Goal: Communication & Community: Share content

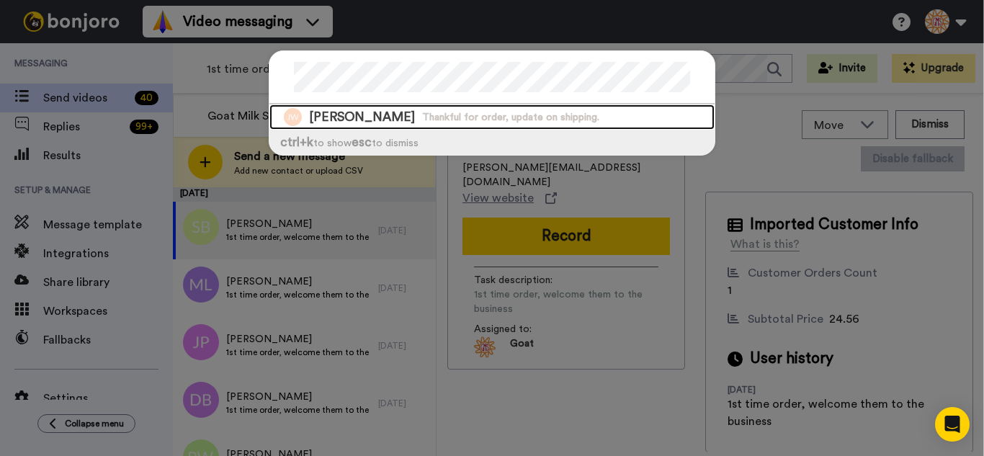
click at [441, 116] on span "Thankful for order, update on shipping." at bounding box center [510, 117] width 177 height 14
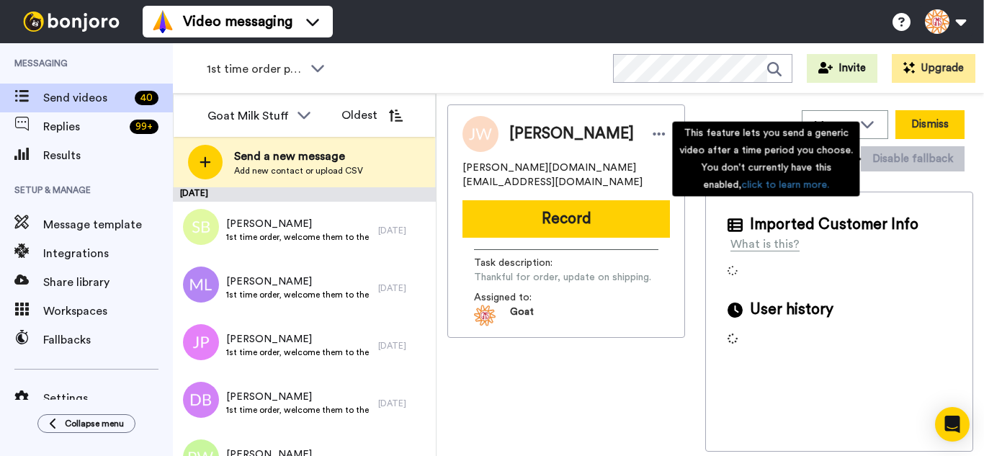
click at [942, 130] on button "Dismiss" at bounding box center [929, 124] width 69 height 29
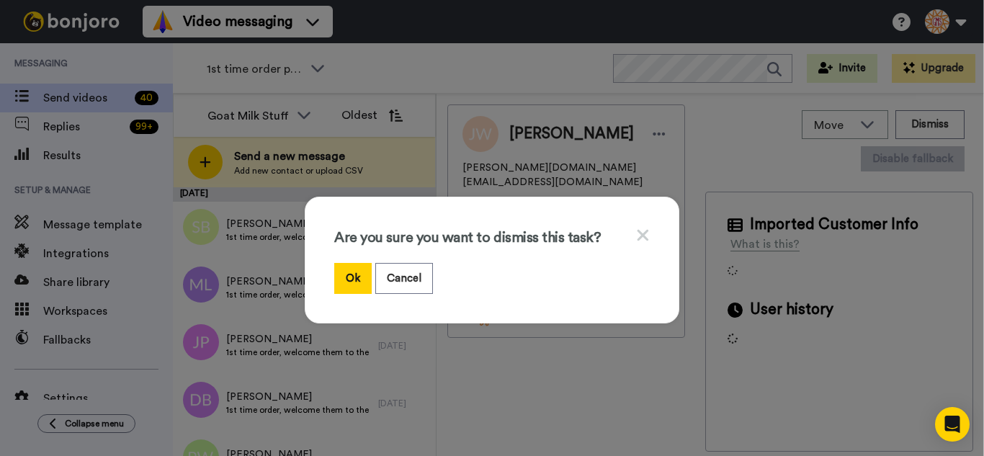
drag, startPoint x: 344, startPoint y: 268, endPoint x: 236, endPoint y: 39, distance: 253.3
click at [342, 267] on button "Ok" at bounding box center [352, 278] width 37 height 31
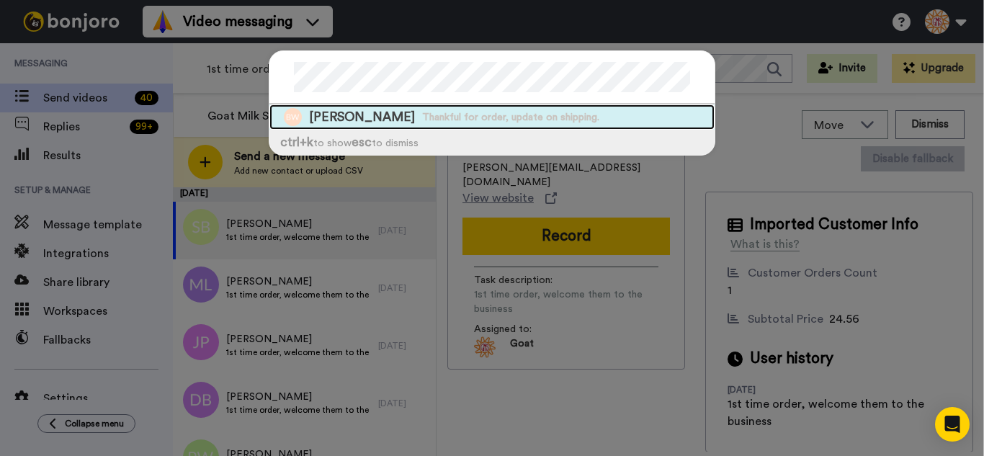
click at [461, 114] on span "Thankful for order, update on shipping." at bounding box center [510, 117] width 177 height 14
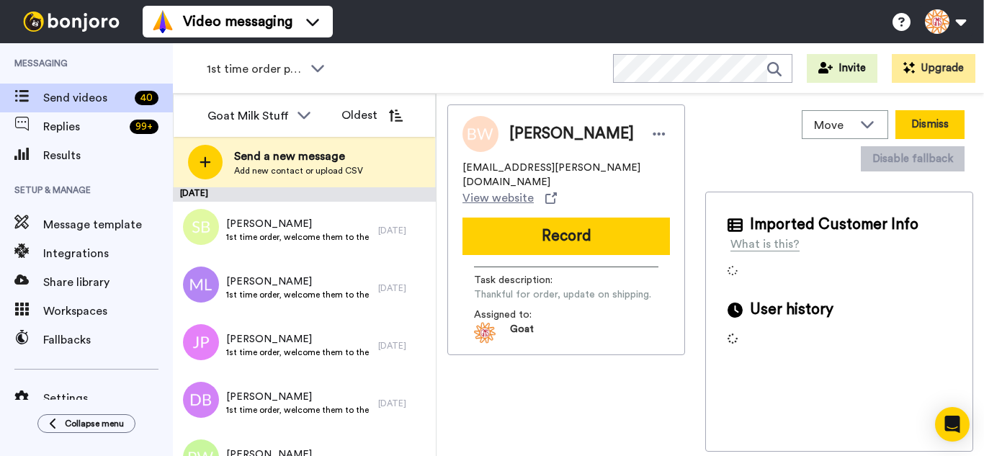
click at [918, 128] on button "Dismiss" at bounding box center [929, 124] width 69 height 29
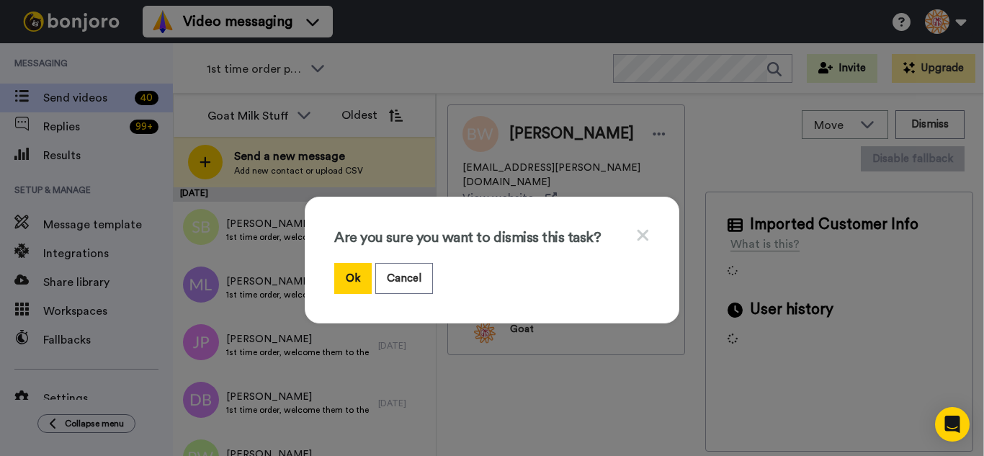
click at [328, 277] on div "Are you sure you want to dismiss this task? Ok Cancel" at bounding box center [492, 260] width 375 height 127
drag, startPoint x: 342, startPoint y: 272, endPoint x: 337, endPoint y: 266, distance: 7.7
click at [341, 269] on button "Ok" at bounding box center [352, 278] width 37 height 31
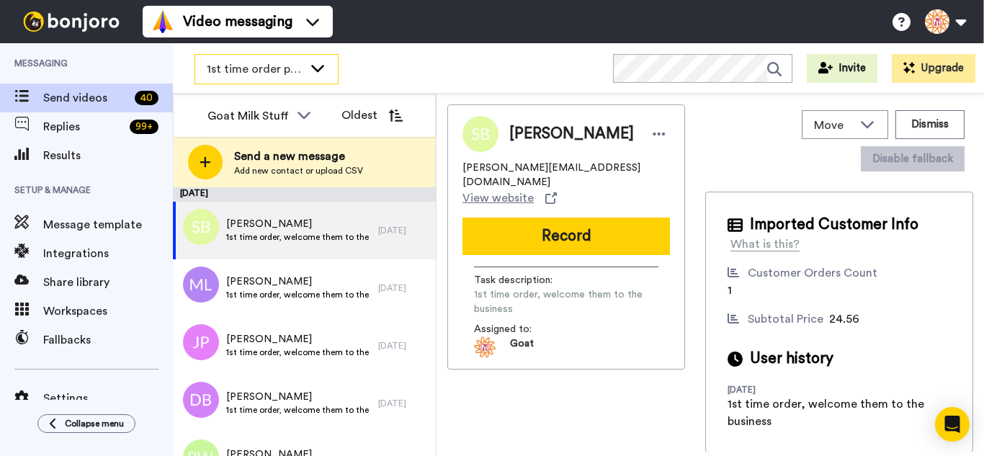
click at [272, 54] on div "1st time order people" at bounding box center [266, 69] width 144 height 30
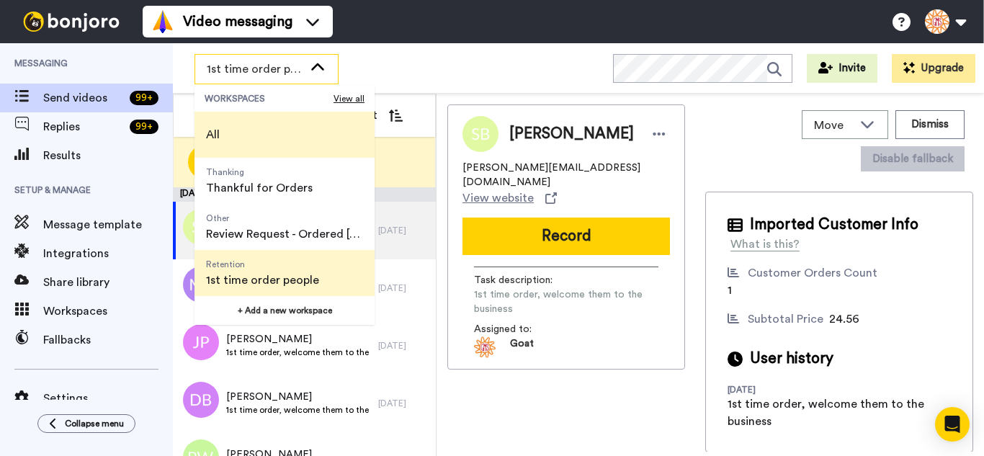
click at [250, 133] on li "All" at bounding box center [284, 135] width 180 height 46
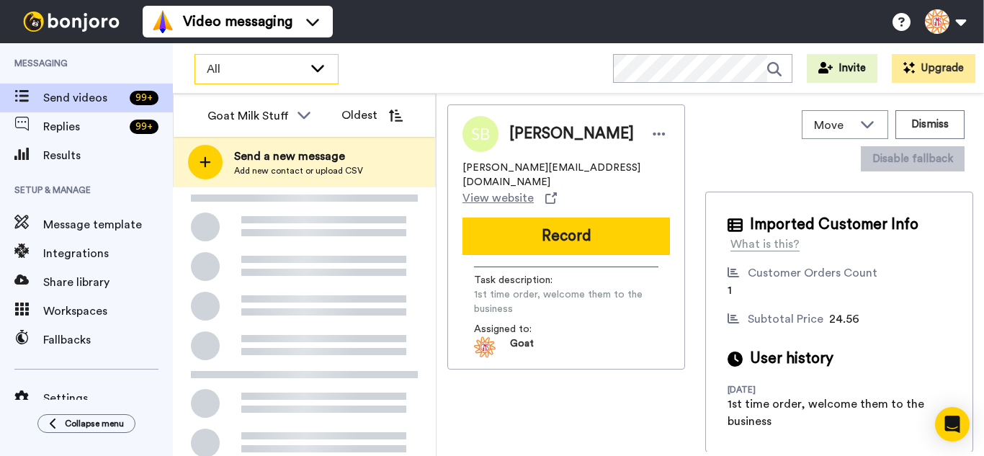
click at [285, 68] on span "All" at bounding box center [255, 69] width 97 height 17
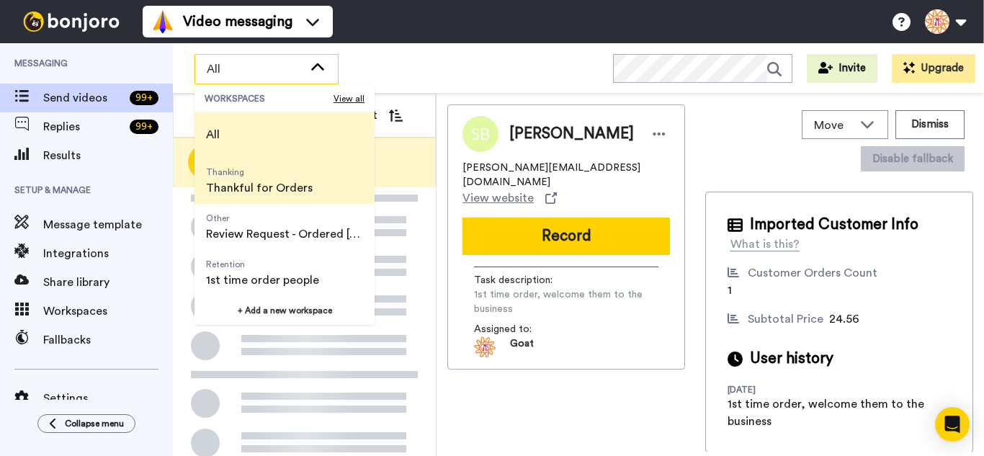
click at [261, 194] on span "Thankful for Orders" at bounding box center [259, 187] width 107 height 17
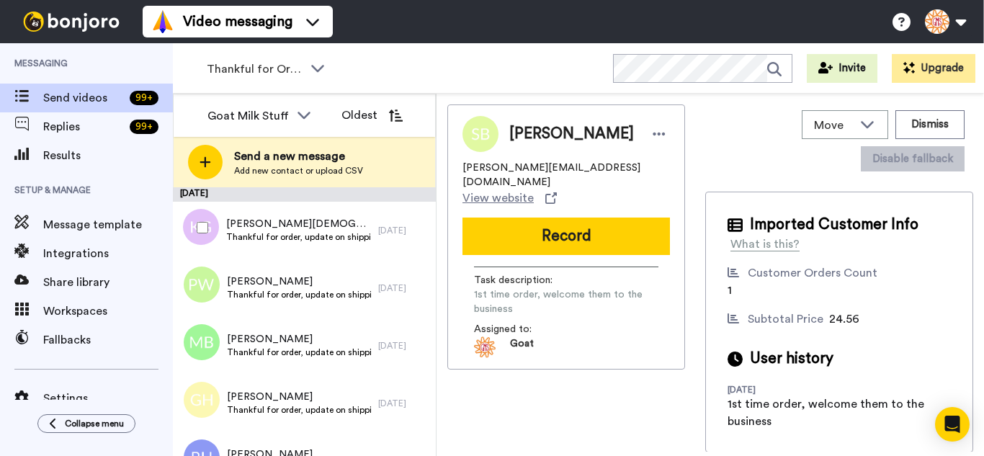
click at [213, 234] on div at bounding box center [200, 227] width 52 height 50
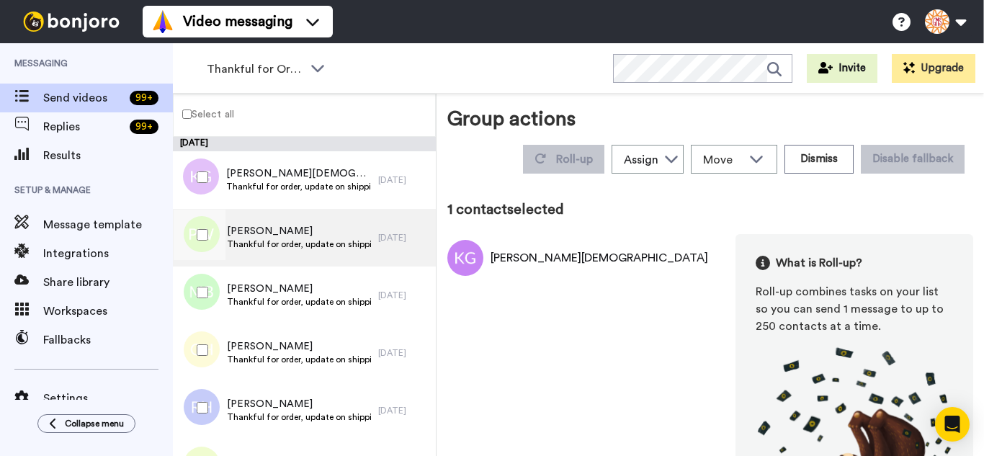
click at [192, 246] on div at bounding box center [200, 235] width 52 height 50
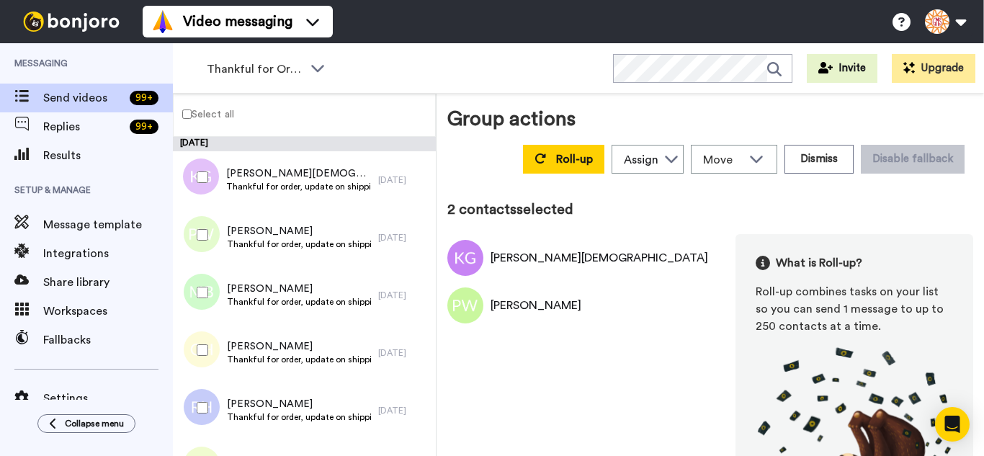
click at [202, 298] on div at bounding box center [200, 292] width 52 height 50
click at [201, 341] on div at bounding box center [200, 350] width 52 height 50
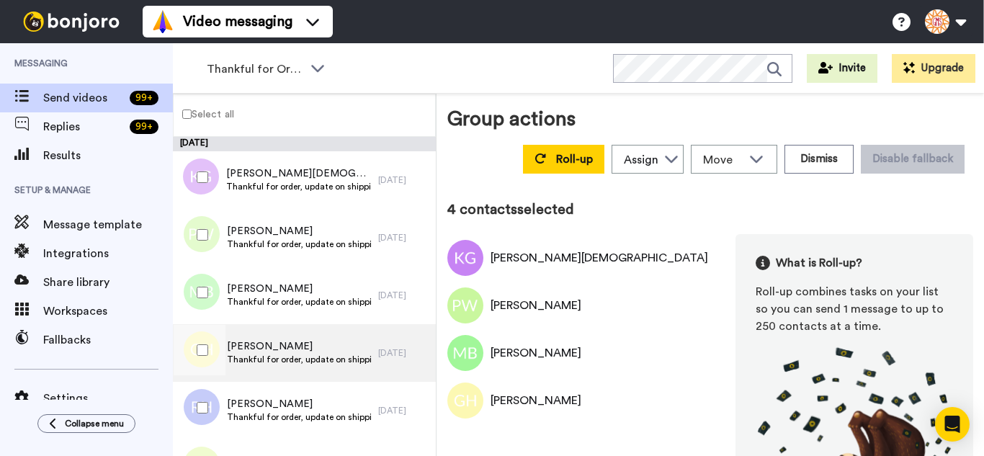
click at [195, 381] on div at bounding box center [197, 353] width 43 height 58
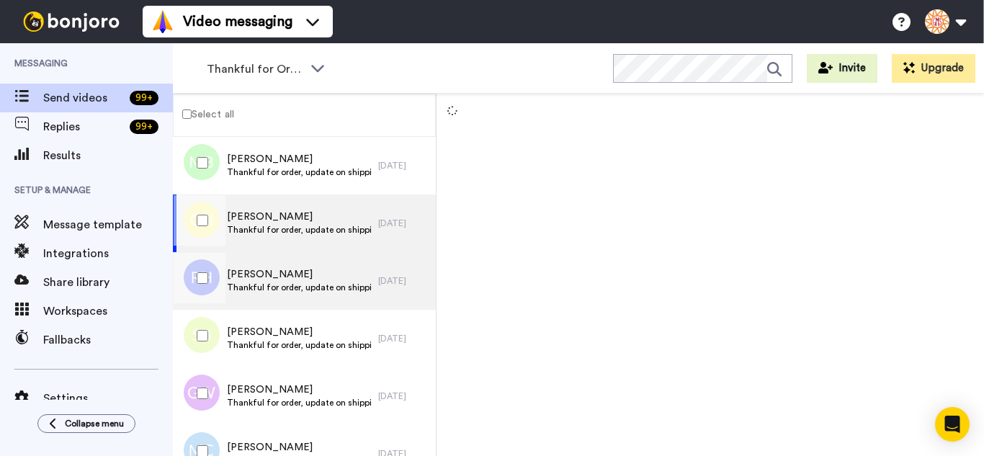
scroll to position [144, 0]
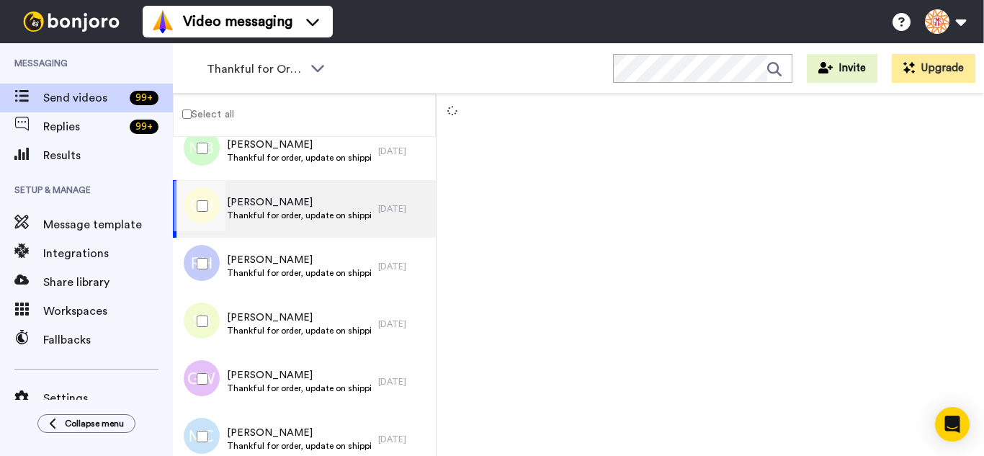
drag, startPoint x: 214, startPoint y: 270, endPoint x: 213, endPoint y: 326, distance: 56.2
click at [214, 280] on div at bounding box center [200, 263] width 52 height 50
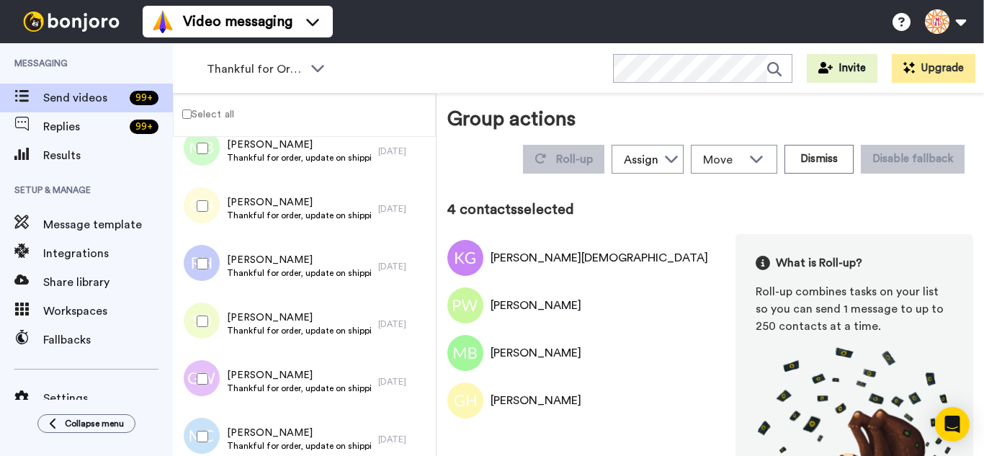
click at [213, 332] on div at bounding box center [200, 321] width 52 height 50
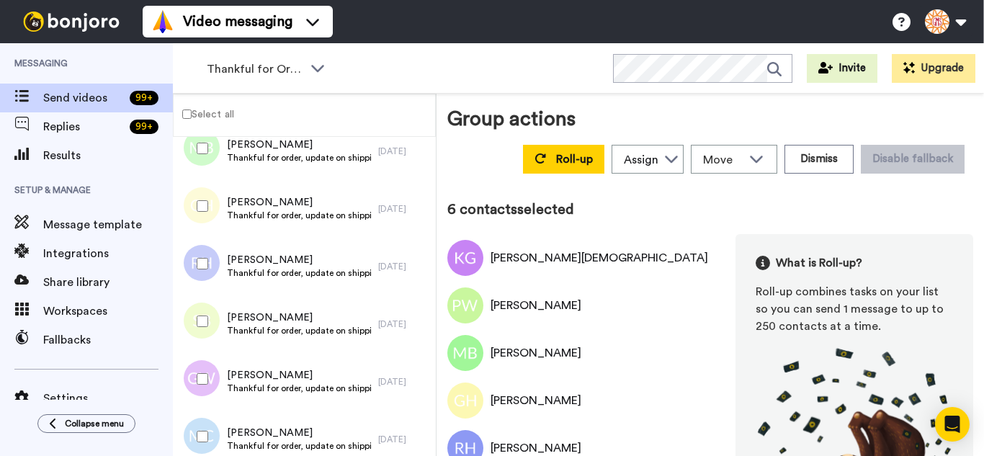
click at [197, 419] on div at bounding box center [200, 436] width 52 height 50
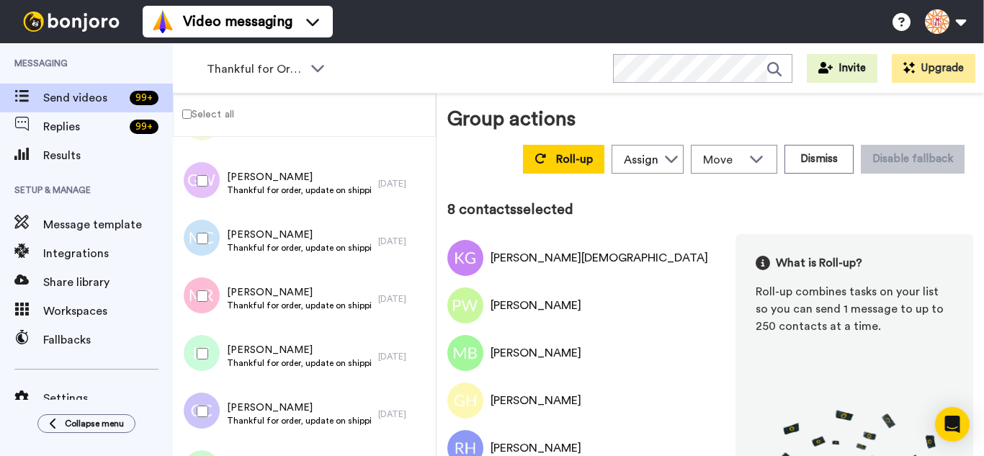
scroll to position [360, 0]
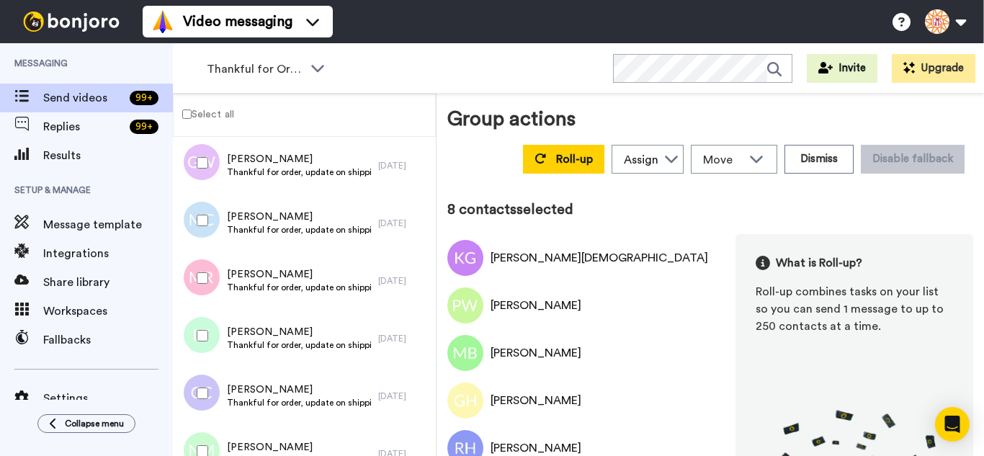
drag, startPoint x: 217, startPoint y: 287, endPoint x: 215, endPoint y: 338, distance: 50.4
click at [217, 288] on div at bounding box center [200, 278] width 52 height 50
drag, startPoint x: 215, startPoint y: 340, endPoint x: 204, endPoint y: 377, distance: 38.3
click at [214, 341] on div at bounding box center [200, 335] width 52 height 50
click at [199, 394] on div at bounding box center [200, 393] width 52 height 50
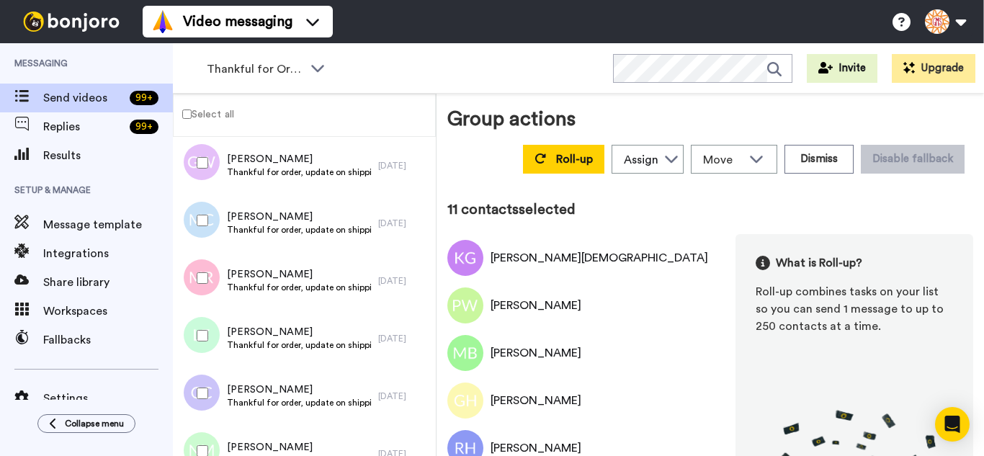
click at [197, 435] on div at bounding box center [200, 451] width 52 height 50
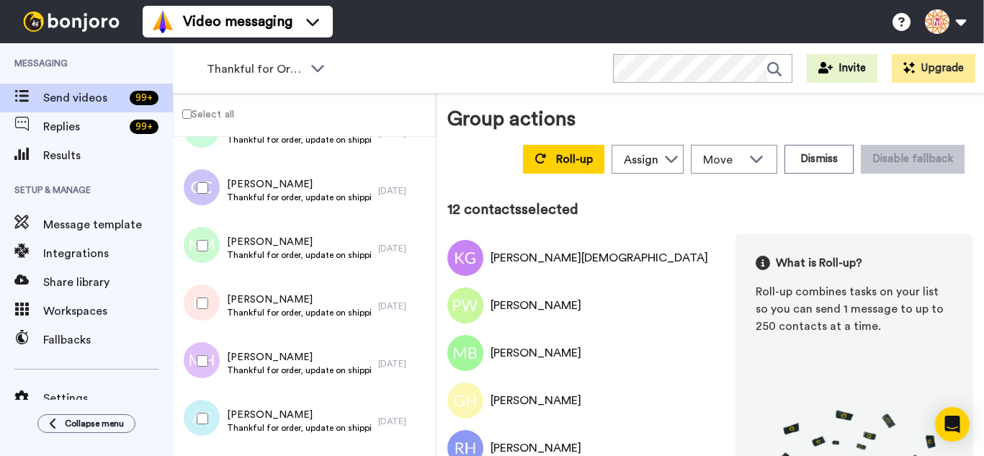
scroll to position [576, 0]
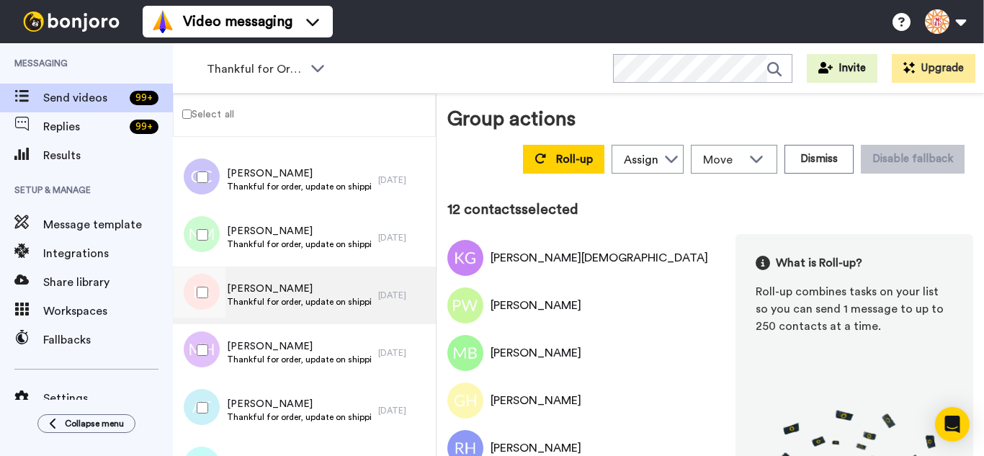
click at [209, 326] on div at bounding box center [200, 350] width 52 height 50
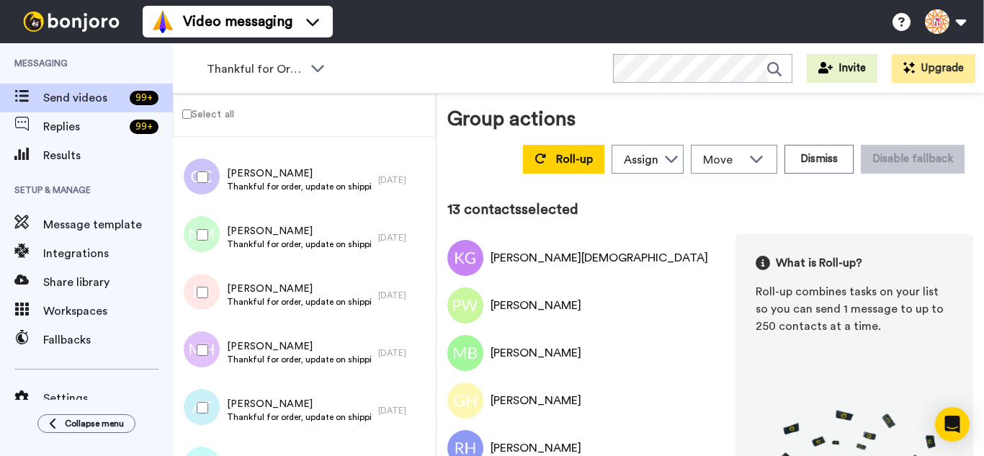
drag, startPoint x: 209, startPoint y: 294, endPoint x: 216, endPoint y: 406, distance: 111.9
click at [210, 317] on div at bounding box center [200, 292] width 52 height 50
click at [215, 406] on div at bounding box center [200, 408] width 52 height 50
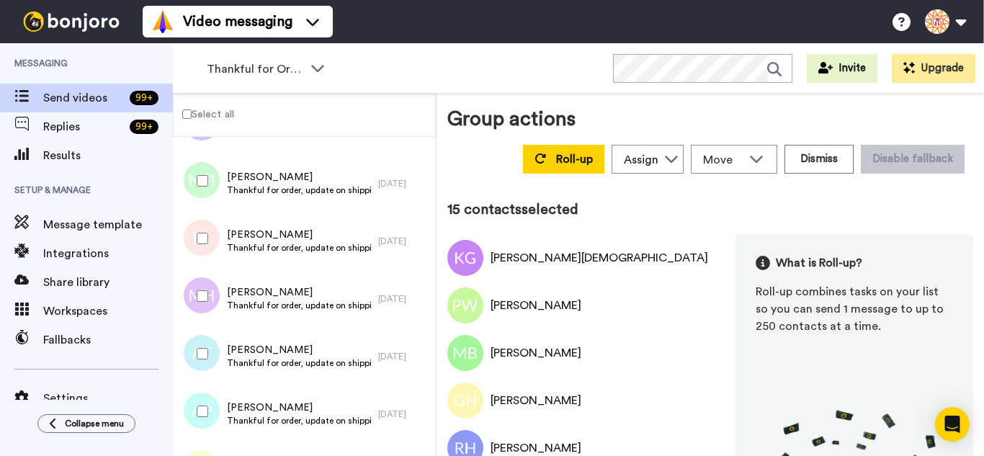
scroll to position [792, 0]
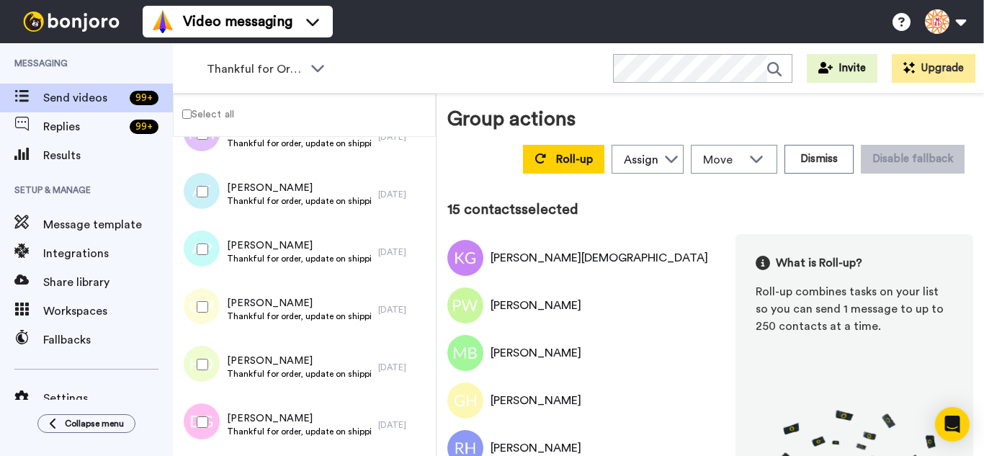
click at [207, 263] on div at bounding box center [200, 249] width 52 height 50
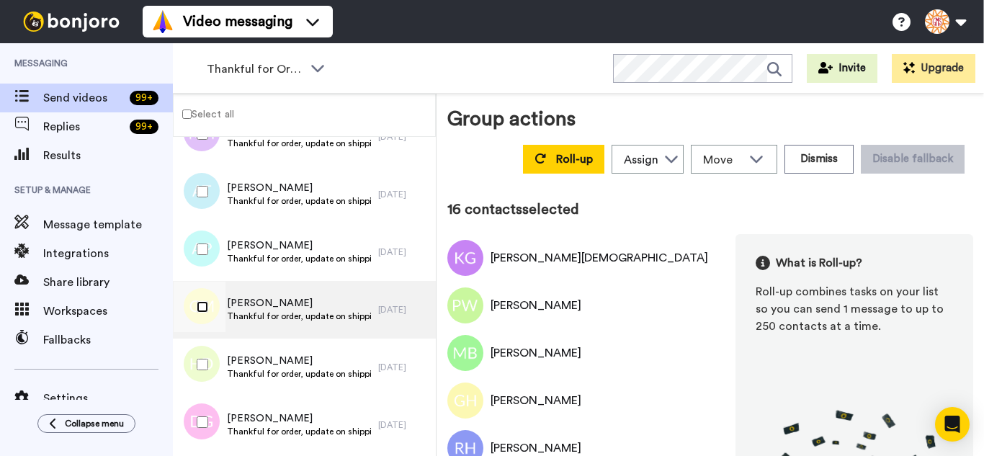
click at [201, 314] on div at bounding box center [200, 307] width 52 height 50
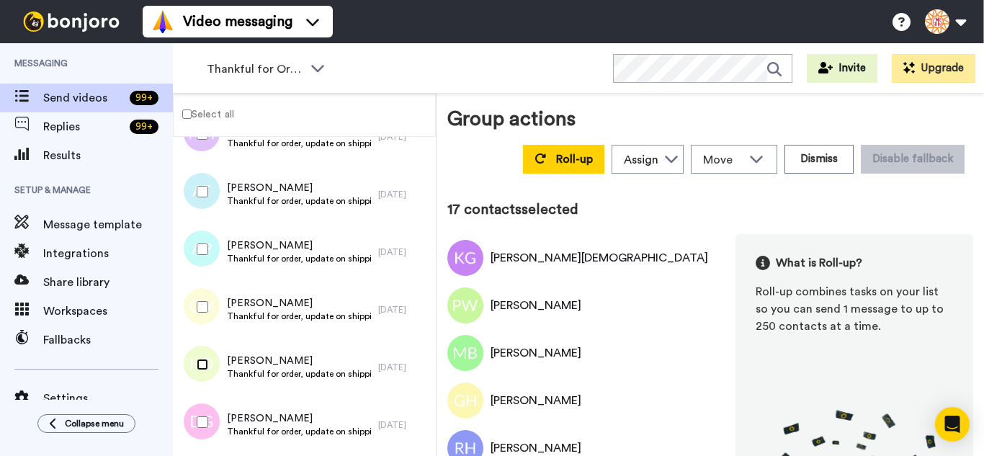
click at [194, 381] on div at bounding box center [200, 364] width 52 height 50
click at [194, 416] on div at bounding box center [200, 422] width 52 height 50
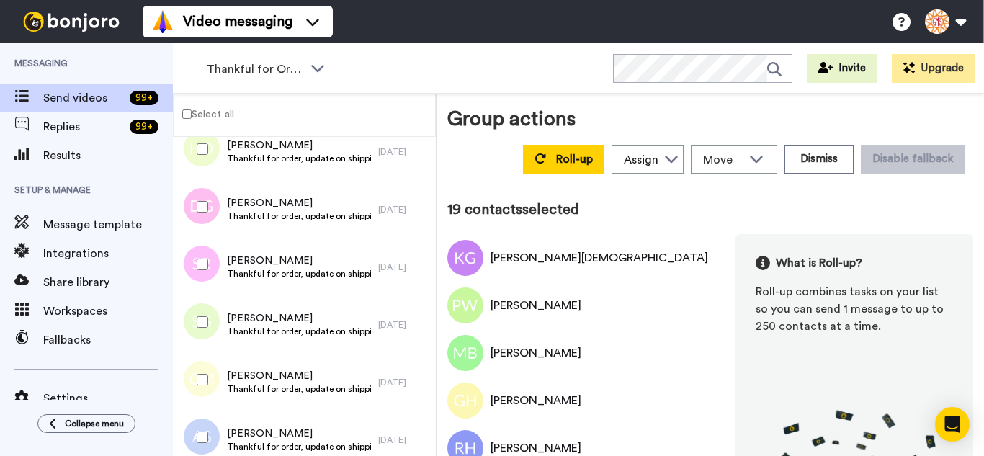
scroll to position [1008, 0]
click at [210, 268] on div at bounding box center [200, 263] width 52 height 50
drag, startPoint x: 208, startPoint y: 389, endPoint x: 206, endPoint y: 416, distance: 26.7
click at [206, 395] on div at bounding box center [200, 379] width 52 height 50
click at [205, 430] on div at bounding box center [200, 436] width 52 height 50
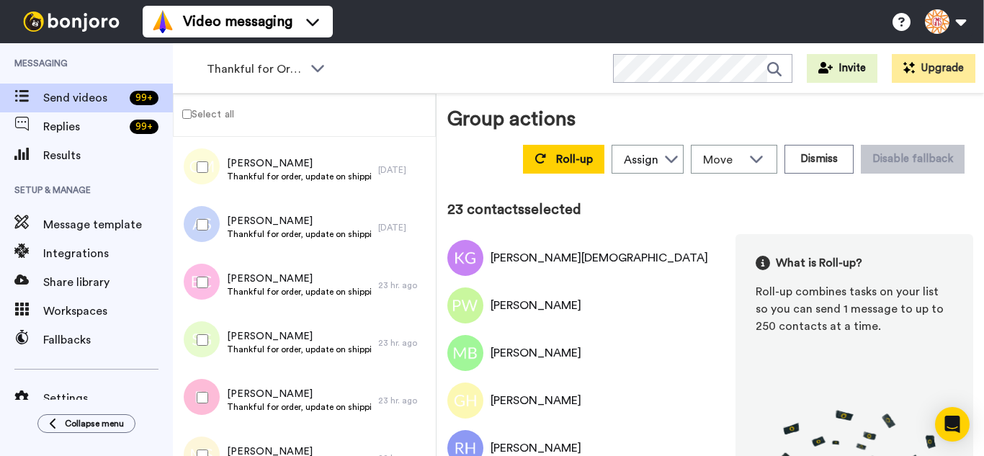
scroll to position [1225, 0]
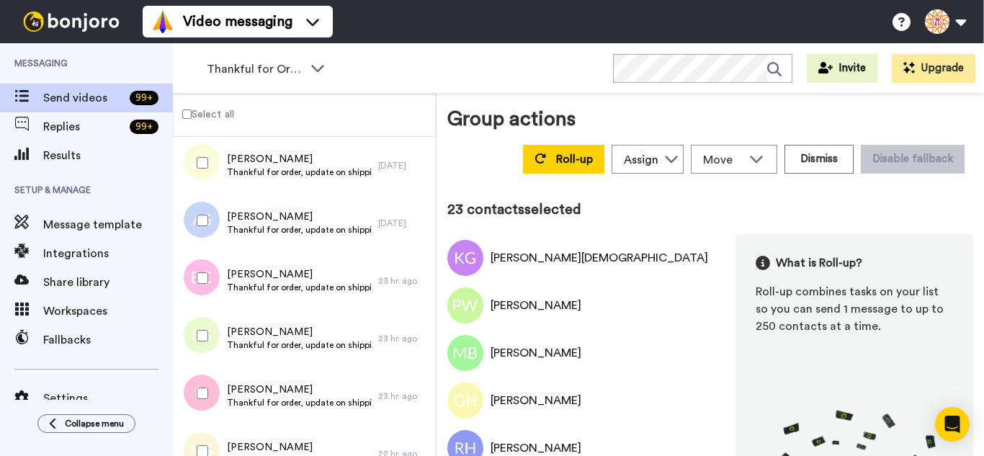
drag, startPoint x: 207, startPoint y: 287, endPoint x: 207, endPoint y: 326, distance: 38.9
click at [207, 295] on div at bounding box center [200, 278] width 52 height 50
drag, startPoint x: 215, startPoint y: 384, endPoint x: 215, endPoint y: 431, distance: 46.8
click at [215, 390] on div at bounding box center [200, 393] width 52 height 50
click at [213, 431] on div at bounding box center [200, 451] width 52 height 50
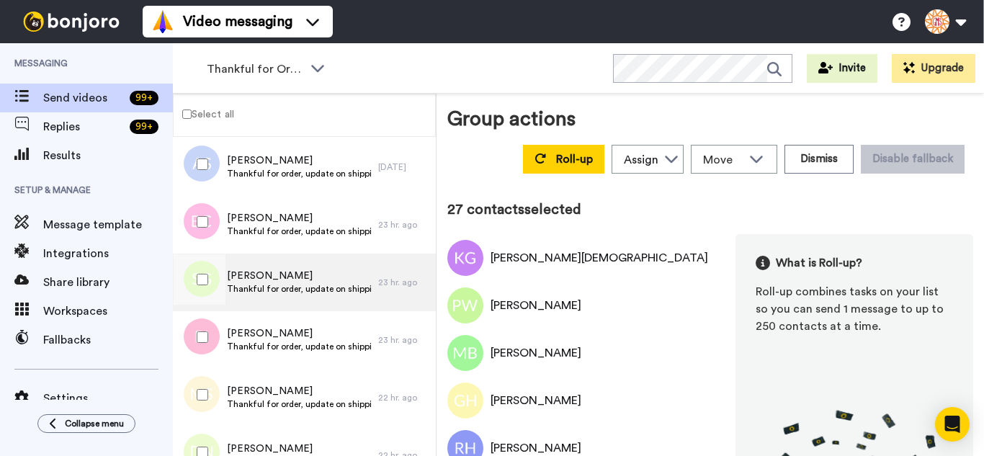
scroll to position [1441, 0]
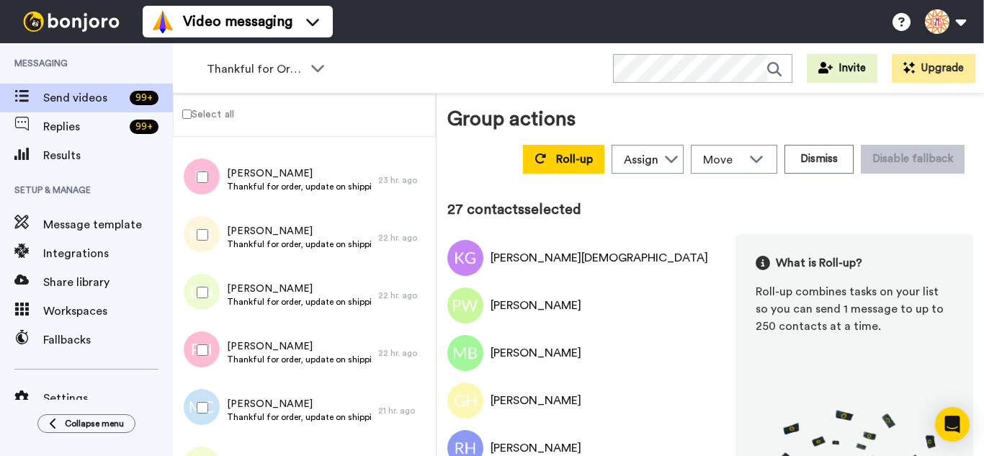
click at [218, 290] on div at bounding box center [200, 292] width 52 height 50
click at [215, 345] on div at bounding box center [200, 350] width 52 height 50
click at [204, 407] on div at bounding box center [200, 408] width 52 height 50
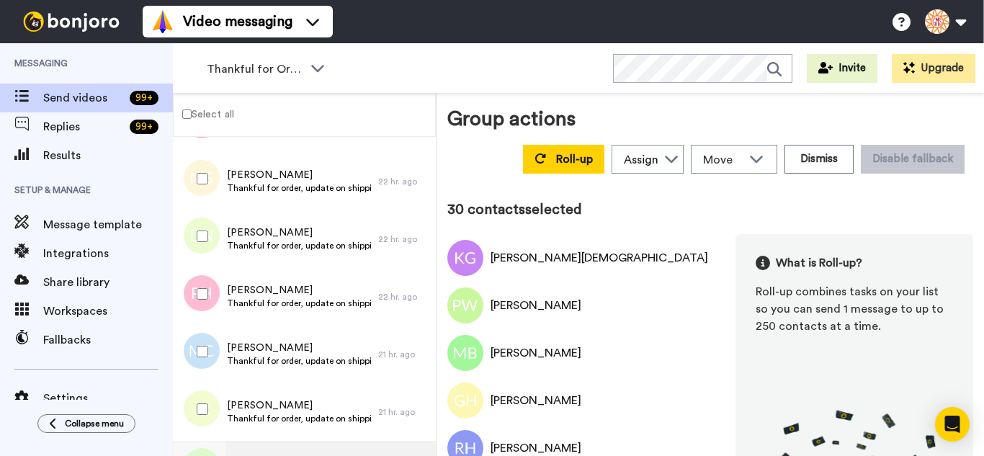
scroll to position [1657, 0]
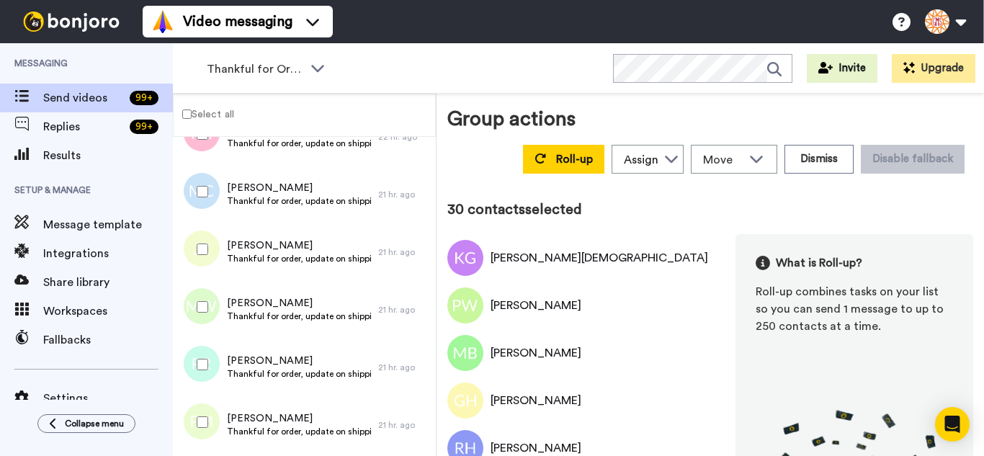
drag, startPoint x: 203, startPoint y: 258, endPoint x: 202, endPoint y: 316, distance: 57.6
click at [202, 260] on div at bounding box center [200, 249] width 52 height 50
click at [202, 316] on div at bounding box center [200, 307] width 52 height 50
drag, startPoint x: 214, startPoint y: 359, endPoint x: 213, endPoint y: 374, distance: 14.5
click at [214, 360] on div at bounding box center [200, 364] width 52 height 50
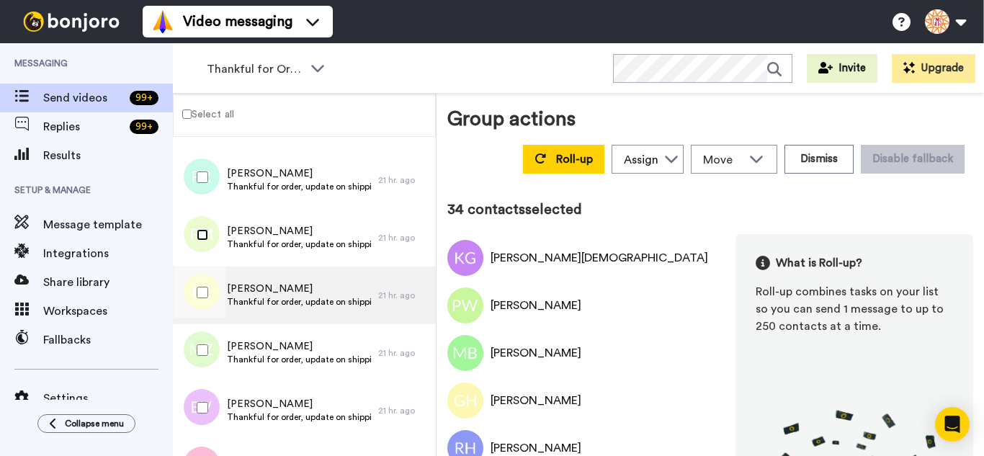
scroll to position [1873, 0]
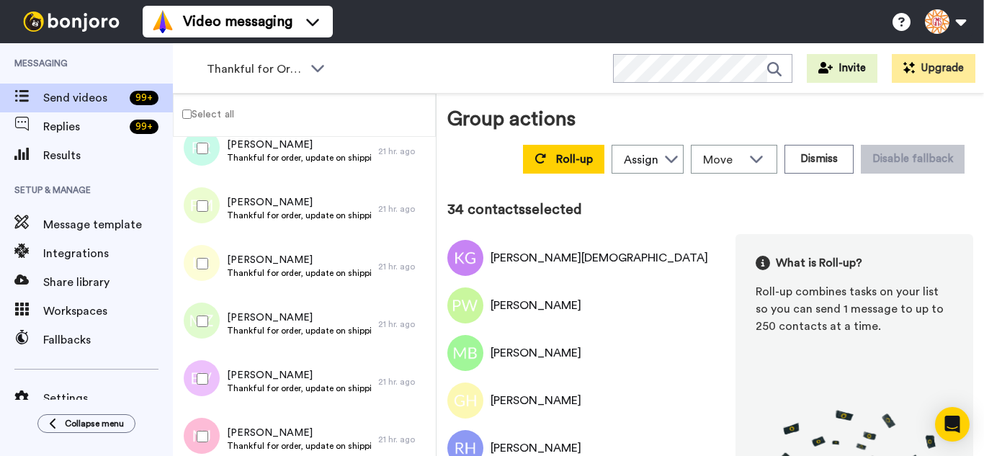
drag, startPoint x: 191, startPoint y: 269, endPoint x: 201, endPoint y: 308, distance: 40.2
click at [194, 279] on div at bounding box center [200, 263] width 52 height 50
click at [205, 380] on div at bounding box center [200, 379] width 52 height 50
drag, startPoint x: 204, startPoint y: 427, endPoint x: 206, endPoint y: 418, distance: 9.6
click at [203, 426] on div at bounding box center [200, 436] width 52 height 50
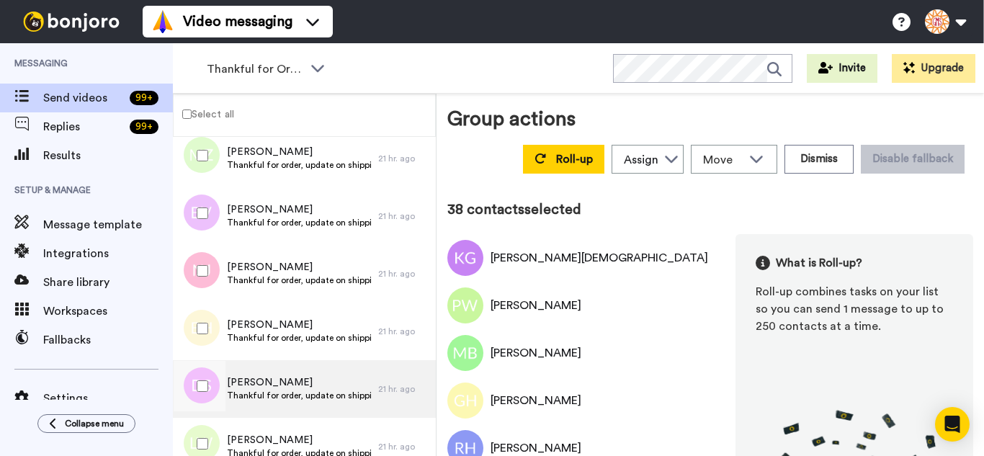
scroll to position [2089, 0]
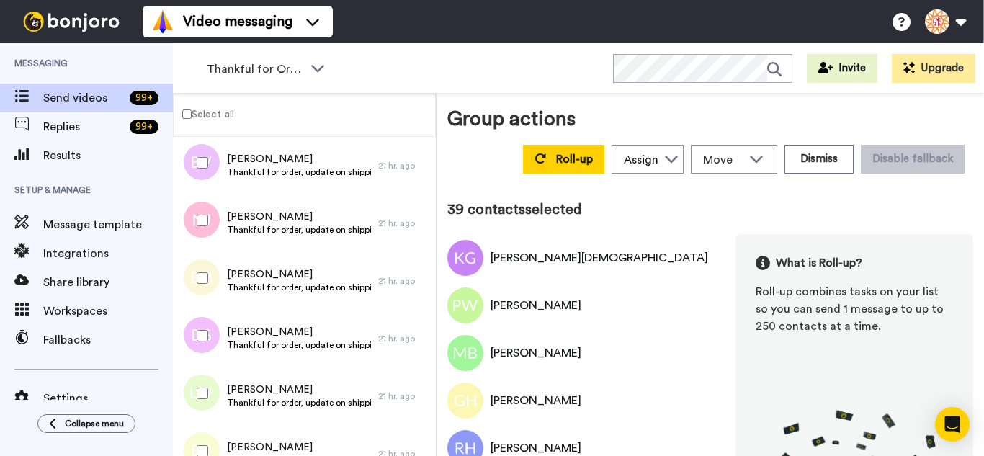
click at [206, 332] on div at bounding box center [200, 335] width 52 height 50
click at [210, 391] on div at bounding box center [200, 393] width 52 height 50
click at [213, 449] on div at bounding box center [200, 451] width 52 height 50
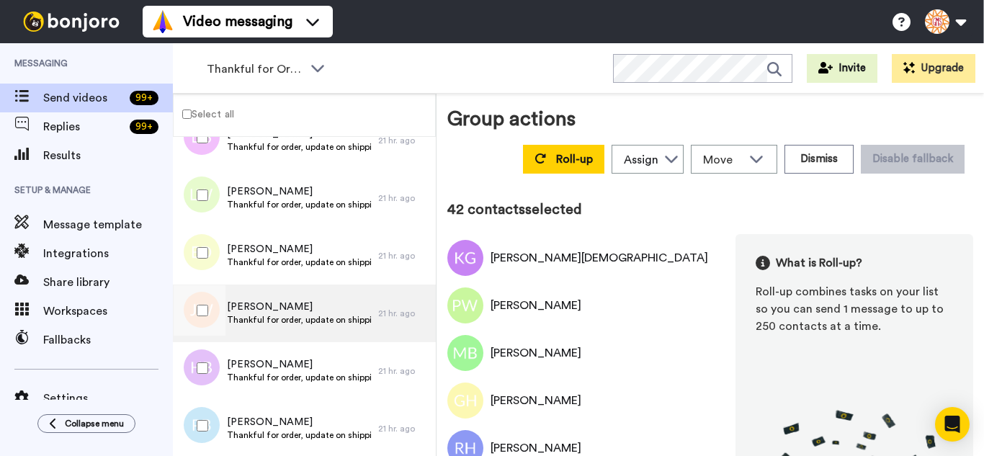
scroll to position [2305, 0]
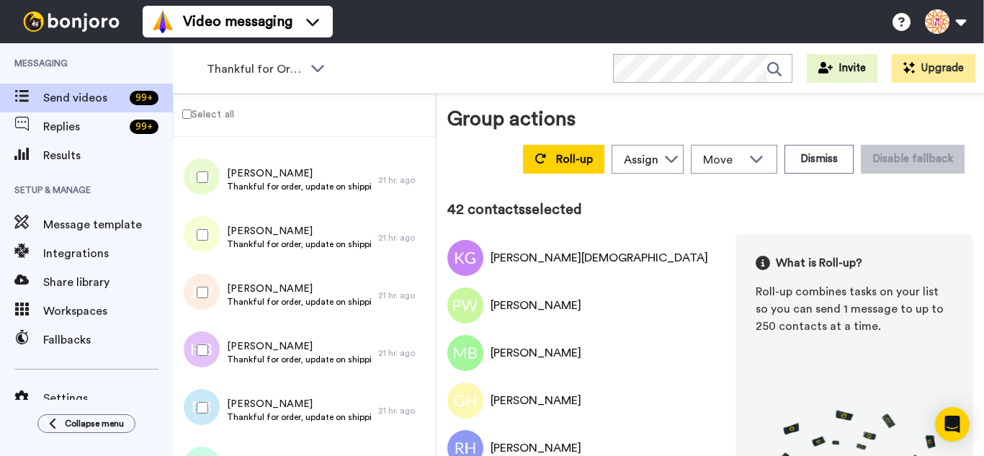
drag, startPoint x: 212, startPoint y: 298, endPoint x: 211, endPoint y: 349, distance: 51.9
click at [212, 304] on div at bounding box center [200, 292] width 52 height 50
drag, startPoint x: 211, startPoint y: 349, endPoint x: 210, endPoint y: 369, distance: 19.5
click at [211, 354] on div at bounding box center [200, 350] width 52 height 50
click at [208, 405] on div at bounding box center [200, 408] width 52 height 50
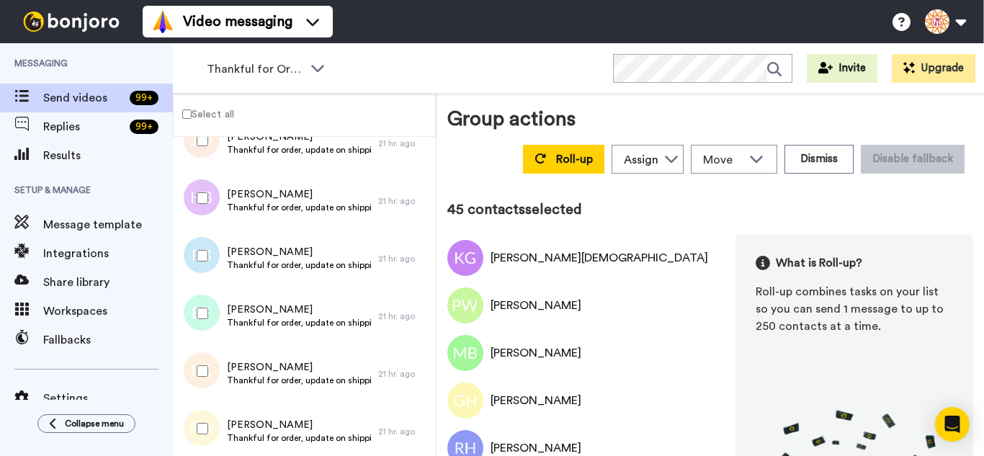
scroll to position [2521, 0]
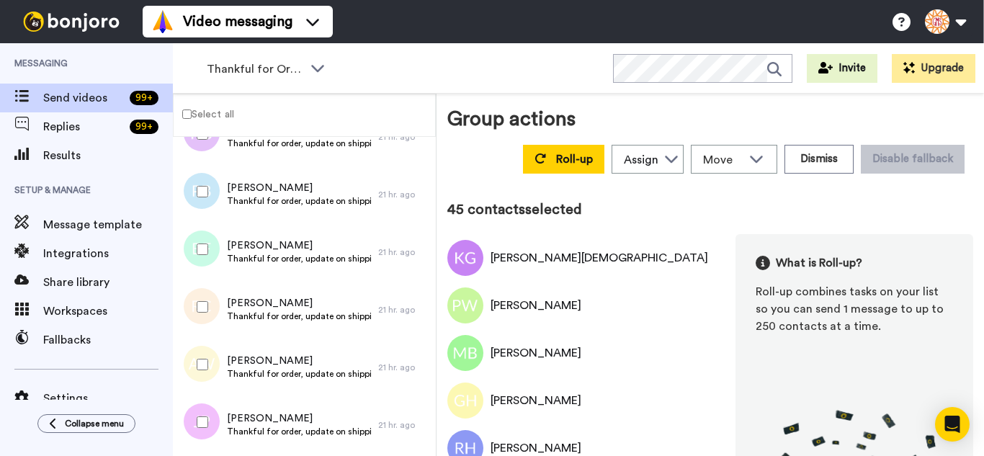
drag, startPoint x: 201, startPoint y: 264, endPoint x: 200, endPoint y: 285, distance: 21.7
click at [201, 266] on div at bounding box center [200, 249] width 52 height 50
drag, startPoint x: 202, startPoint y: 295, endPoint x: 211, endPoint y: 349, distance: 54.1
click at [202, 298] on div at bounding box center [200, 307] width 52 height 50
click at [211, 370] on div at bounding box center [200, 364] width 52 height 50
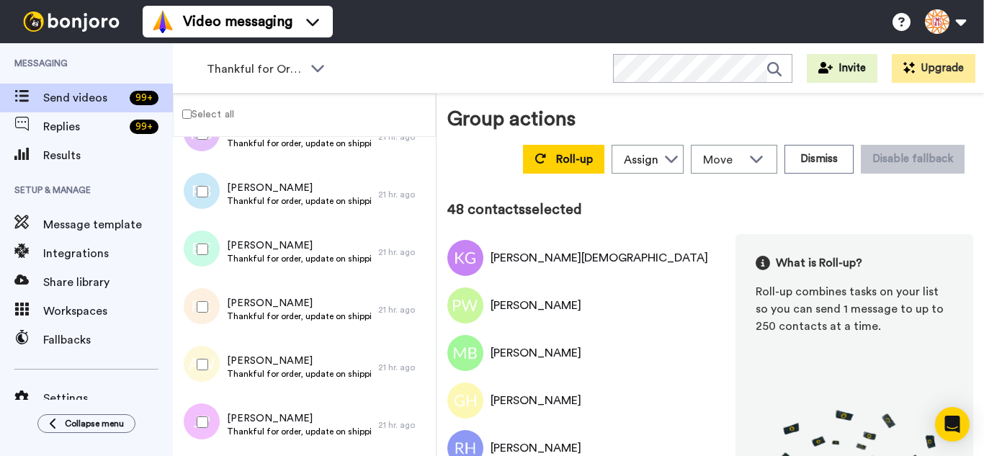
click at [206, 411] on div at bounding box center [200, 422] width 52 height 50
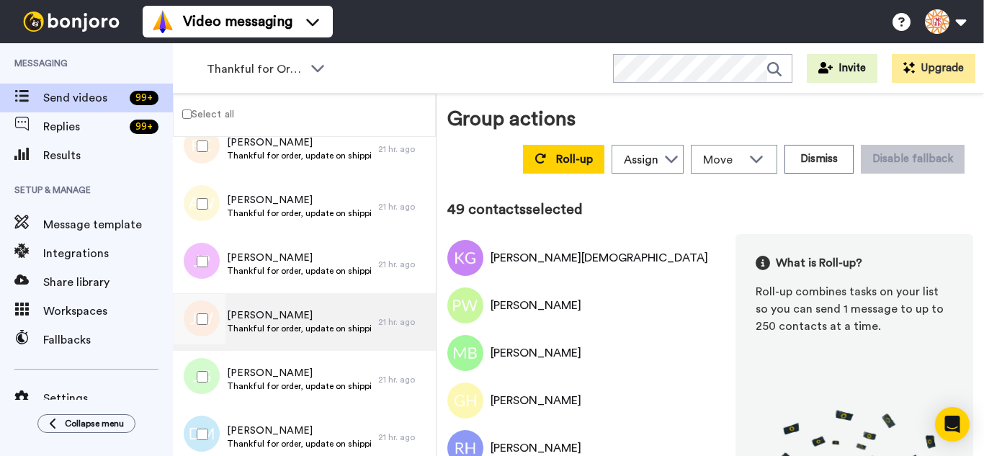
scroll to position [2737, 0]
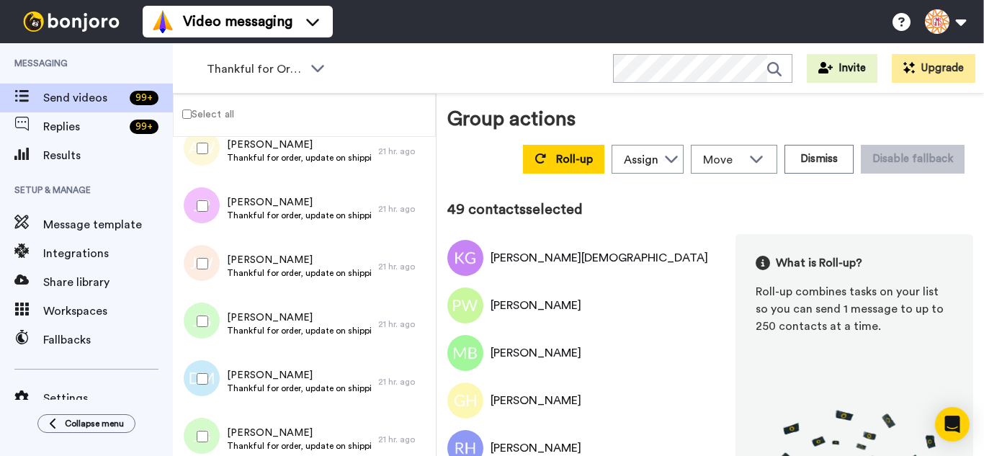
click at [200, 285] on div at bounding box center [200, 263] width 52 height 50
click at [200, 310] on div at bounding box center [200, 321] width 52 height 50
click at [197, 380] on div at bounding box center [200, 379] width 52 height 50
click at [191, 422] on div at bounding box center [200, 436] width 52 height 50
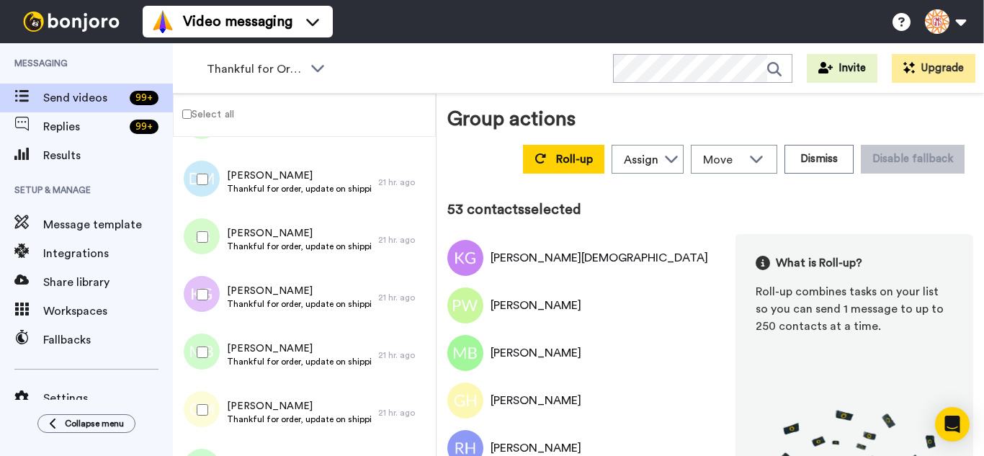
scroll to position [2953, 0]
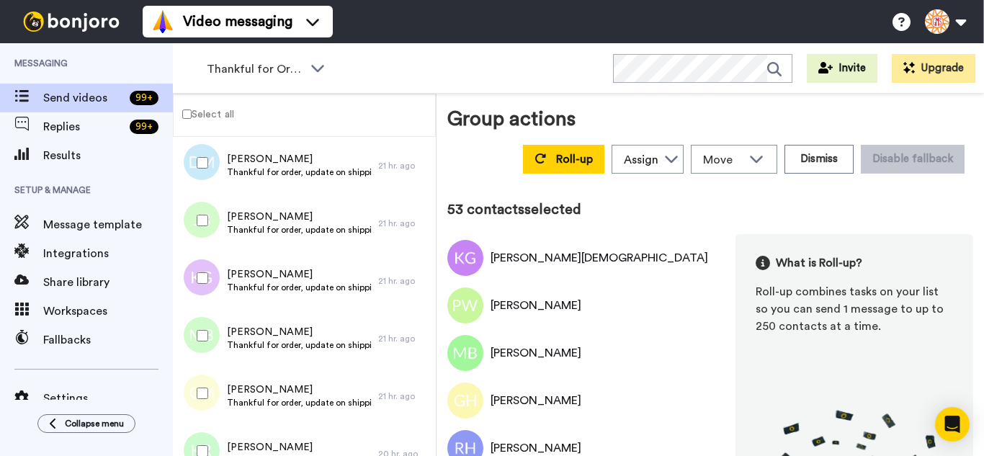
click at [213, 285] on div at bounding box center [200, 278] width 52 height 50
click at [203, 331] on div at bounding box center [200, 335] width 52 height 50
drag, startPoint x: 187, startPoint y: 372, endPoint x: 190, endPoint y: 416, distance: 44.8
click at [186, 386] on div at bounding box center [200, 393] width 52 height 50
click at [190, 416] on div at bounding box center [200, 393] width 52 height 50
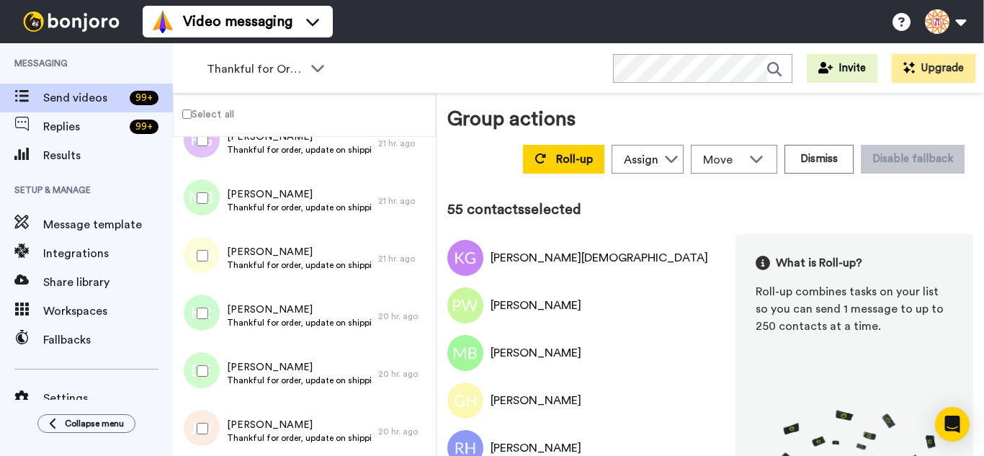
scroll to position [3097, 0]
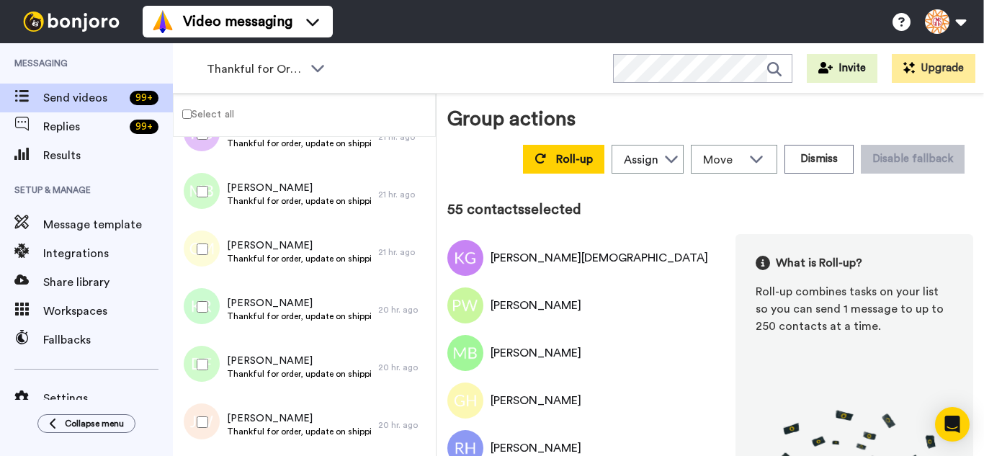
click at [210, 267] on div at bounding box center [200, 249] width 52 height 50
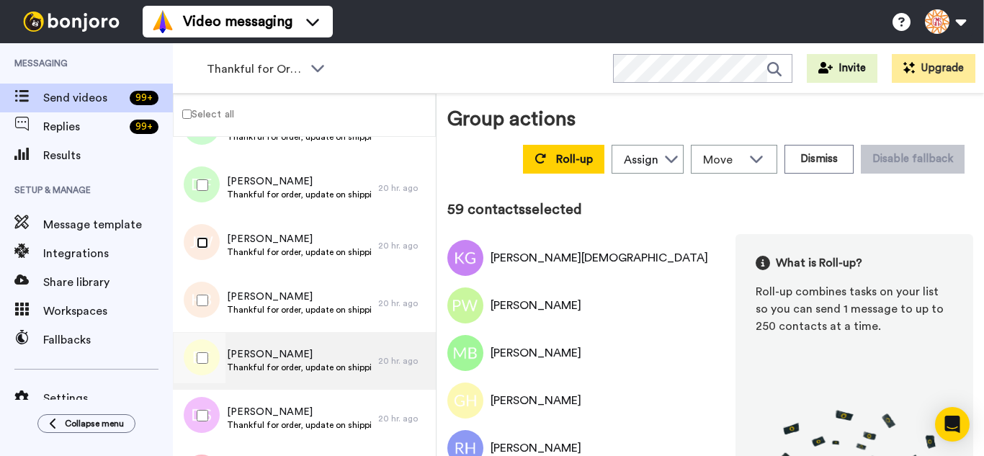
scroll to position [3314, 0]
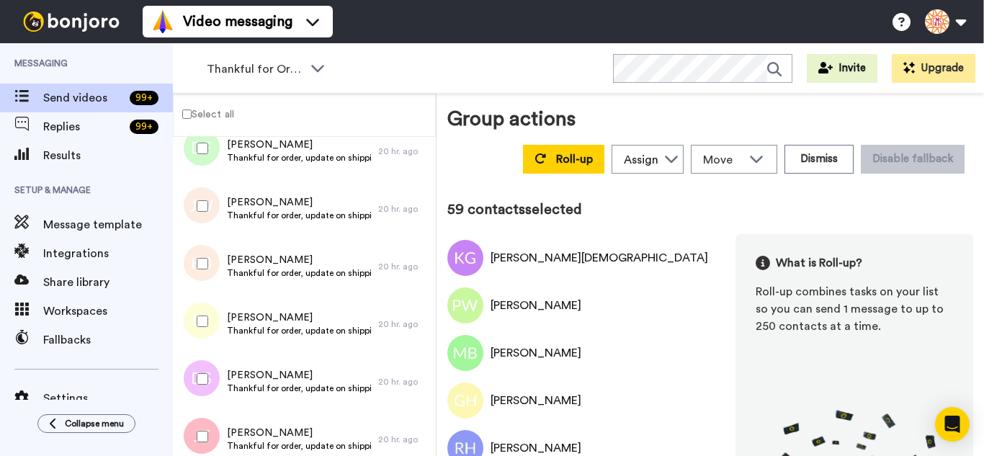
click at [206, 278] on div at bounding box center [200, 263] width 52 height 50
click at [206, 375] on div at bounding box center [200, 379] width 52 height 50
click at [207, 442] on div at bounding box center [200, 436] width 52 height 50
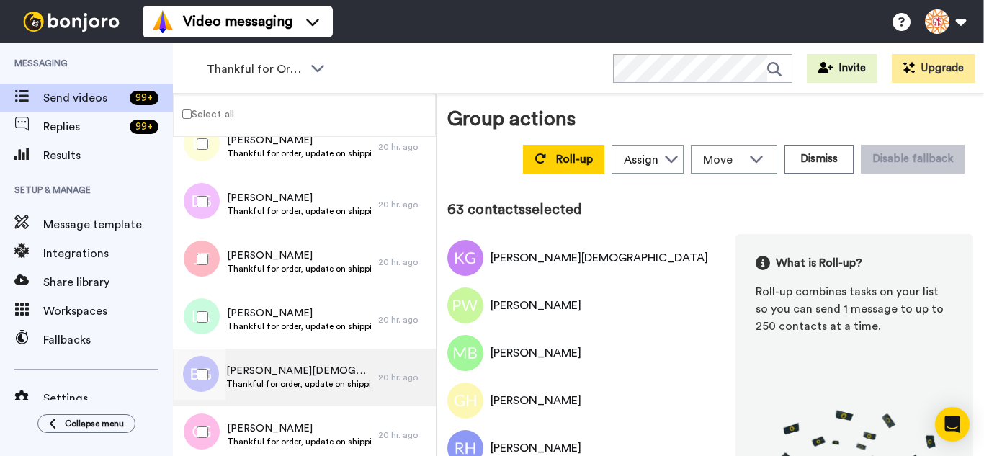
scroll to position [3530, 0]
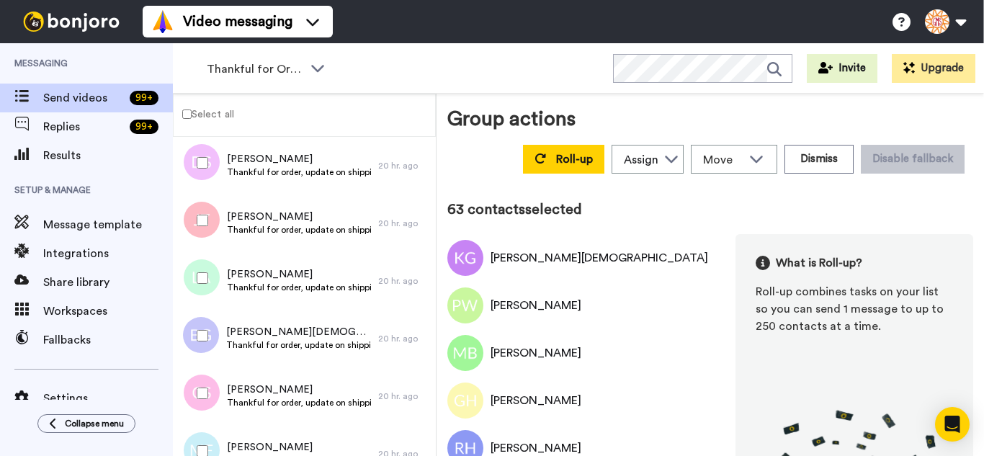
click at [205, 274] on div at bounding box center [200, 278] width 52 height 50
click at [216, 330] on div at bounding box center [200, 335] width 52 height 50
drag, startPoint x: 213, startPoint y: 389, endPoint x: 211, endPoint y: 412, distance: 23.2
click at [212, 396] on div at bounding box center [200, 393] width 52 height 50
click at [208, 439] on div at bounding box center [200, 451] width 52 height 50
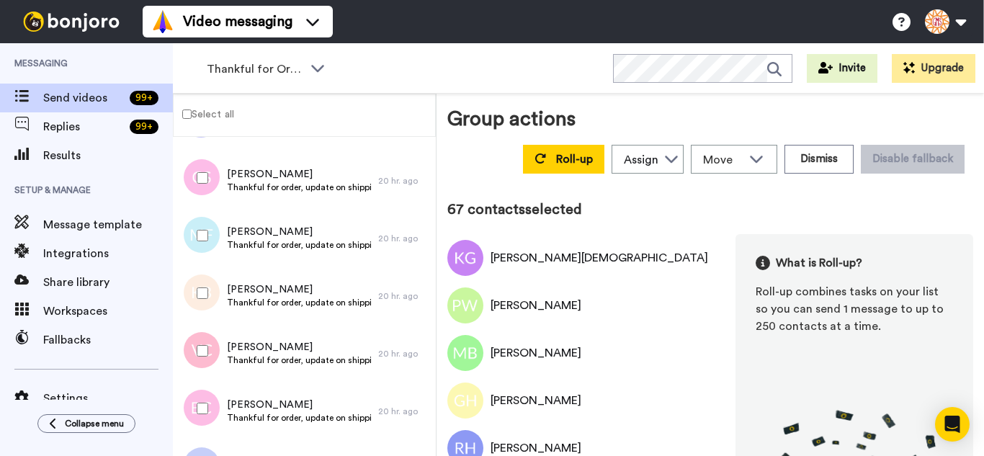
scroll to position [3746, 0]
click at [204, 298] on div at bounding box center [200, 292] width 52 height 50
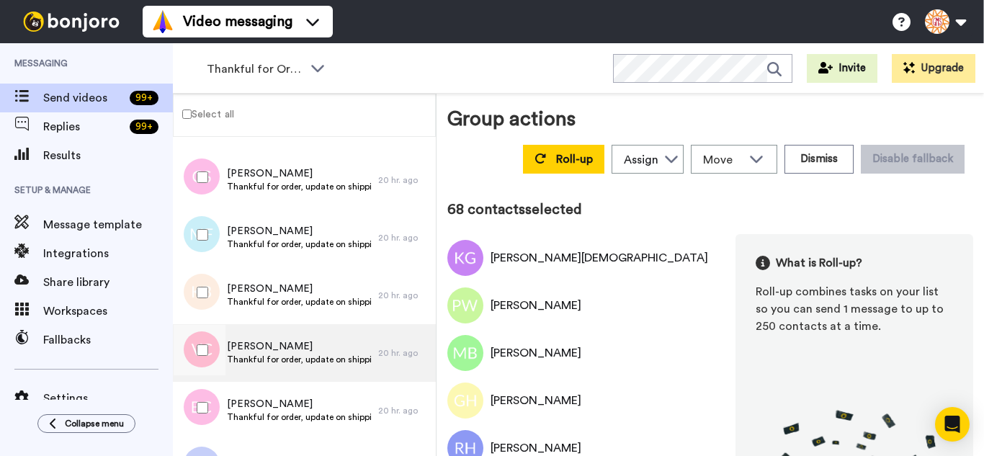
click at [200, 339] on div at bounding box center [200, 350] width 52 height 50
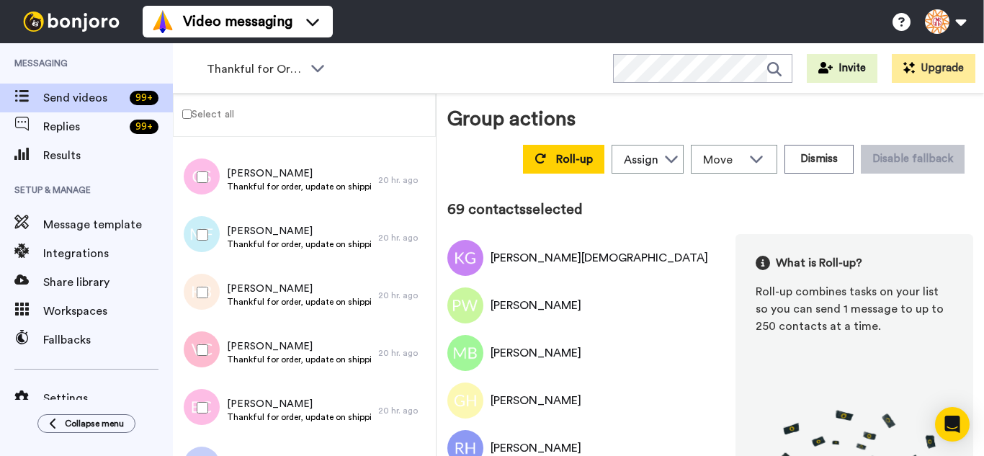
click at [194, 401] on div at bounding box center [200, 408] width 52 height 50
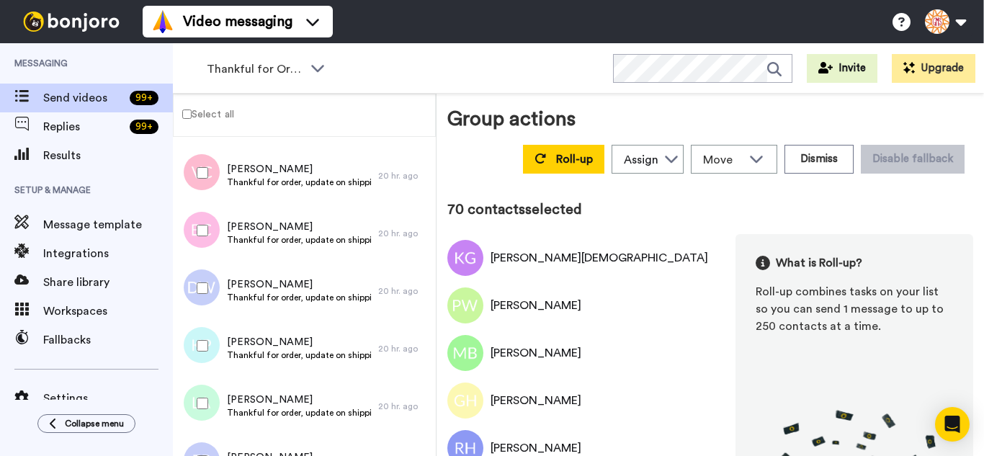
scroll to position [3962, 0]
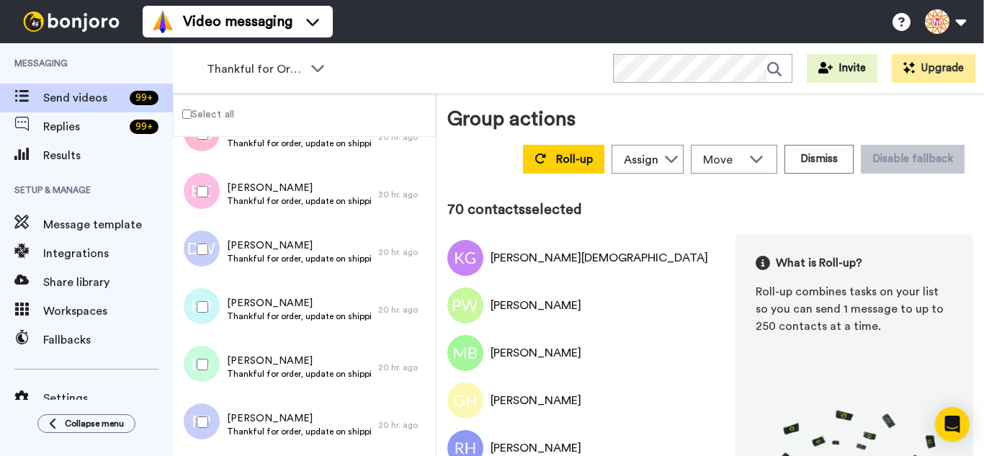
drag, startPoint x: 205, startPoint y: 267, endPoint x: 210, endPoint y: 310, distance: 42.9
click at [205, 269] on div at bounding box center [200, 249] width 52 height 50
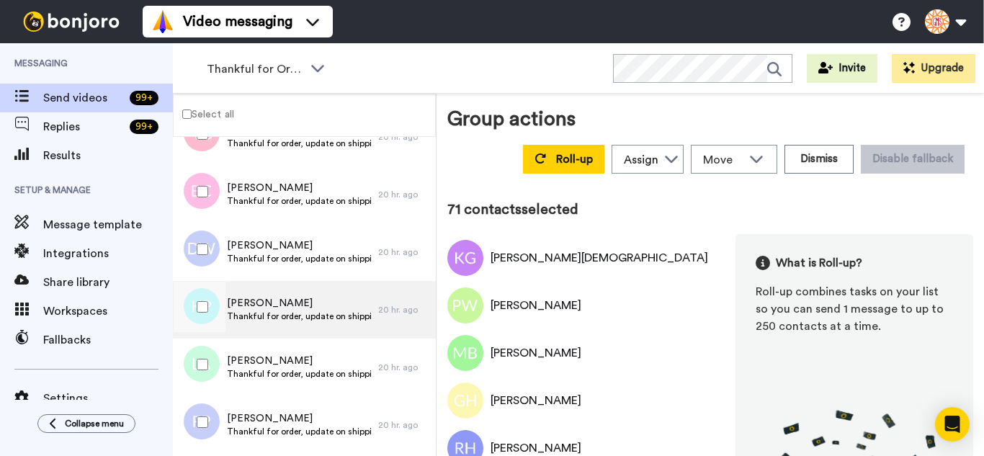
drag, startPoint x: 210, startPoint y: 310, endPoint x: 209, endPoint y: 336, distance: 26.0
click at [210, 311] on div at bounding box center [200, 307] width 52 height 50
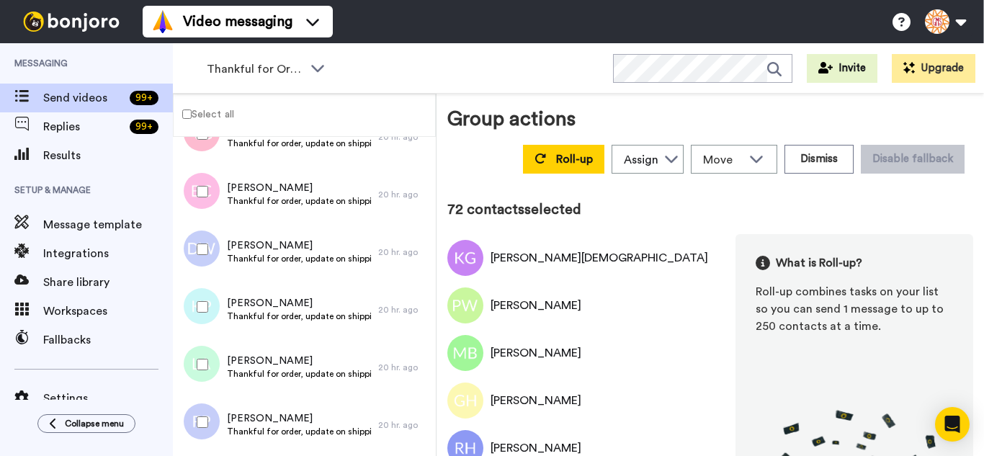
drag, startPoint x: 208, startPoint y: 347, endPoint x: 202, endPoint y: 416, distance: 68.7
click at [207, 357] on div at bounding box center [200, 364] width 52 height 50
click at [202, 418] on div at bounding box center [200, 422] width 52 height 50
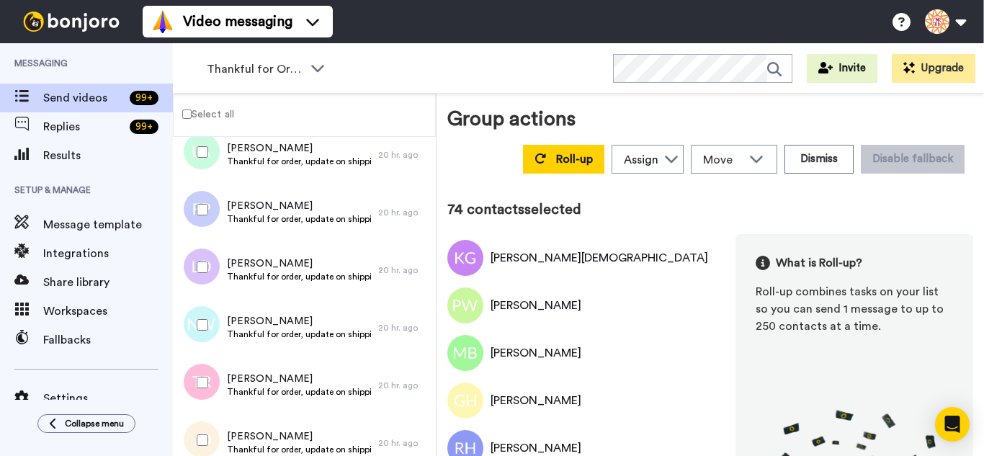
scroll to position [4178, 0]
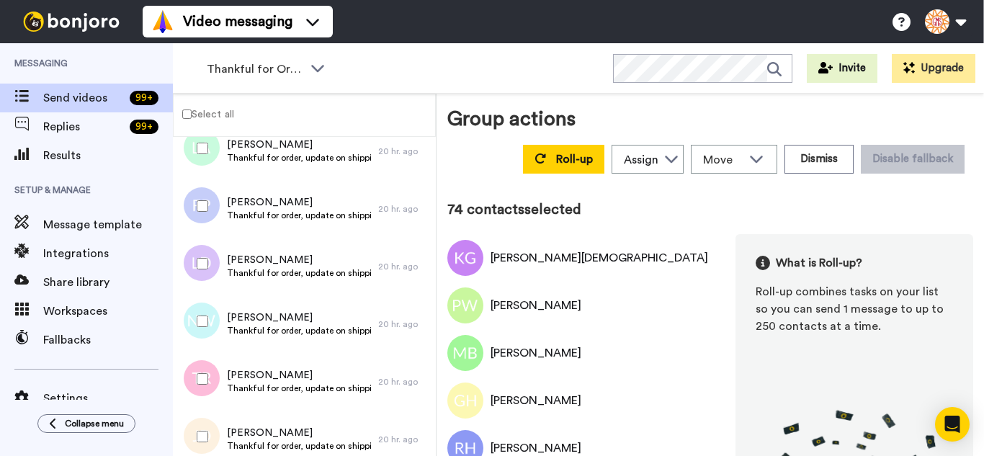
drag, startPoint x: 202, startPoint y: 270, endPoint x: 196, endPoint y: 318, distance: 48.7
click at [200, 282] on div at bounding box center [200, 263] width 52 height 50
drag, startPoint x: 196, startPoint y: 318, endPoint x: 194, endPoint y: 336, distance: 18.1
click at [196, 319] on div at bounding box center [200, 321] width 52 height 50
drag, startPoint x: 192, startPoint y: 369, endPoint x: 191, endPoint y: 395, distance: 25.9
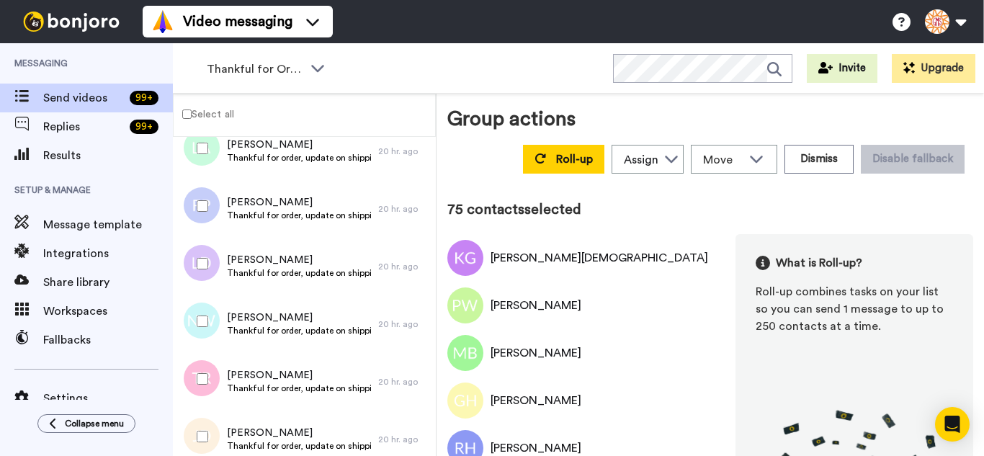
click at [192, 373] on div at bounding box center [200, 379] width 52 height 50
click at [189, 432] on div at bounding box center [200, 436] width 52 height 50
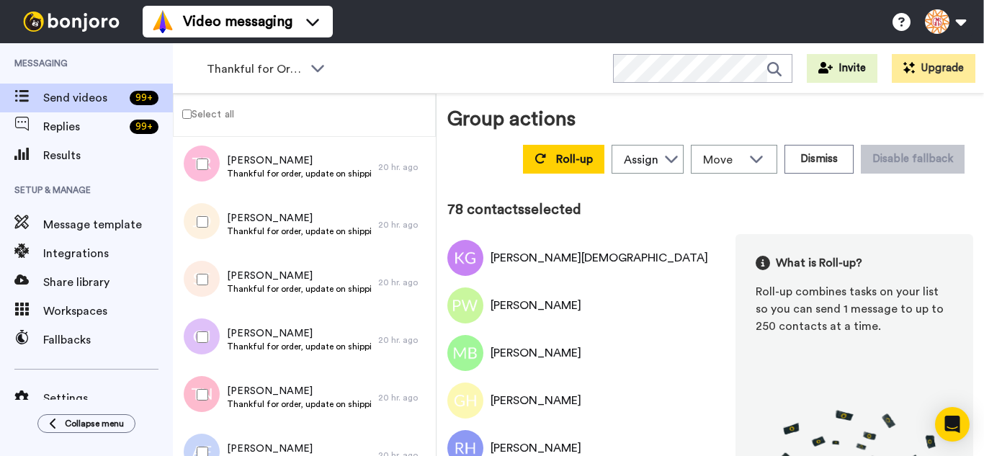
scroll to position [4394, 0]
drag, startPoint x: 202, startPoint y: 285, endPoint x: 202, endPoint y: 311, distance: 25.9
click at [202, 290] on div at bounding box center [200, 278] width 52 height 50
drag, startPoint x: 197, startPoint y: 375, endPoint x: 196, endPoint y: 431, distance: 56.2
click at [194, 393] on div at bounding box center [200, 393] width 52 height 50
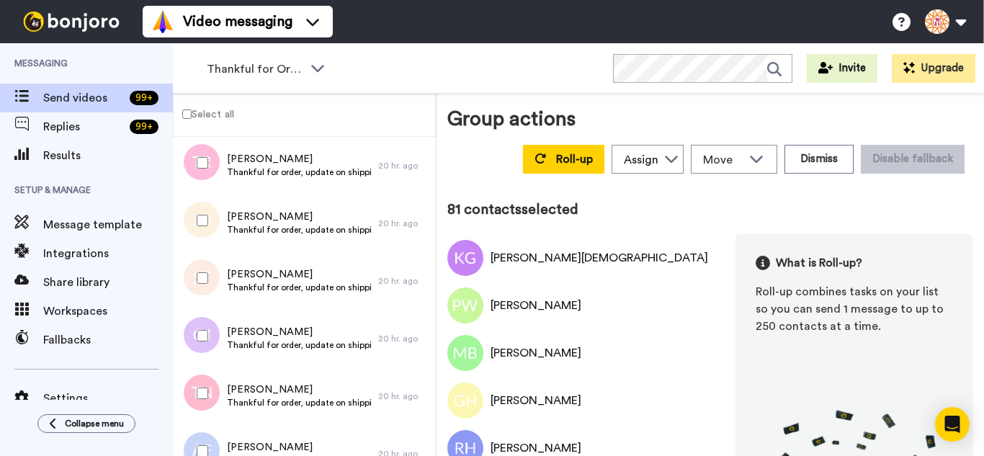
click at [197, 435] on div at bounding box center [200, 451] width 52 height 50
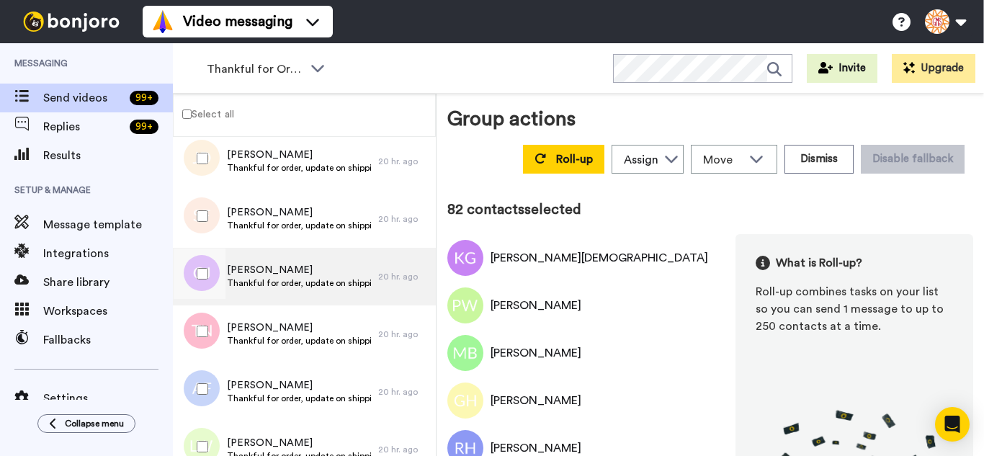
scroll to position [4610, 0]
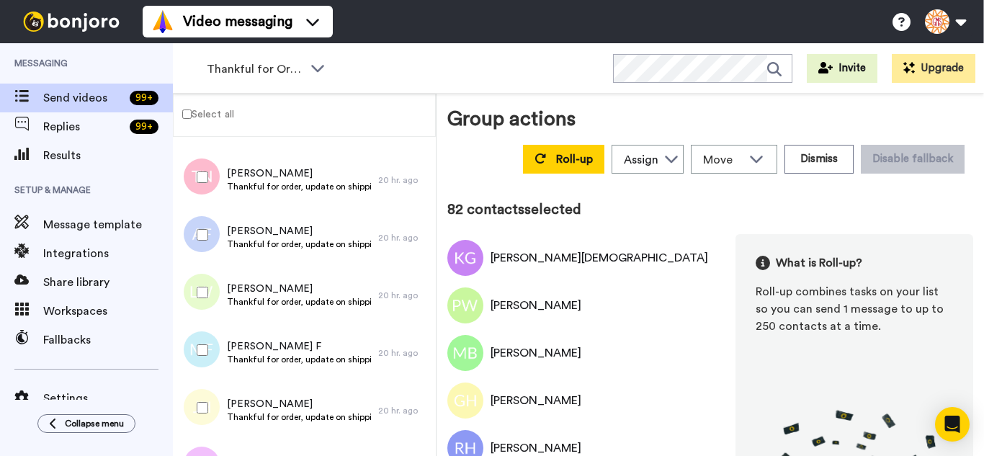
click at [210, 303] on div at bounding box center [200, 292] width 52 height 50
drag, startPoint x: 208, startPoint y: 351, endPoint x: 207, endPoint y: 378, distance: 27.4
click at [207, 359] on div at bounding box center [200, 350] width 52 height 50
drag, startPoint x: 207, startPoint y: 388, endPoint x: 207, endPoint y: 399, distance: 11.5
click at [207, 399] on div at bounding box center [200, 408] width 52 height 50
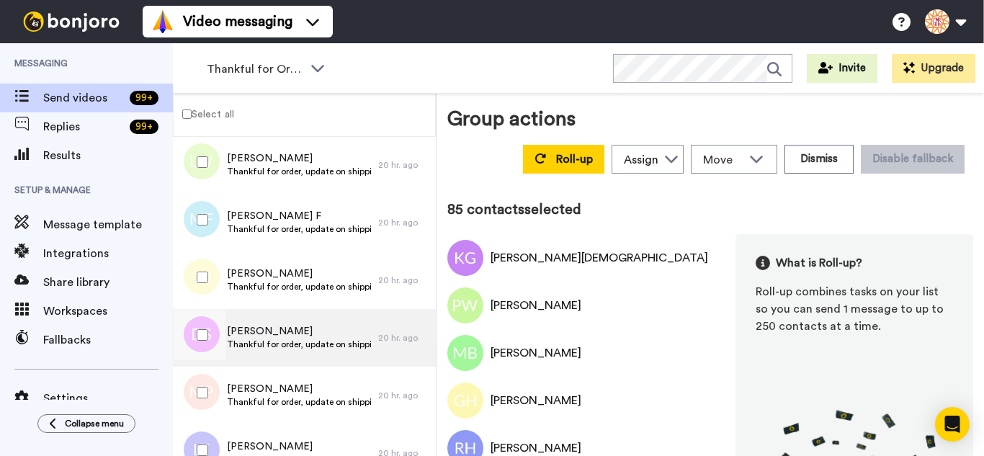
scroll to position [4754, 0]
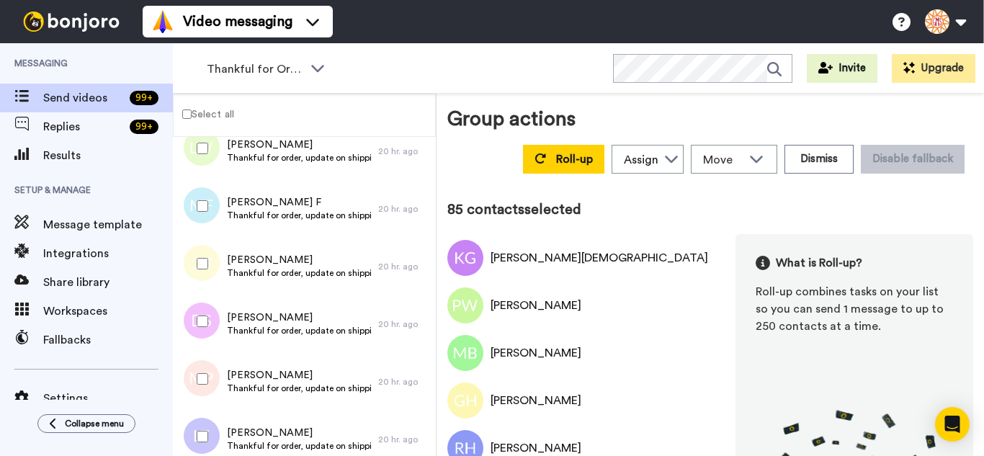
drag, startPoint x: 213, startPoint y: 315, endPoint x: 211, endPoint y: 338, distance: 23.2
click at [213, 318] on div at bounding box center [200, 321] width 52 height 50
click at [213, 367] on div at bounding box center [200, 379] width 52 height 50
click at [215, 421] on div at bounding box center [200, 436] width 52 height 50
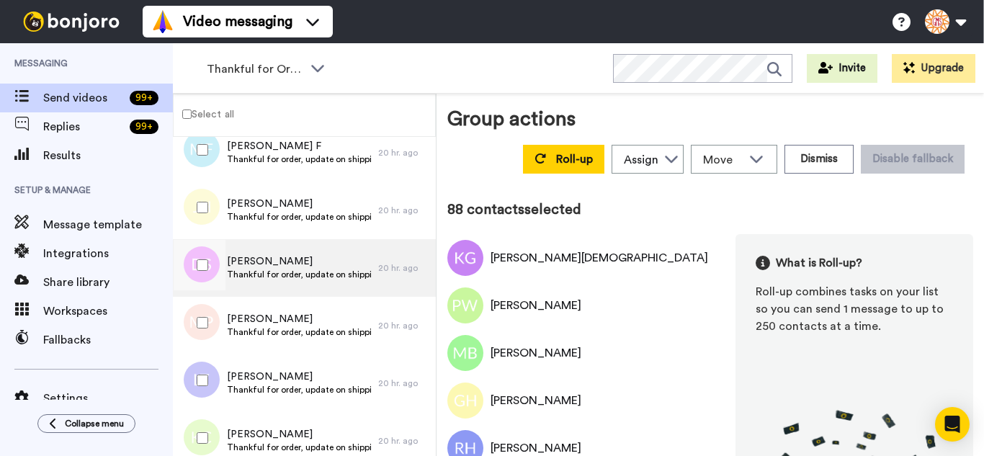
scroll to position [4970, 0]
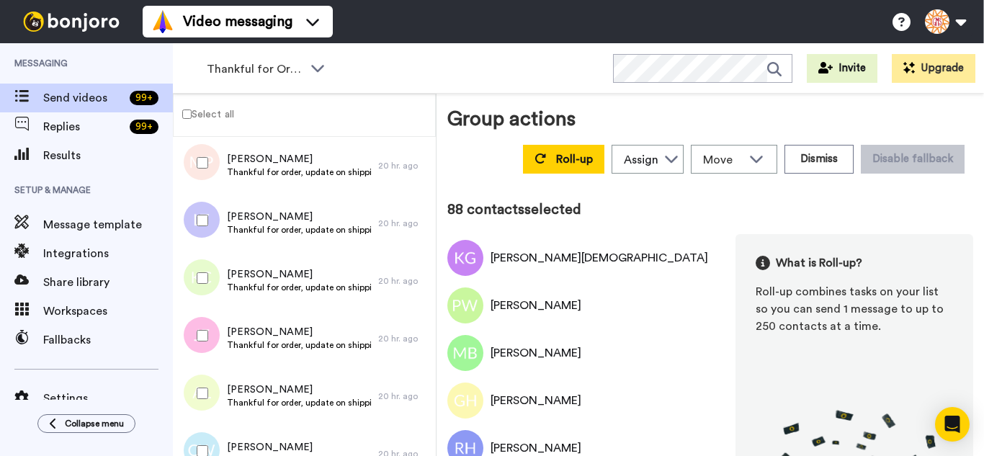
click at [211, 280] on div at bounding box center [200, 278] width 52 height 50
click at [213, 330] on div at bounding box center [200, 335] width 52 height 50
drag, startPoint x: 213, startPoint y: 384, endPoint x: 216, endPoint y: 403, distance: 18.9
click at [213, 385] on div at bounding box center [200, 393] width 52 height 50
click at [220, 440] on div at bounding box center [200, 451] width 52 height 50
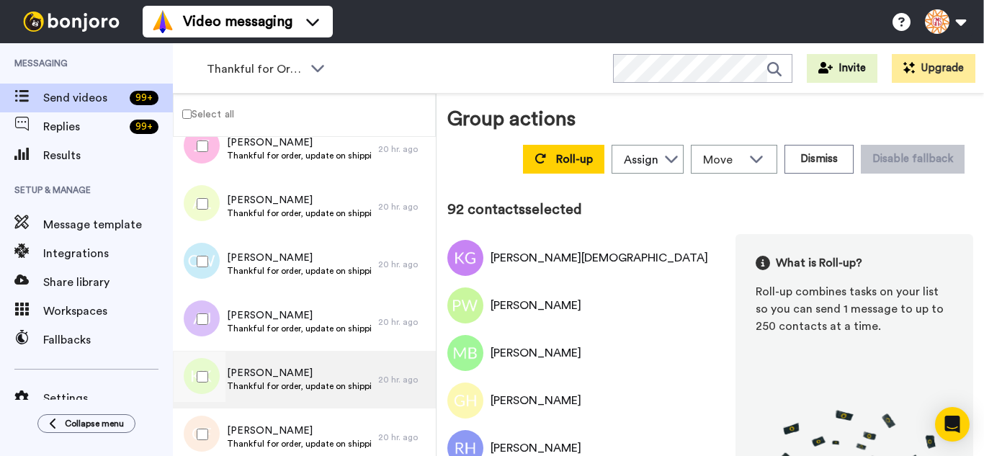
scroll to position [5186, 0]
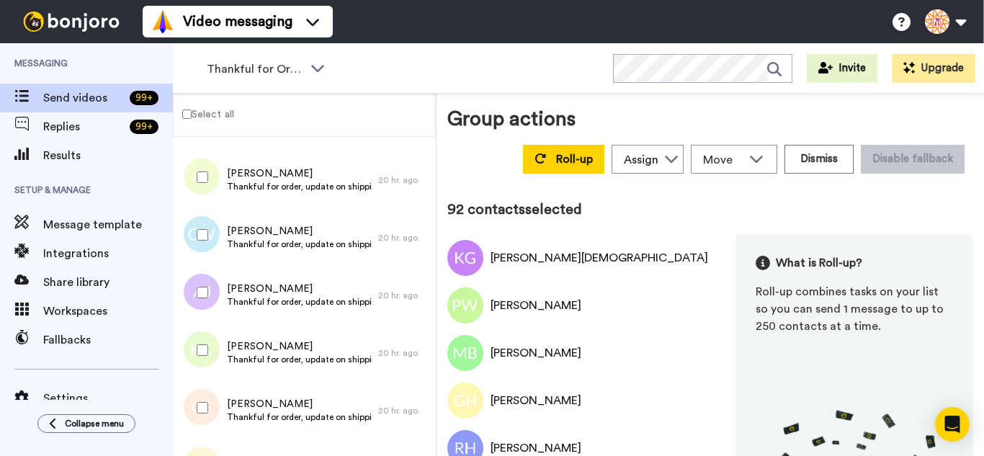
drag, startPoint x: 189, startPoint y: 298, endPoint x: 195, endPoint y: 337, distance: 39.4
click at [190, 305] on div at bounding box center [200, 292] width 52 height 50
click at [200, 357] on div at bounding box center [200, 350] width 52 height 50
click at [202, 400] on div at bounding box center [200, 408] width 52 height 50
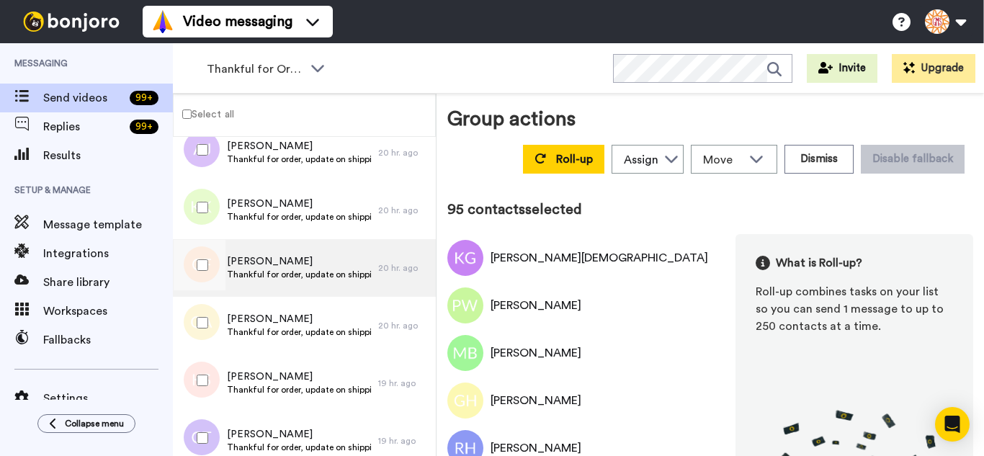
scroll to position [5331, 0]
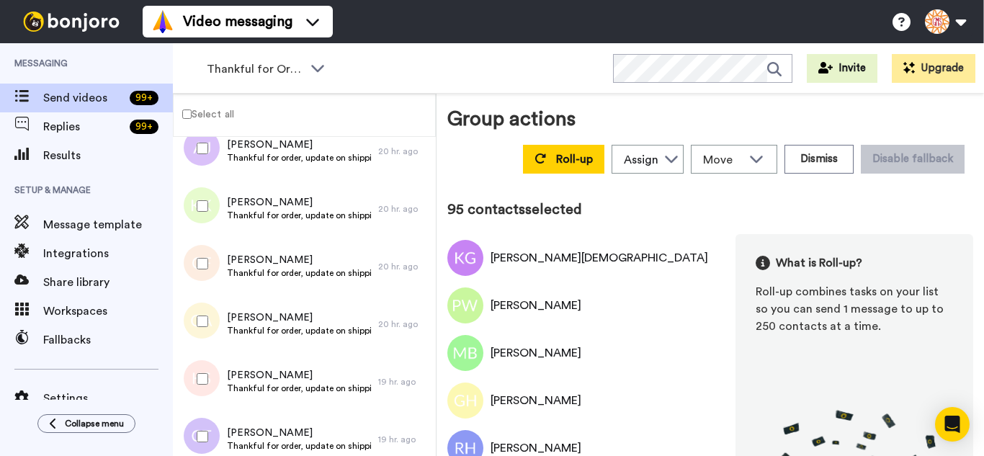
click at [208, 313] on div at bounding box center [200, 321] width 52 height 50
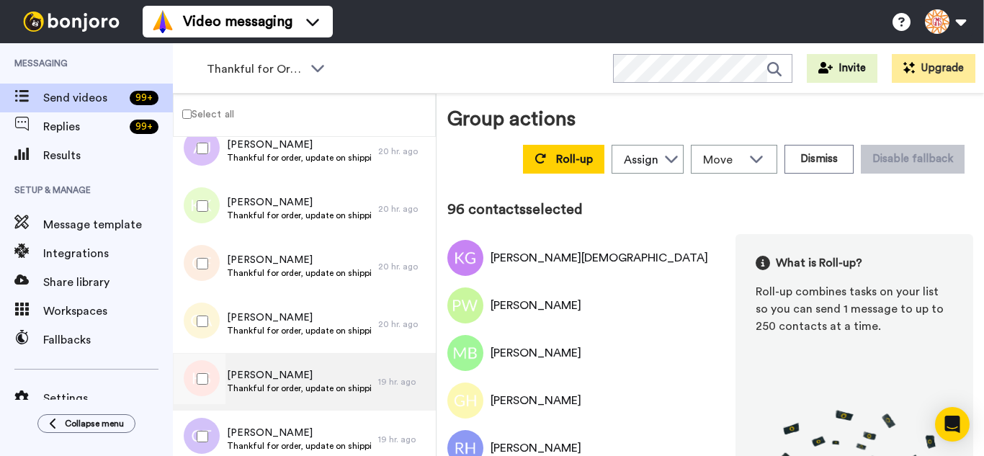
drag
click at [202, 367] on div at bounding box center [200, 379] width 52 height 50
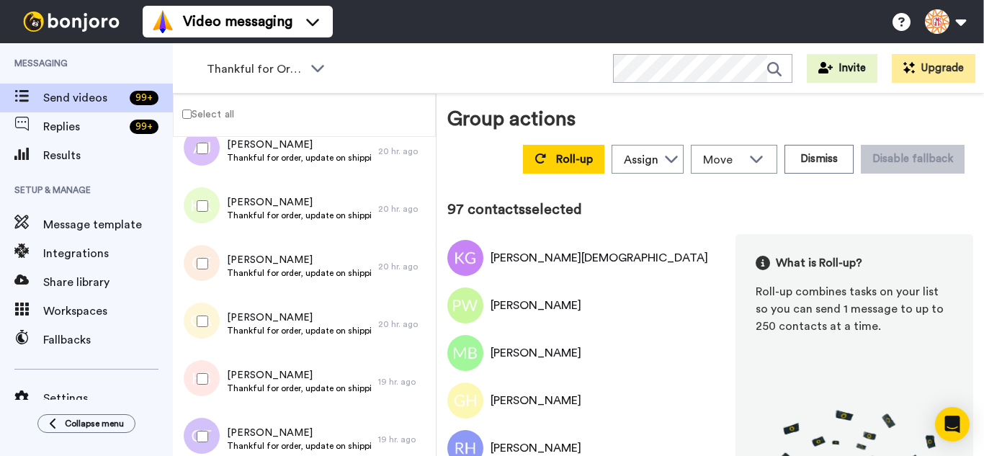
click at [203, 430] on div at bounding box center [200, 436] width 52 height 50
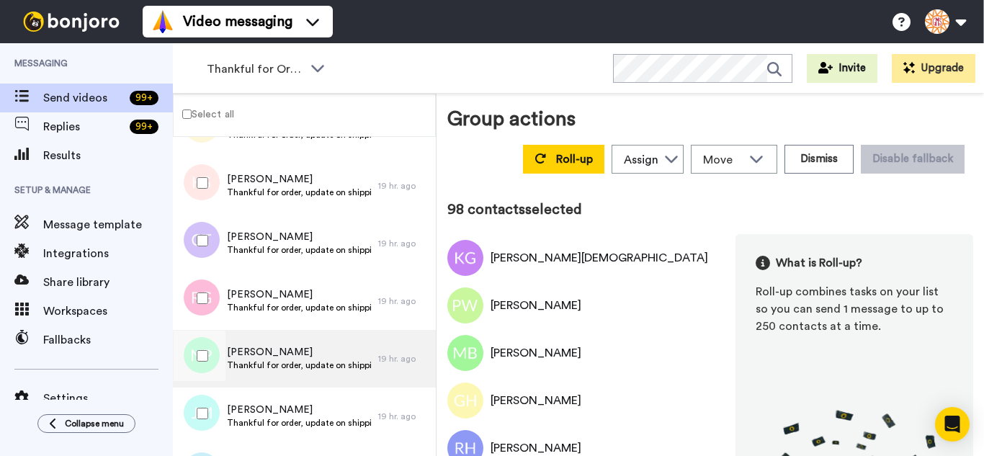
scroll to position [5547, 0]
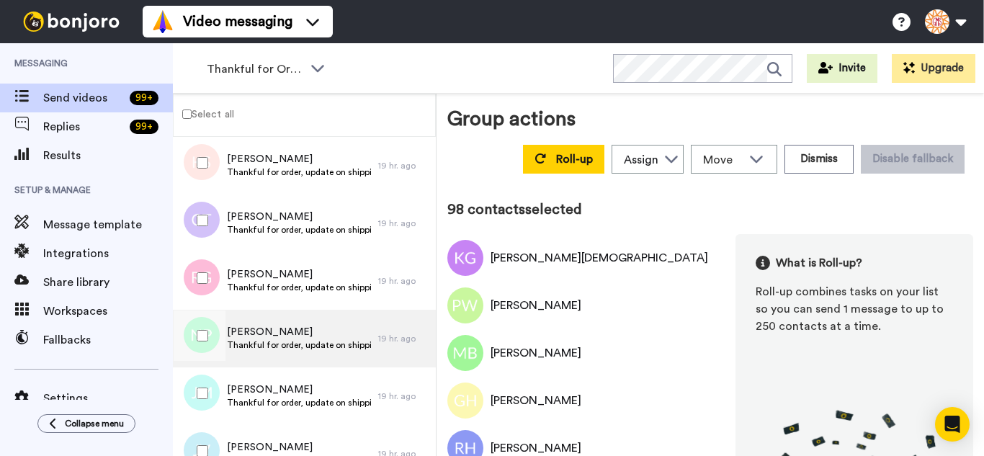
click at [204, 287] on div at bounding box center [200, 278] width 52 height 50
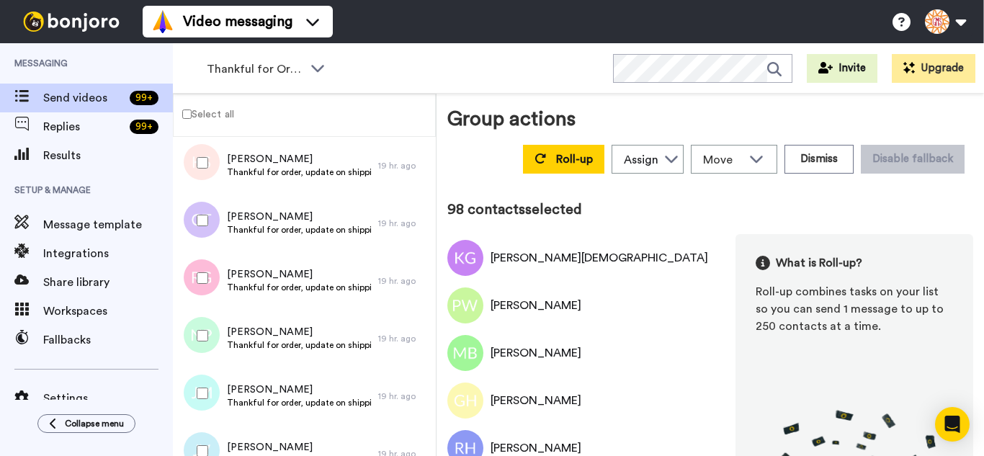
click at [210, 338] on div at bounding box center [200, 335] width 52 height 50
click at [213, 409] on div at bounding box center [200, 393] width 52 height 50
click at [208, 444] on div at bounding box center [200, 451] width 52 height 50
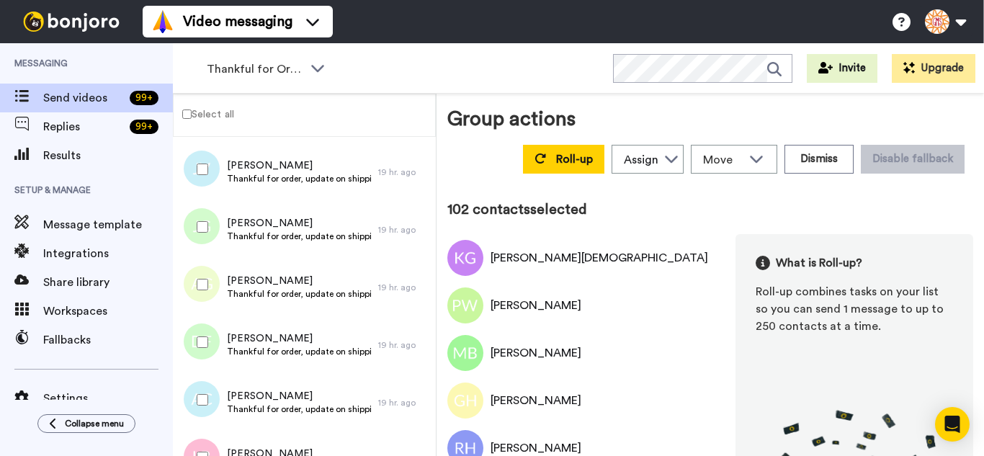
scroll to position [5835, 0]
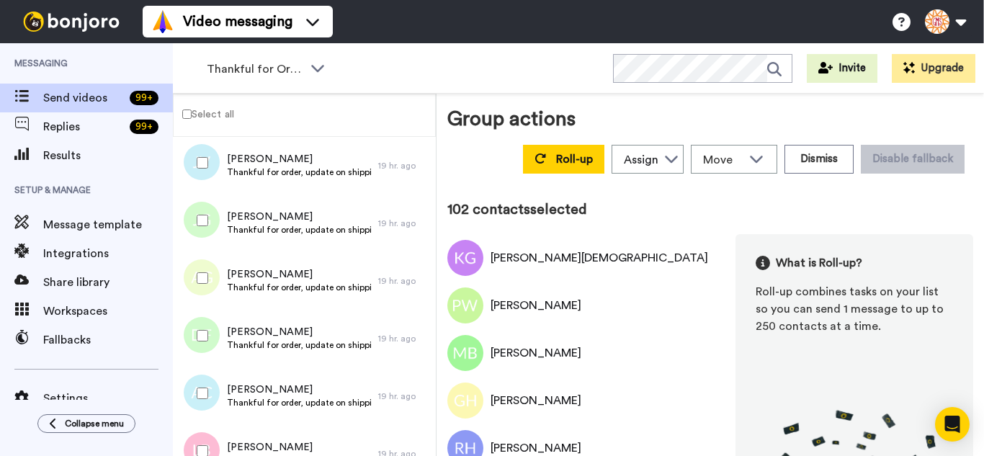
click at [210, 226] on div at bounding box center [200, 220] width 52 height 50
click at [218, 338] on div at bounding box center [200, 335] width 52 height 50
click at [213, 397] on div at bounding box center [200, 393] width 52 height 50
click at [213, 431] on div at bounding box center [200, 451] width 52 height 50
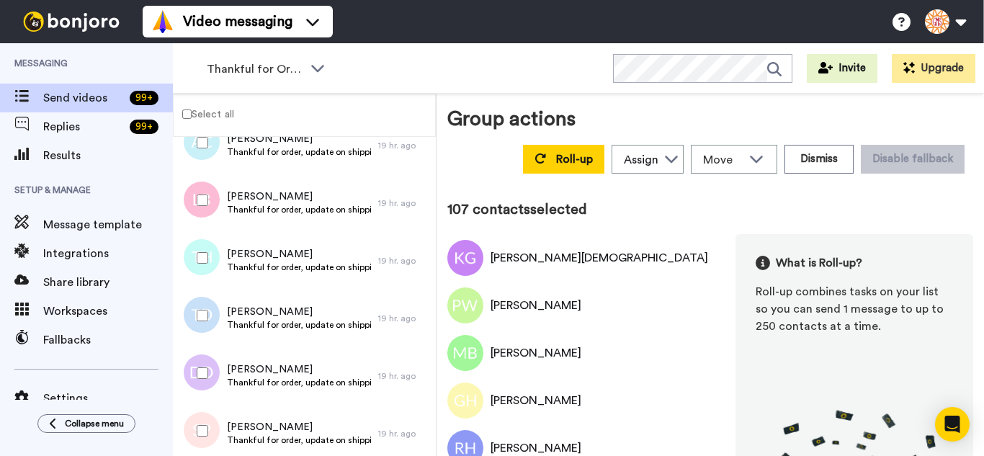
scroll to position [6123, 0]
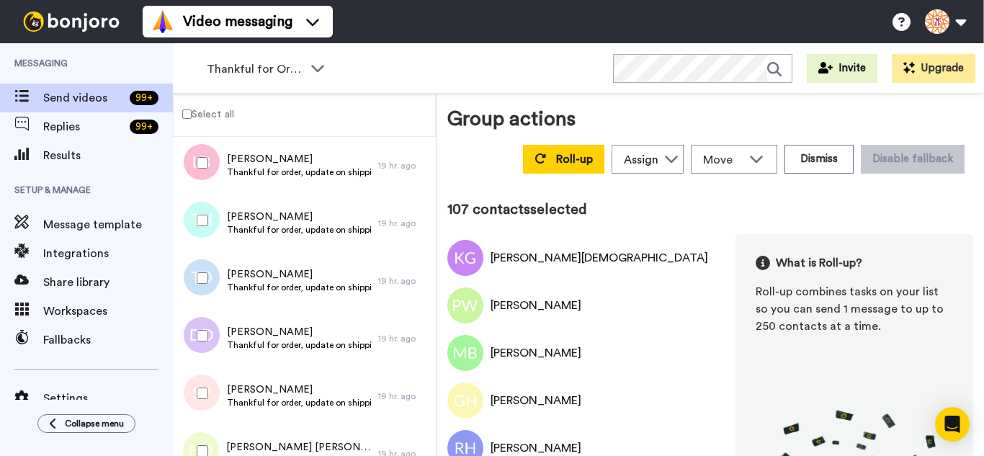
click at [194, 224] on div at bounding box center [200, 220] width 52 height 50
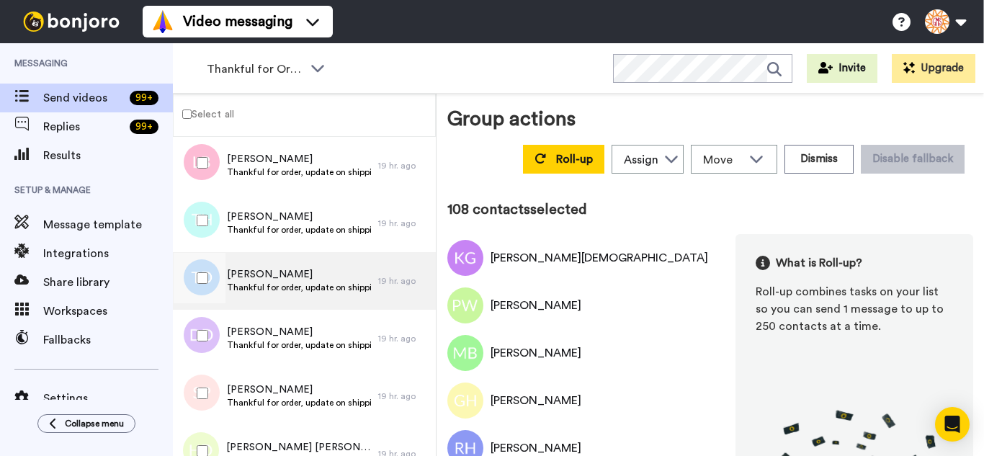
click at [196, 292] on div at bounding box center [200, 278] width 52 height 50
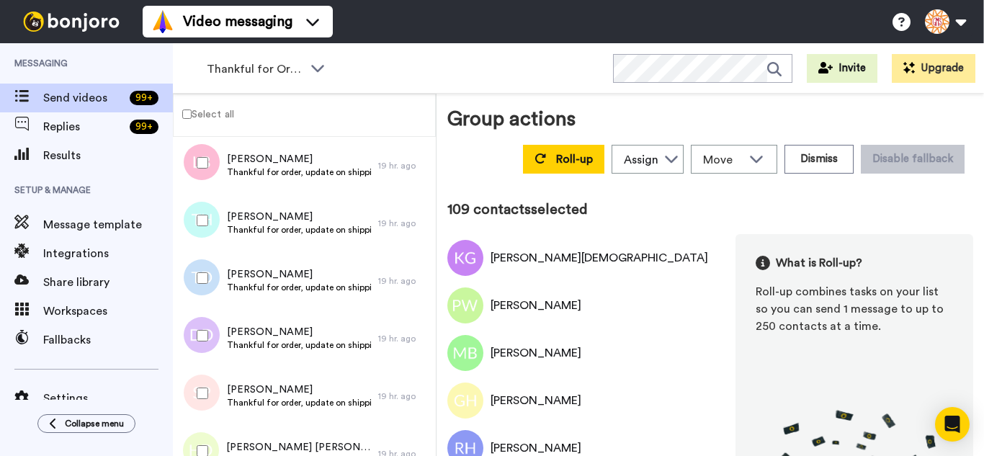
click at [202, 352] on div at bounding box center [200, 335] width 52 height 50
click at [203, 408] on div at bounding box center [200, 393] width 52 height 50
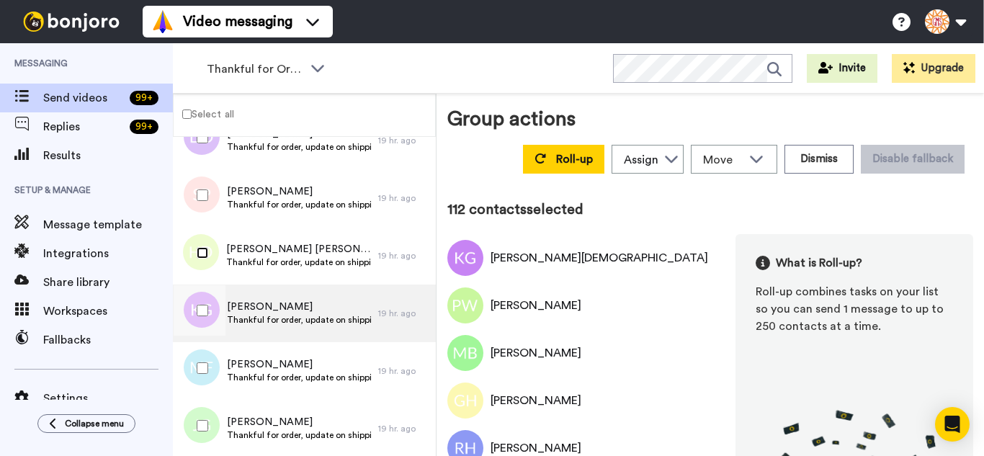
scroll to position [6339, 0]
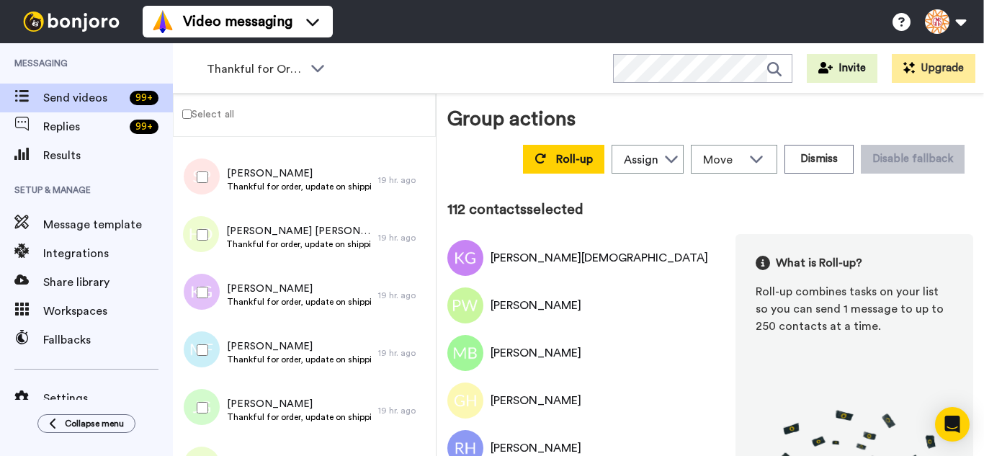
click at [200, 295] on div at bounding box center [200, 292] width 52 height 50
click at [199, 390] on div at bounding box center [200, 408] width 52 height 50
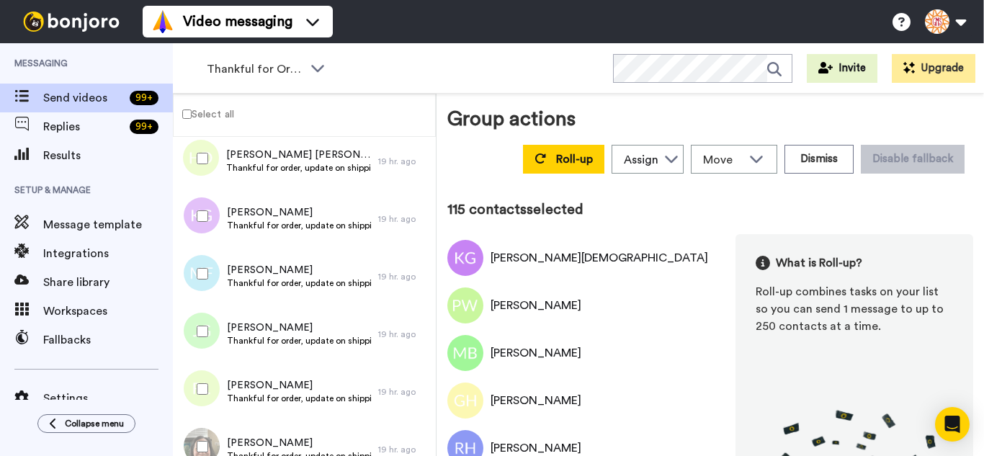
scroll to position [0, 0]
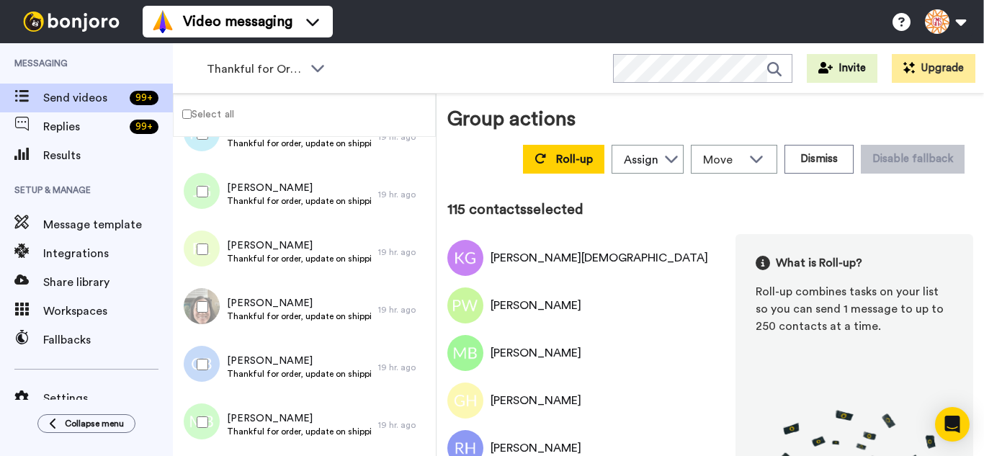
click at [210, 257] on div at bounding box center [200, 249] width 52 height 50
click at [211, 308] on div at bounding box center [200, 307] width 52 height 50
click at [212, 370] on div at bounding box center [200, 364] width 52 height 50
click at [207, 410] on div at bounding box center [200, 422] width 52 height 50
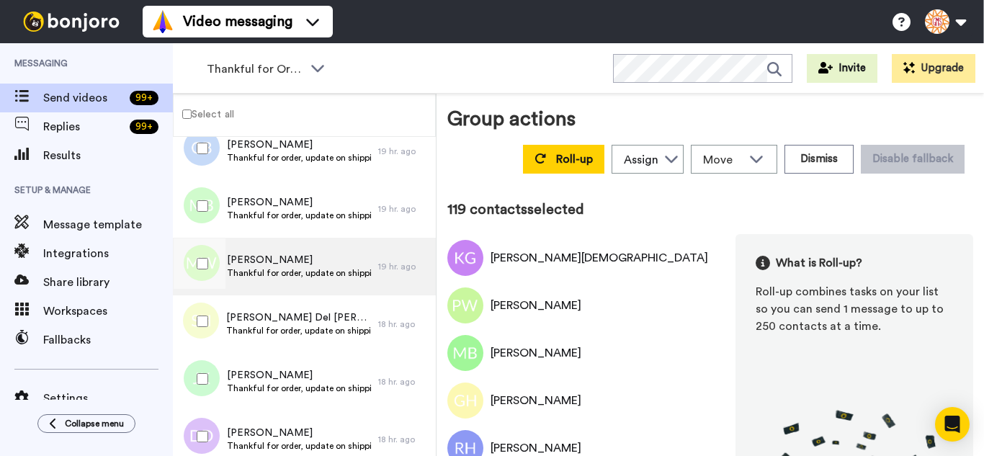
click at [202, 258] on div at bounding box center [200, 263] width 52 height 50
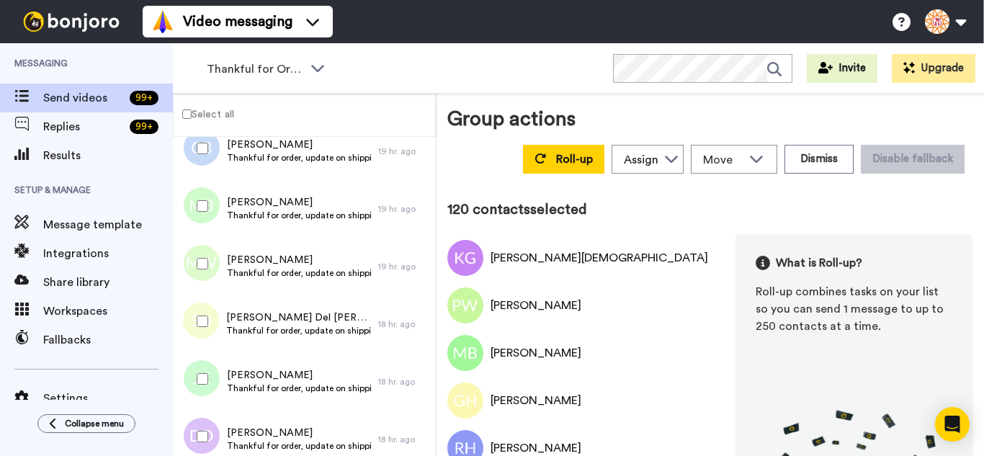
click at [194, 321] on div at bounding box center [200, 321] width 52 height 50
click at [209, 431] on div at bounding box center [200, 436] width 52 height 50
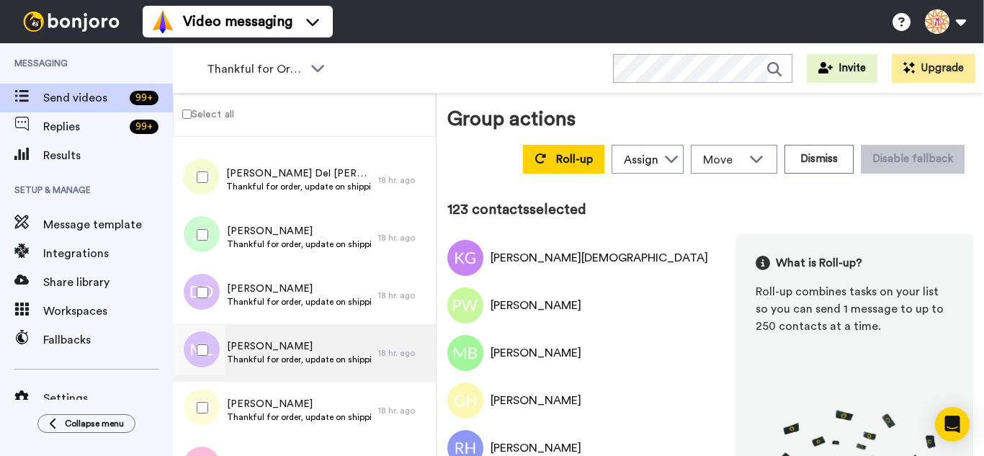
click at [210, 351] on div at bounding box center [200, 350] width 52 height 50
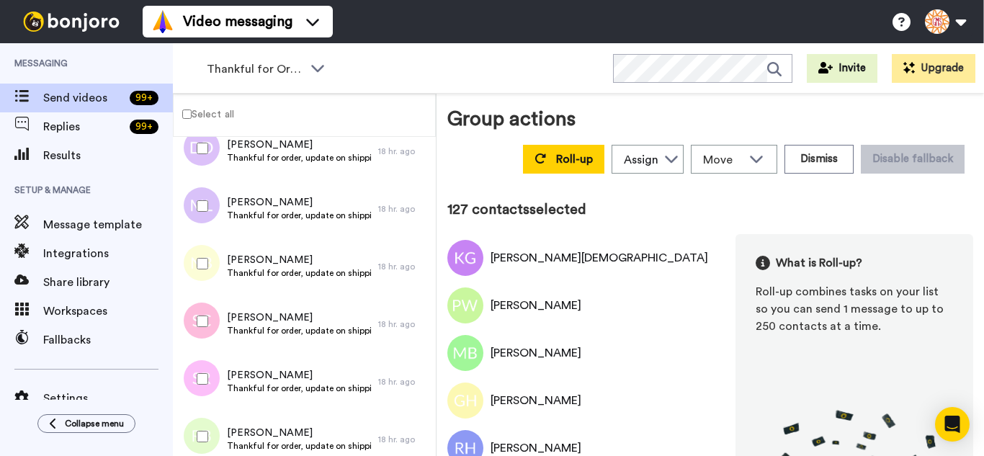
click at [198, 424] on div at bounding box center [200, 436] width 52 height 50
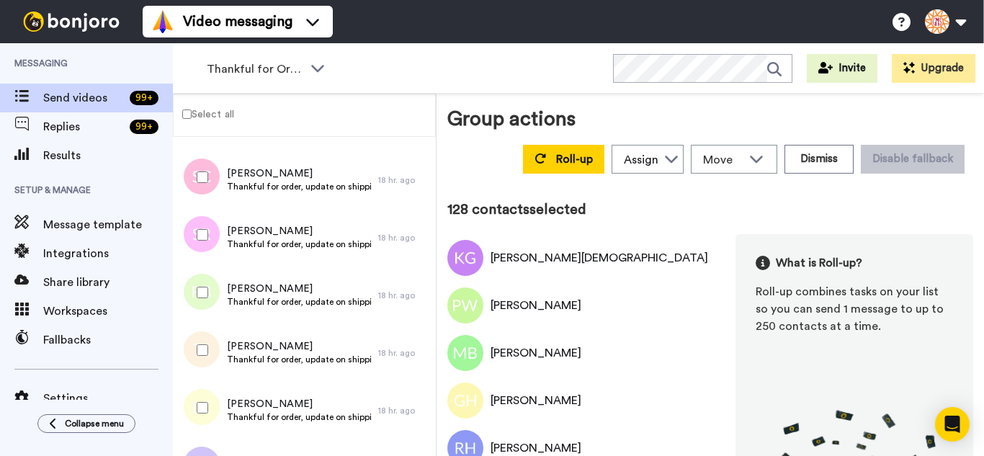
click at [218, 362] on div at bounding box center [200, 350] width 52 height 50
click at [215, 407] on div at bounding box center [200, 408] width 52 height 50
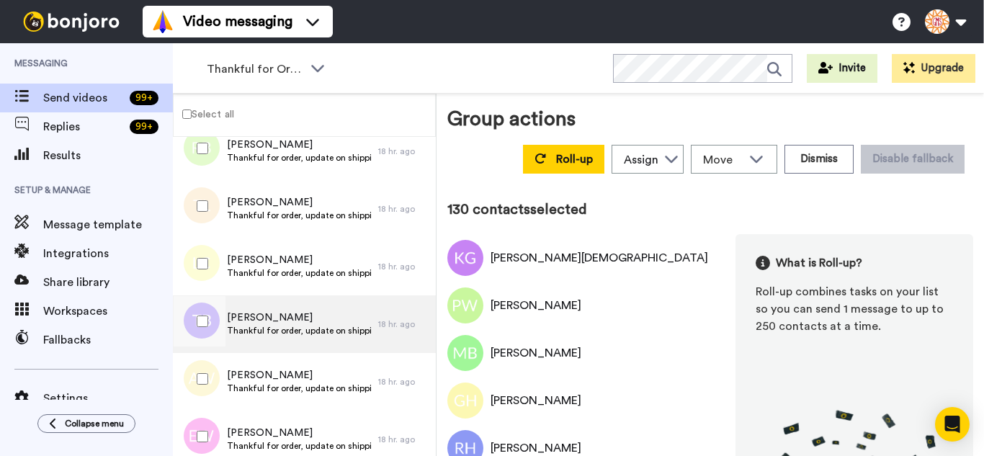
click at [214, 321] on div at bounding box center [200, 321] width 52 height 50
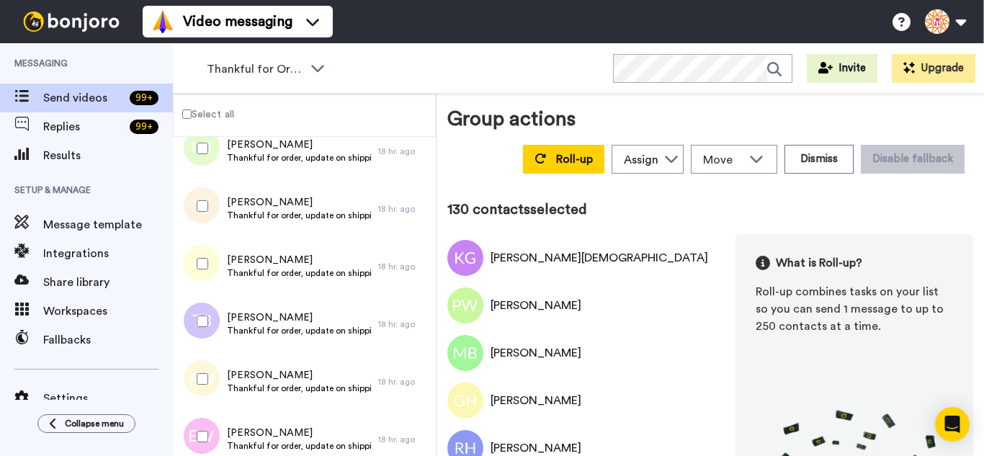
click at [215, 380] on div at bounding box center [200, 379] width 52 height 50
click at [213, 431] on div at bounding box center [200, 436] width 52 height 50
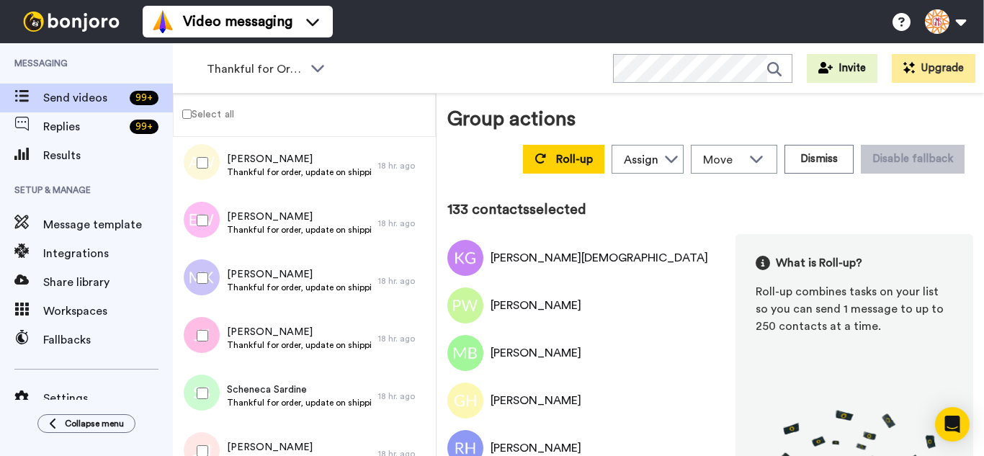
click at [213, 287] on div at bounding box center [200, 278] width 52 height 50
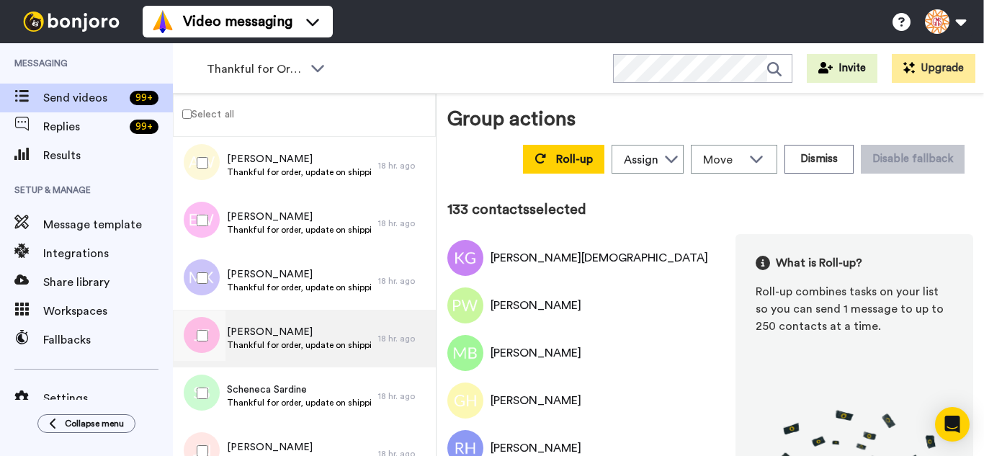
click at [223, 362] on div "Jodi Filbeck Thankful for order, update on shipping." at bounding box center [275, 339] width 205 height 58
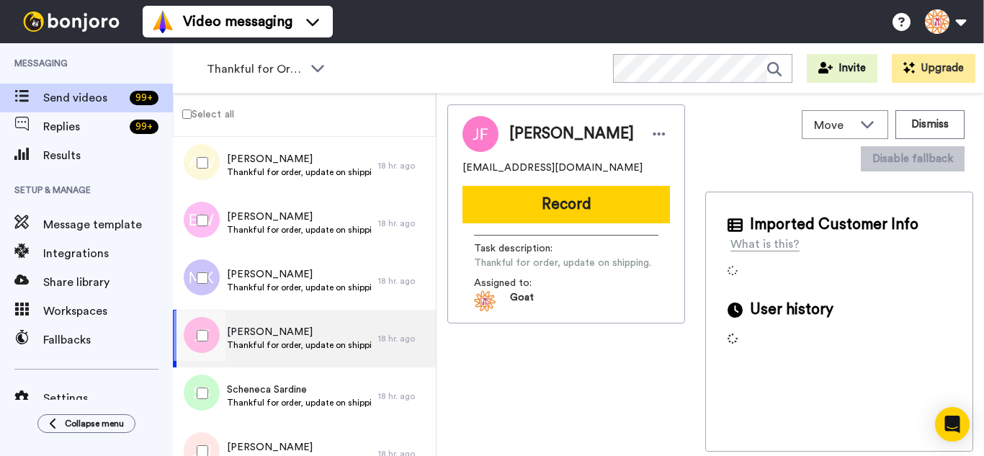
click at [203, 407] on div at bounding box center [200, 393] width 52 height 50
click at [210, 442] on div at bounding box center [200, 451] width 52 height 50
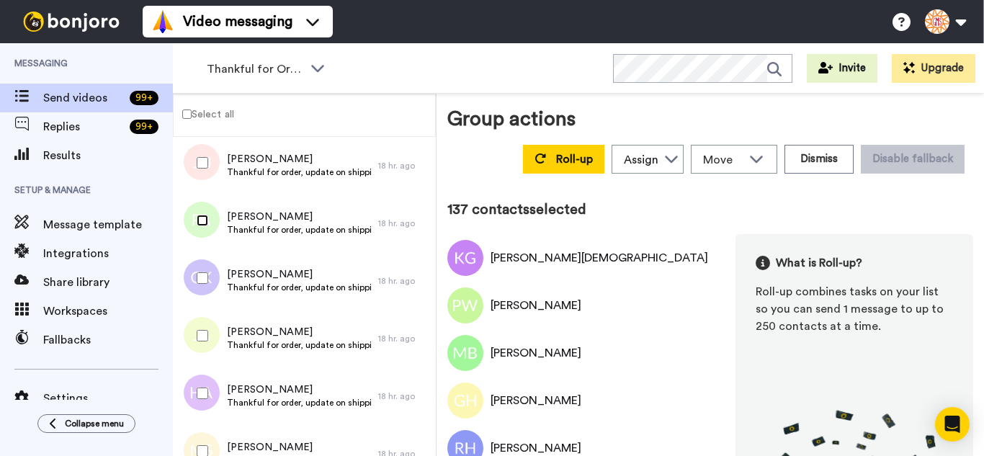
click at [204, 232] on div at bounding box center [200, 220] width 52 height 50
click at [194, 277] on div at bounding box center [200, 278] width 52 height 50
click at [207, 354] on div at bounding box center [200, 335] width 52 height 50
click at [203, 406] on div at bounding box center [200, 393] width 52 height 50
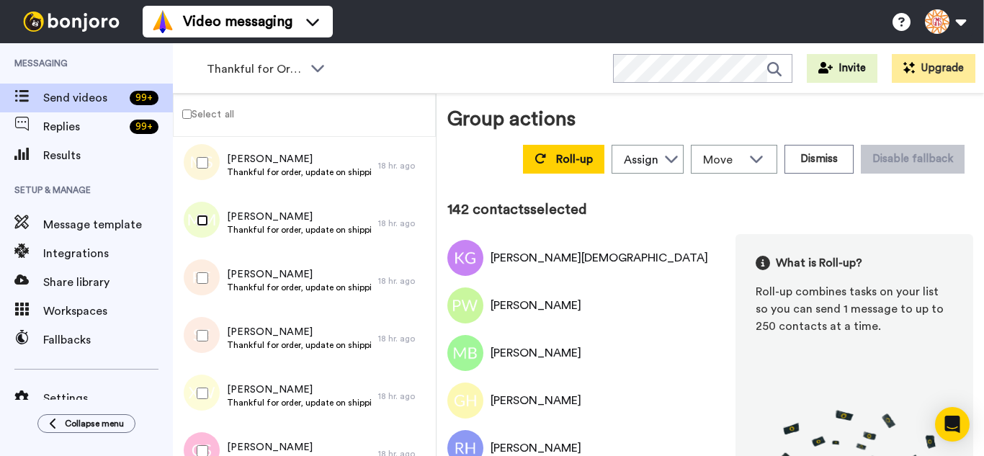
click at [200, 243] on div at bounding box center [200, 220] width 52 height 50
click at [189, 294] on div at bounding box center [200, 278] width 52 height 50
click at [196, 343] on div at bounding box center [200, 335] width 52 height 50
click at [194, 385] on div at bounding box center [200, 393] width 52 height 50
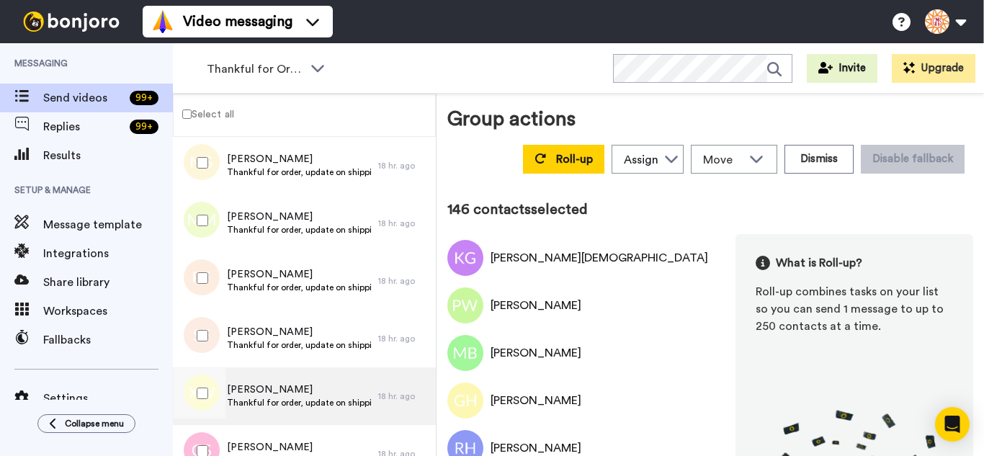
click at [192, 421] on div at bounding box center [197, 396] width 43 height 58
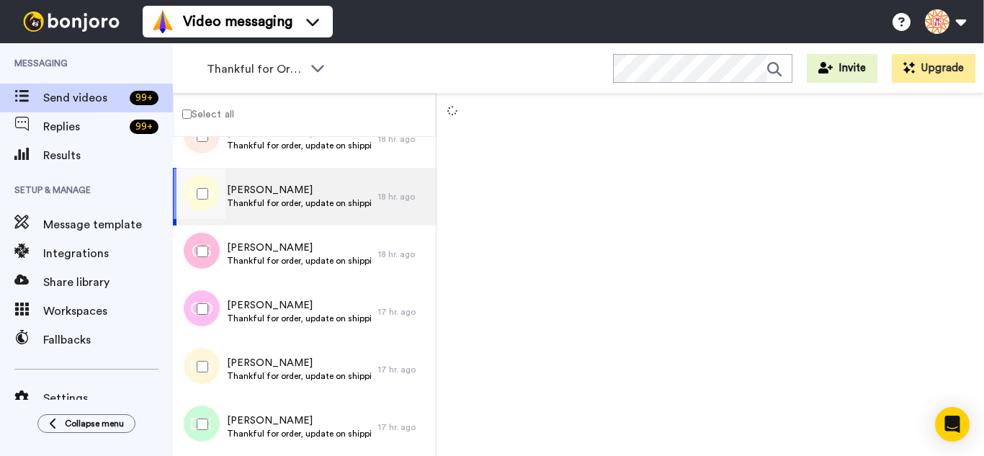
click at [191, 267] on div at bounding box center [200, 251] width 52 height 50
click at [205, 324] on div at bounding box center [200, 309] width 52 height 50
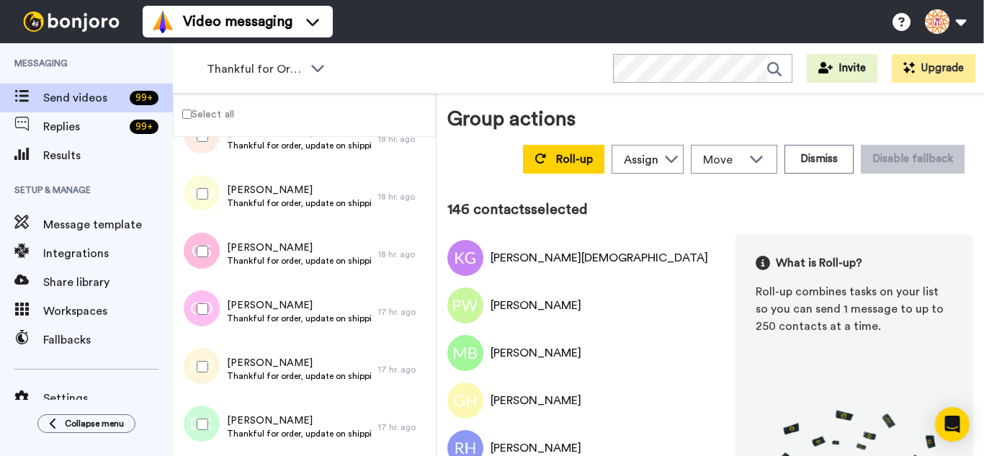
click at [206, 357] on div at bounding box center [200, 366] width 52 height 50
click at [203, 407] on div at bounding box center [200, 424] width 52 height 50
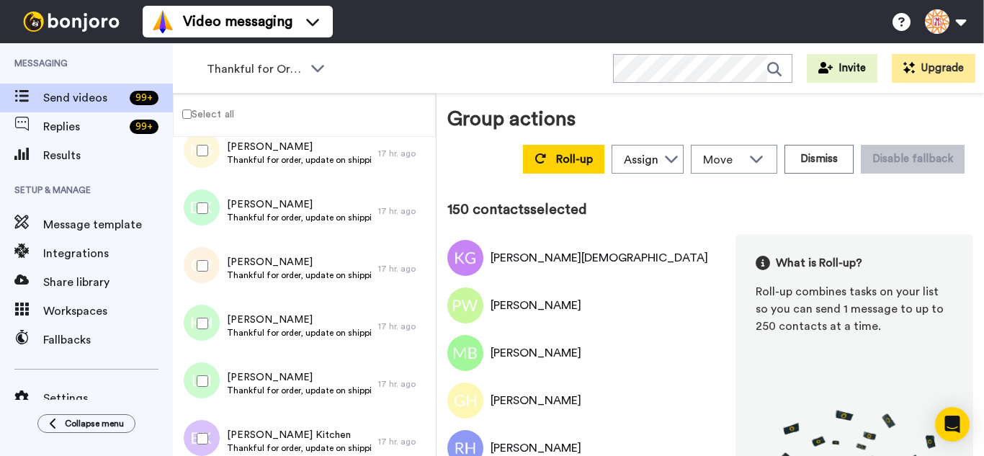
click at [215, 259] on div at bounding box center [200, 266] width 52 height 50
click at [211, 311] on div at bounding box center [200, 323] width 52 height 50
click at [209, 375] on div at bounding box center [200, 381] width 52 height 50
click at [210, 434] on div at bounding box center [200, 438] width 52 height 50
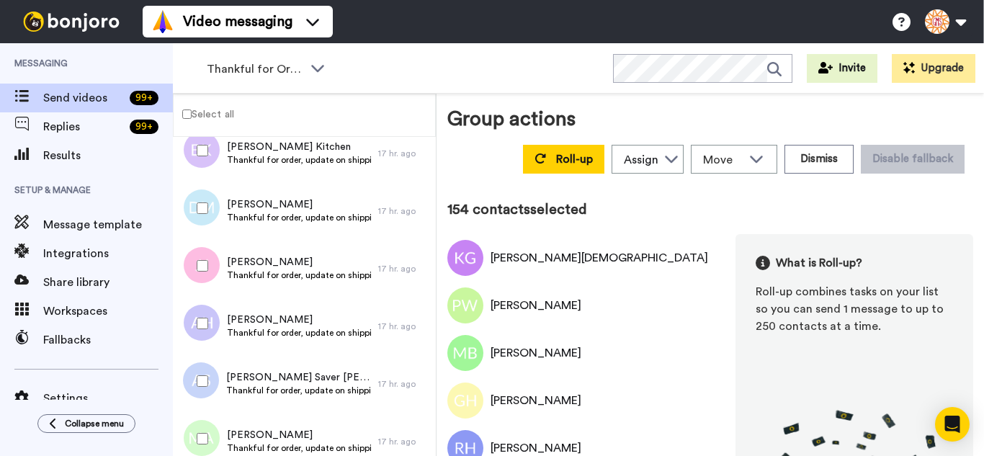
click at [212, 213] on div at bounding box center [200, 208] width 52 height 50
click at [214, 247] on div at bounding box center [200, 266] width 52 height 50
click at [225, 318] on div at bounding box center [200, 323] width 52 height 50
click at [219, 356] on div at bounding box center [200, 381] width 52 height 50
click at [214, 414] on div at bounding box center [200, 438] width 52 height 50
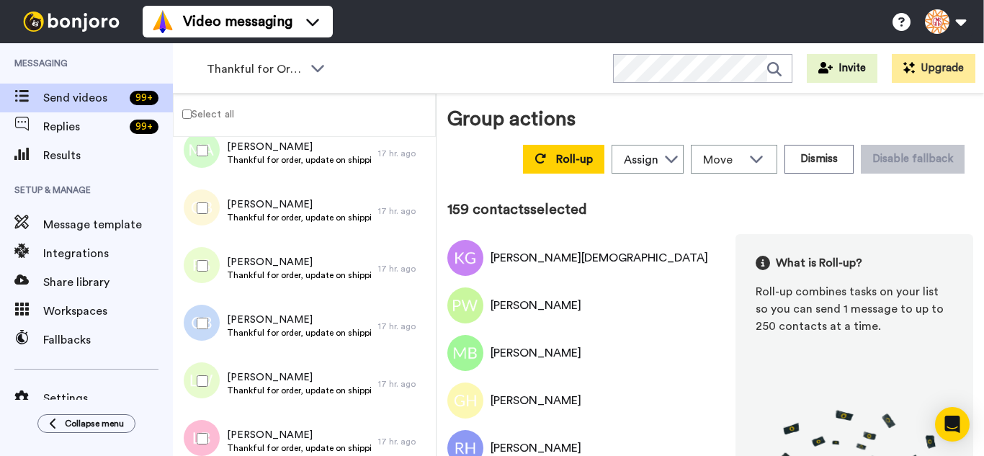
click at [207, 225] on div at bounding box center [200, 208] width 52 height 50
click at [202, 308] on div at bounding box center [200, 323] width 52 height 50
click at [191, 372] on div at bounding box center [200, 381] width 52 height 50
click at [194, 429] on div at bounding box center [200, 438] width 52 height 50
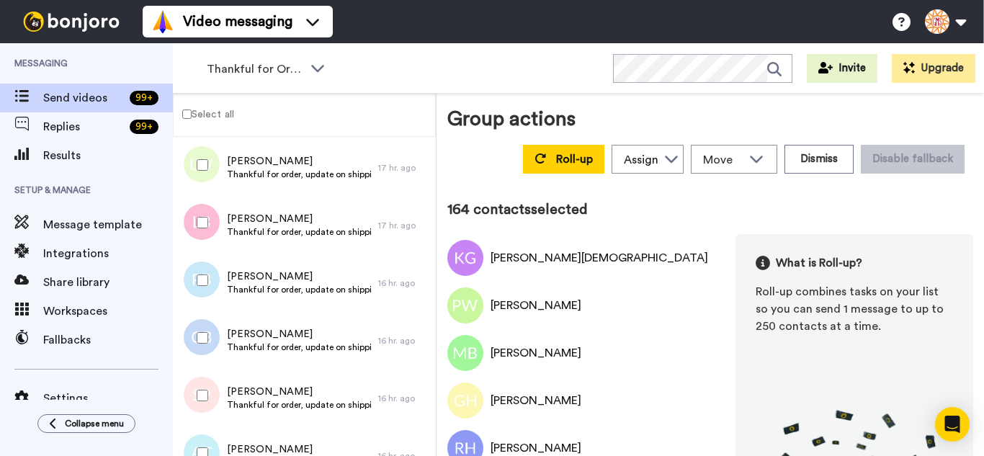
click at [205, 290] on div at bounding box center [200, 280] width 52 height 50
click at [206, 345] on div at bounding box center [200, 338] width 52 height 50
click at [207, 396] on div at bounding box center [200, 395] width 52 height 50
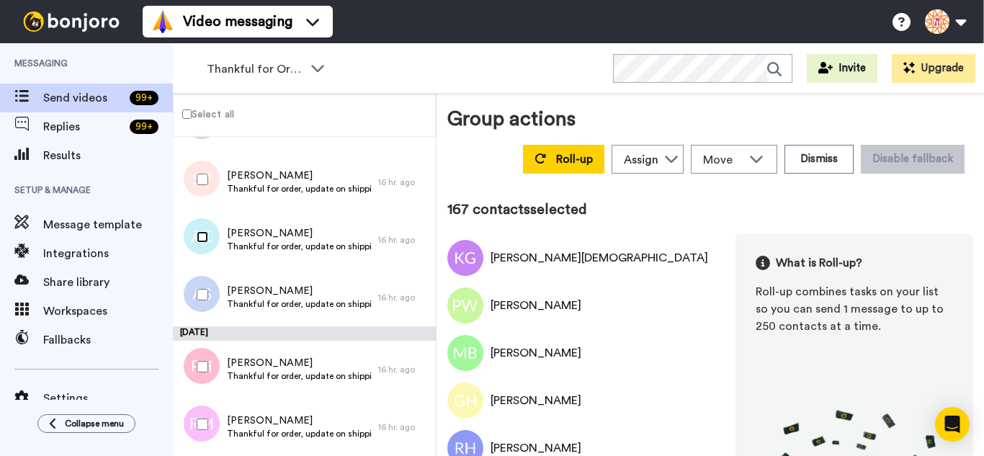
click at [202, 249] on div at bounding box center [200, 237] width 52 height 50
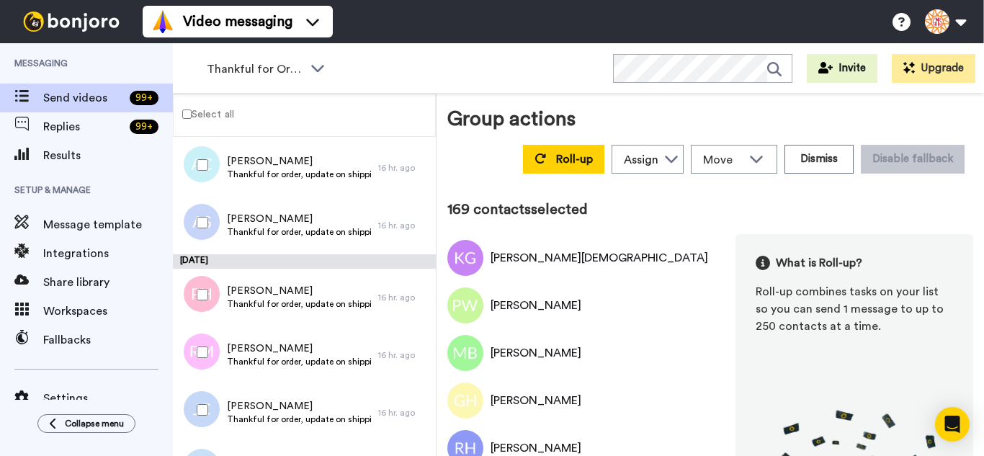
click at [216, 286] on div at bounding box center [200, 294] width 52 height 50
click at [208, 341] on div at bounding box center [200, 352] width 52 height 50
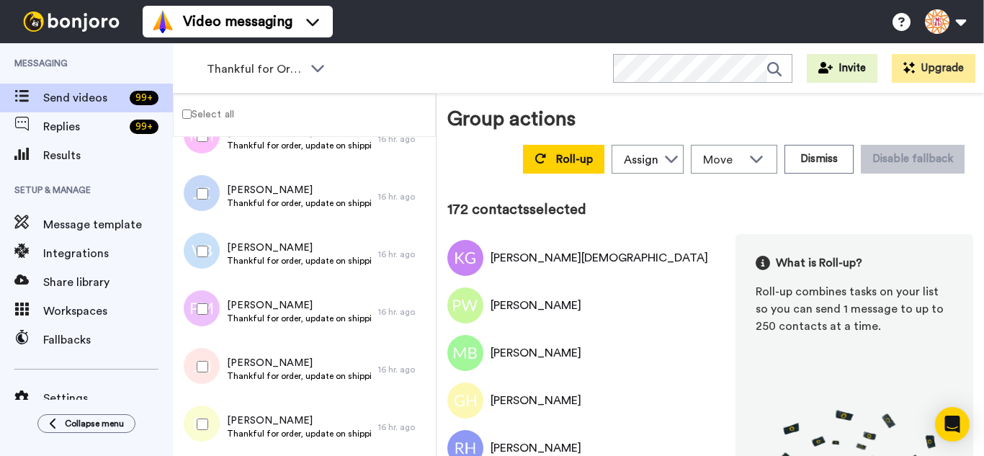
click at [206, 261] on div at bounding box center [200, 251] width 52 height 50
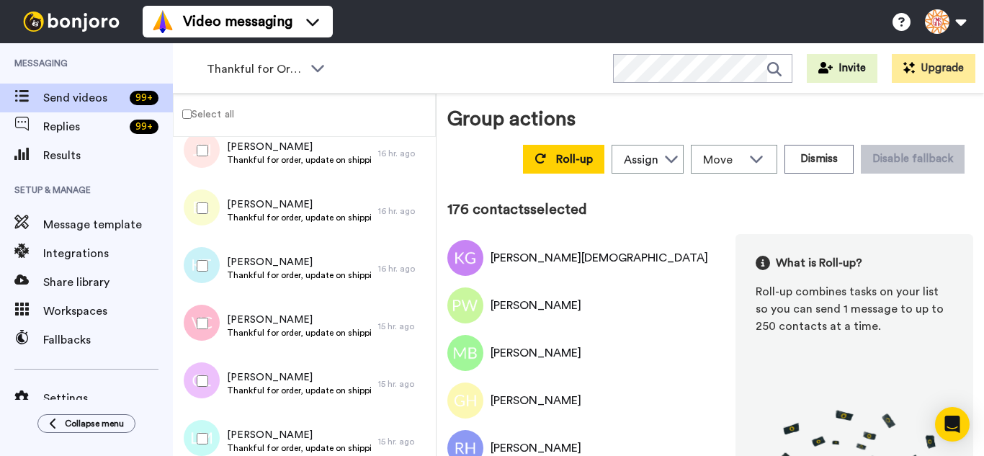
click at [204, 282] on div at bounding box center [200, 266] width 52 height 50
click at [195, 331] on div at bounding box center [200, 323] width 52 height 50
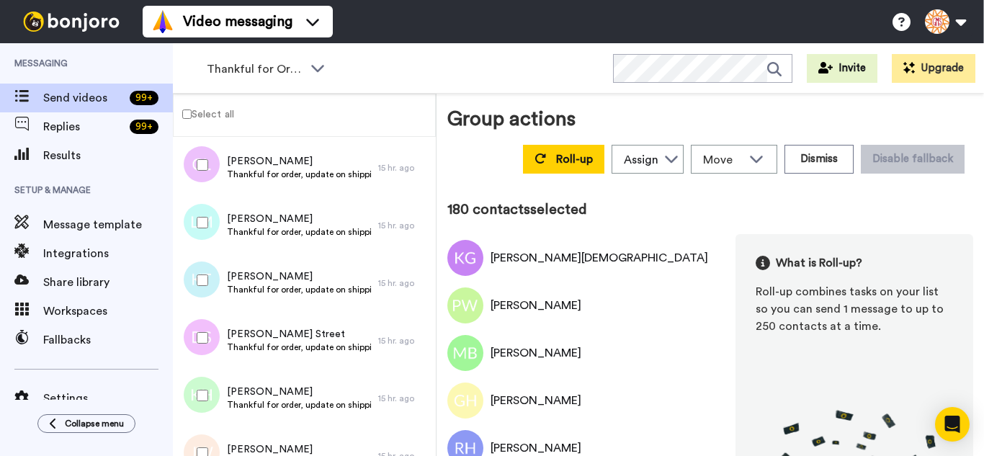
click at [210, 285] on div at bounding box center [200, 280] width 52 height 50
click at [210, 351] on div at bounding box center [200, 338] width 52 height 50
click at [215, 393] on div at bounding box center [200, 395] width 52 height 50
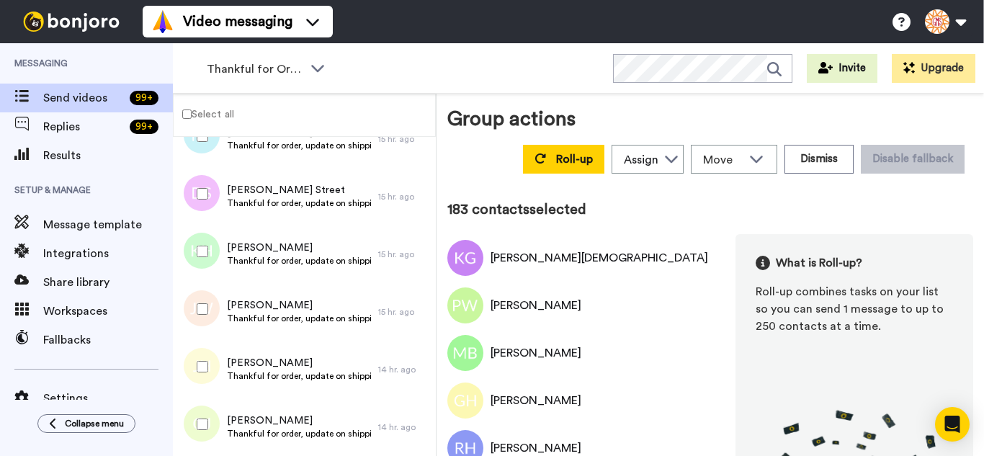
click at [211, 305] on div at bounding box center [200, 309] width 52 height 50
click at [219, 363] on div at bounding box center [200, 366] width 52 height 50
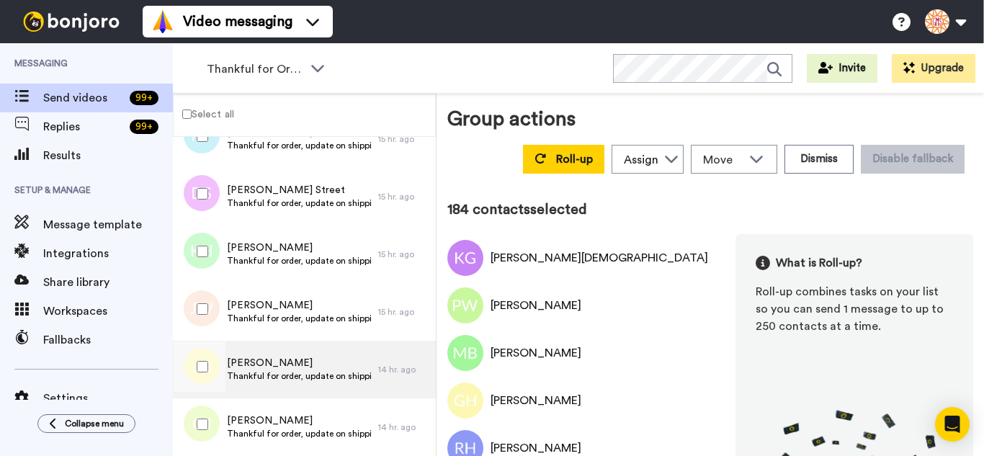
click at [225, 421] on div "Giovanna Jensen Thankful for order, update on shipping." at bounding box center [275, 427] width 205 height 58
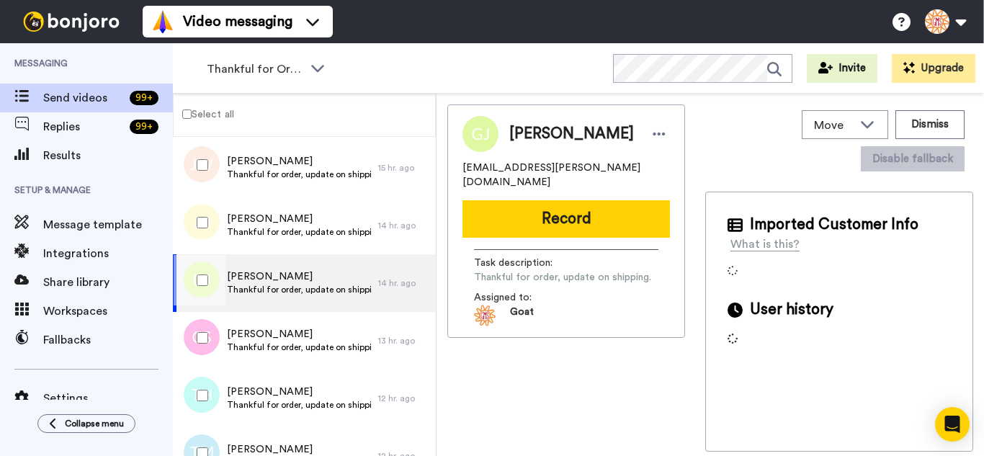
click at [205, 328] on div at bounding box center [200, 338] width 52 height 50
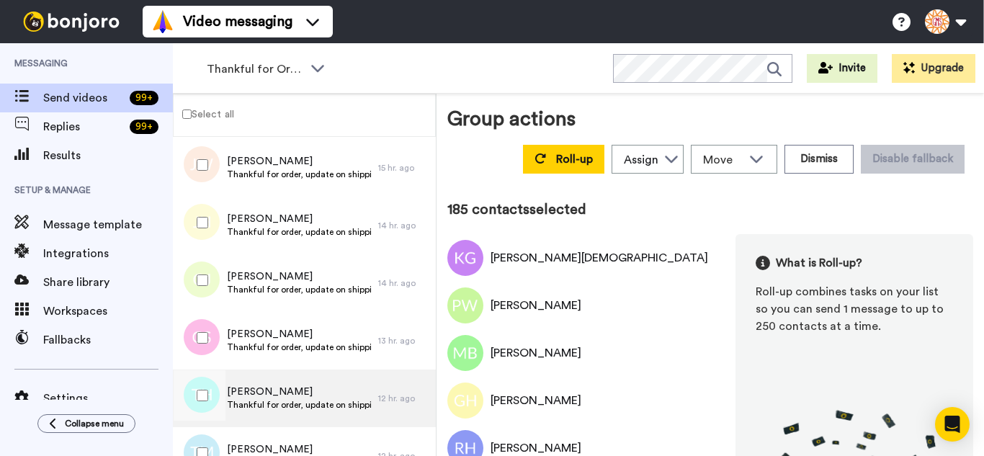
click at [222, 421] on div "Terri Hacker Thankful for order, update on shipping. 12 hr. ago" at bounding box center [304, 399] width 263 height 58
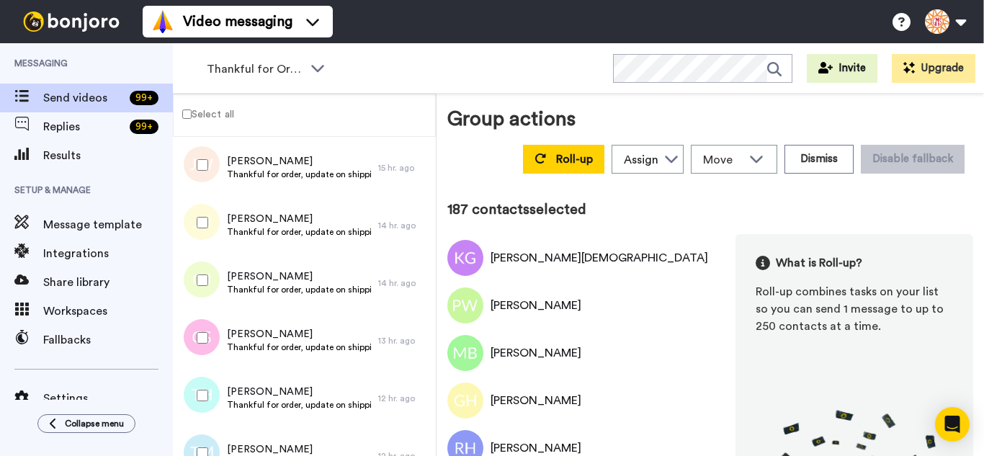
click at [220, 452] on div at bounding box center [200, 453] width 52 height 50
click at [220, 380] on div at bounding box center [200, 395] width 52 height 50
click at [211, 228] on div at bounding box center [200, 222] width 52 height 50
click at [207, 408] on div at bounding box center [200, 395] width 52 height 50
click at [204, 435] on div at bounding box center [200, 453] width 52 height 50
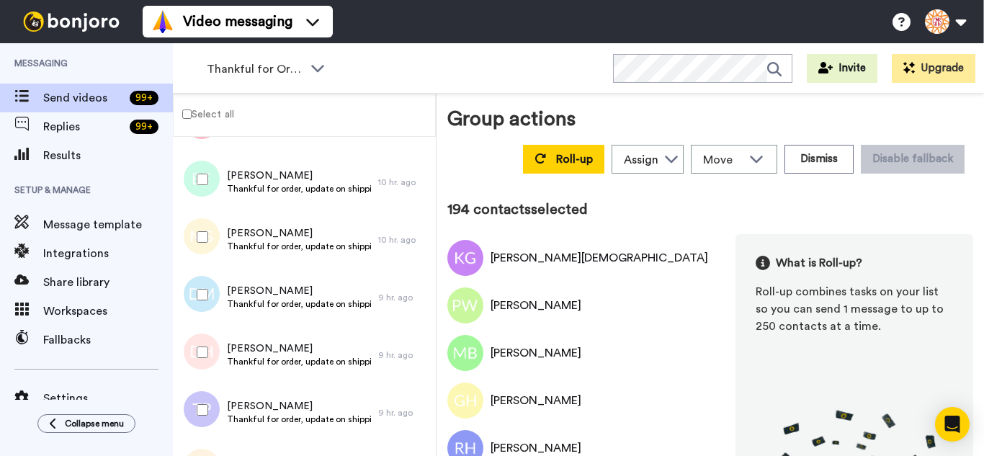
click at [212, 293] on div at bounding box center [200, 294] width 52 height 50
click at [198, 344] on div at bounding box center [200, 352] width 52 height 50
click at [207, 423] on div at bounding box center [200, 410] width 52 height 50
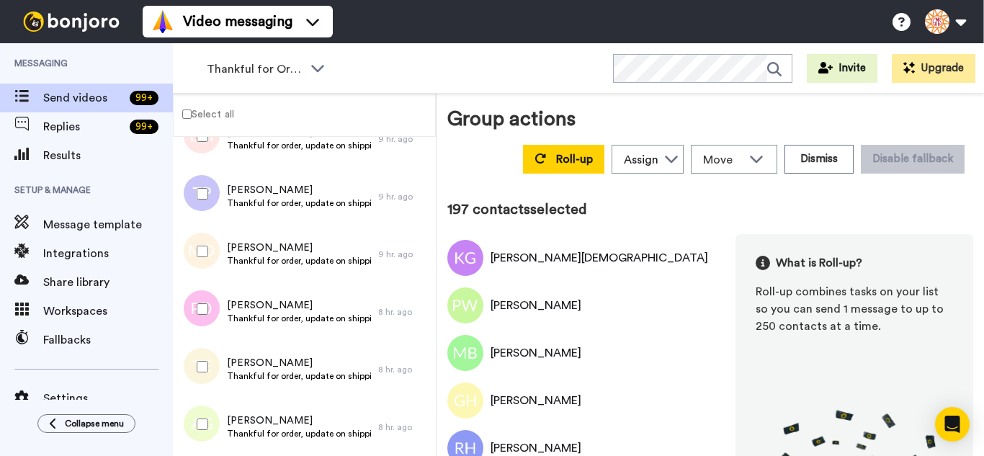
click at [194, 253] on div at bounding box center [200, 251] width 52 height 50
click at [196, 300] on div at bounding box center [200, 309] width 52 height 50
click at [199, 360] on div at bounding box center [200, 366] width 52 height 50
click at [200, 418] on div at bounding box center [200, 424] width 52 height 50
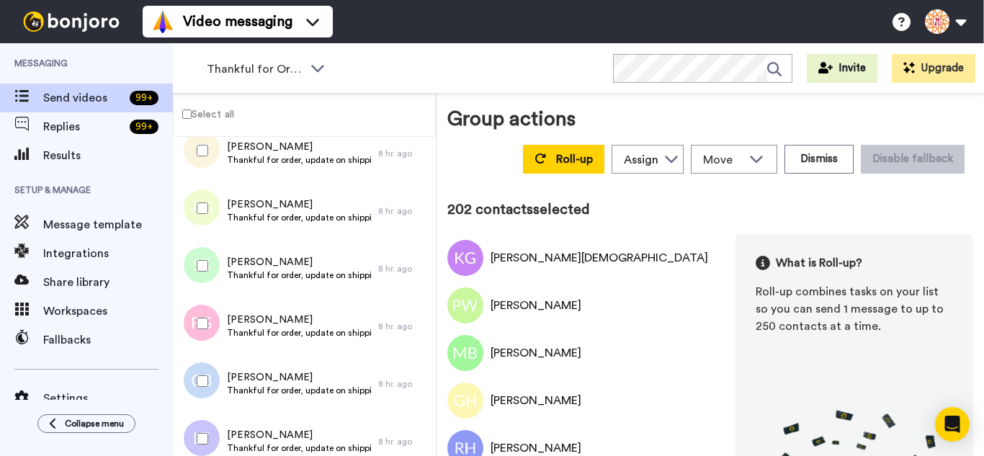
click at [214, 328] on div at bounding box center [200, 323] width 52 height 50
click at [210, 383] on div at bounding box center [200, 381] width 52 height 50
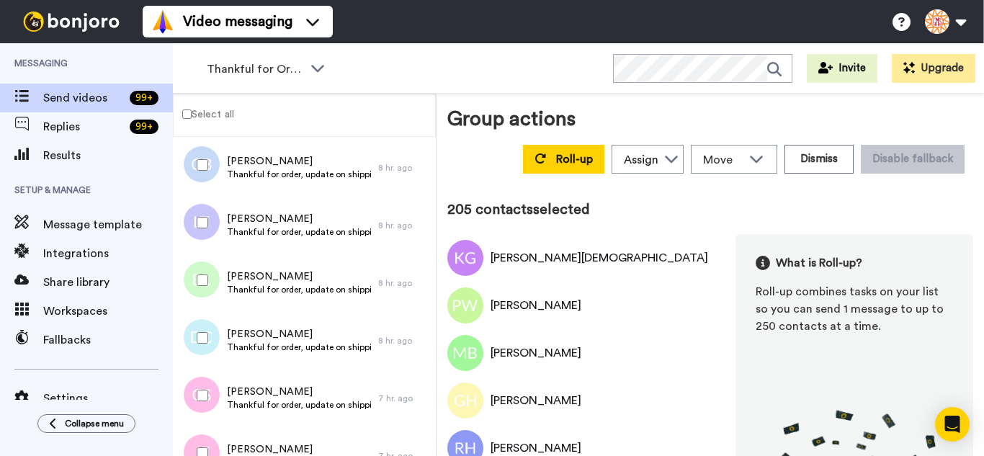
click at [210, 300] on div at bounding box center [200, 280] width 52 height 50
click at [213, 350] on div at bounding box center [200, 338] width 52 height 50
click at [202, 406] on div at bounding box center [200, 395] width 52 height 50
click at [205, 441] on div at bounding box center [200, 453] width 52 height 50
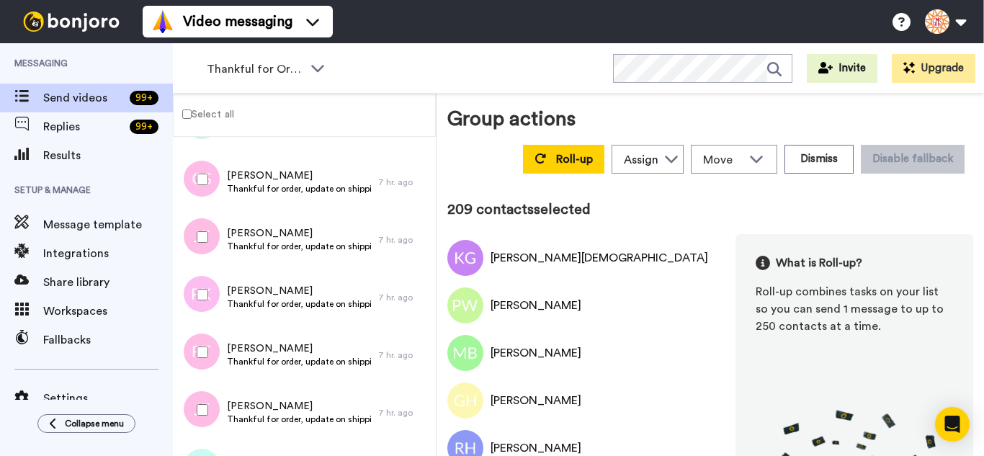
click at [214, 308] on div at bounding box center [200, 294] width 52 height 50
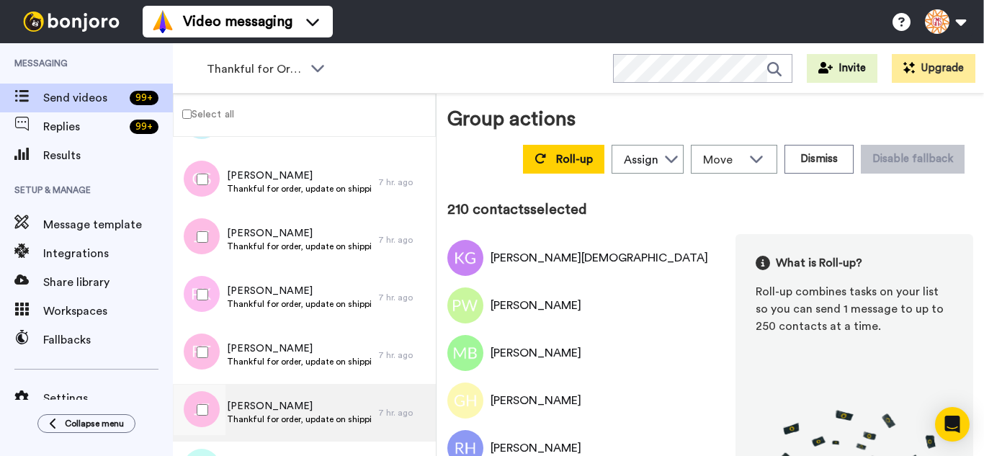
click at [207, 368] on div at bounding box center [200, 352] width 52 height 50
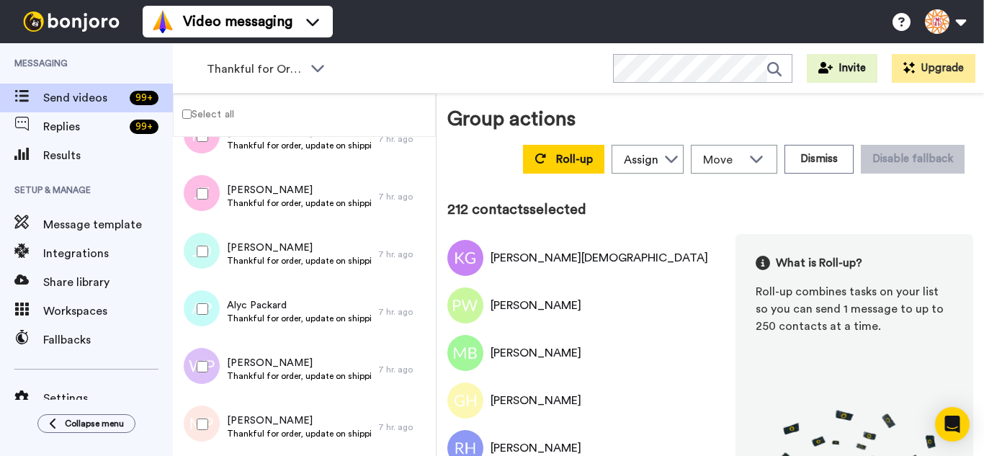
click at [202, 261] on div at bounding box center [200, 251] width 52 height 50
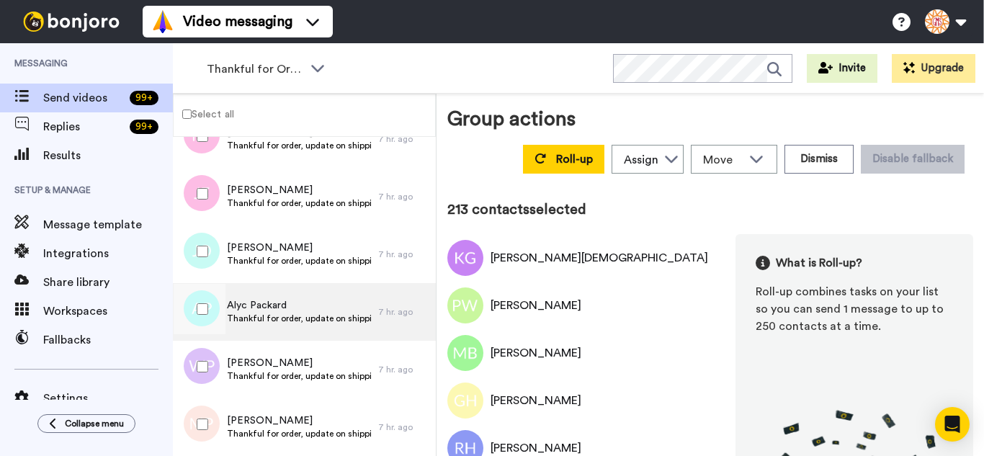
click at [211, 317] on div at bounding box center [200, 309] width 52 height 50
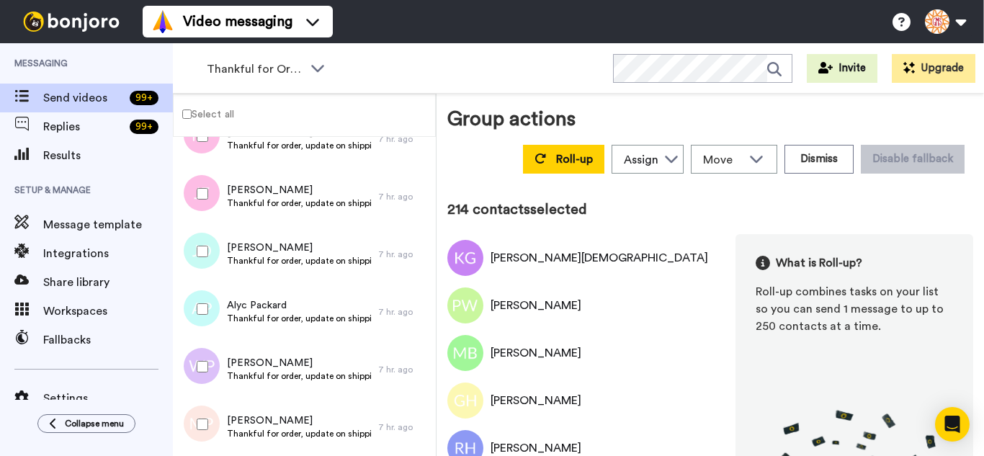
click at [207, 375] on div at bounding box center [200, 366] width 52 height 50
click at [207, 414] on div at bounding box center [200, 424] width 52 height 50
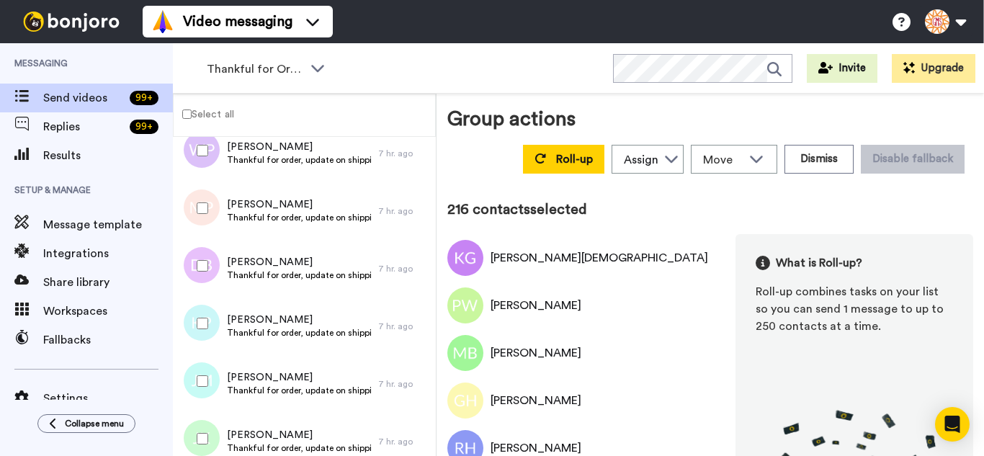
click at [207, 284] on div at bounding box center [200, 266] width 52 height 50
click at [213, 336] on div at bounding box center [200, 323] width 52 height 50
click at [200, 394] on div at bounding box center [200, 381] width 52 height 50
click at [207, 430] on div at bounding box center [200, 438] width 52 height 50
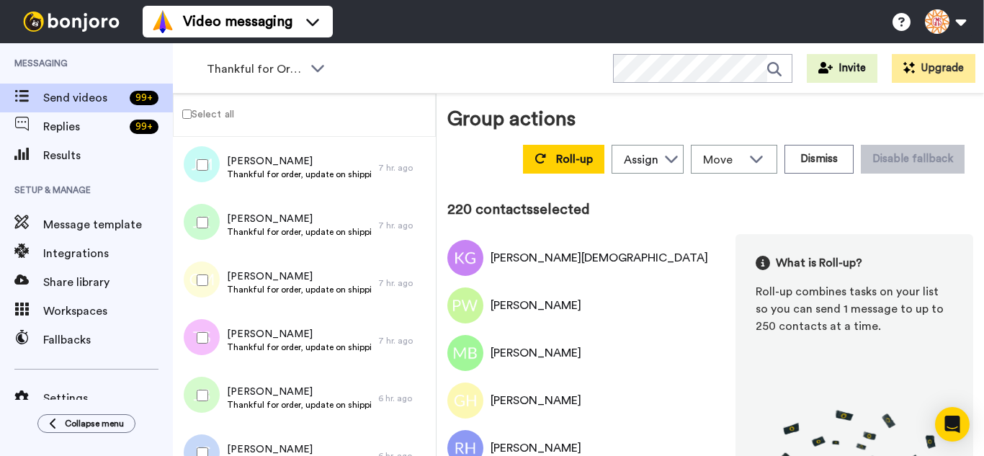
click at [205, 293] on div at bounding box center [200, 280] width 52 height 50
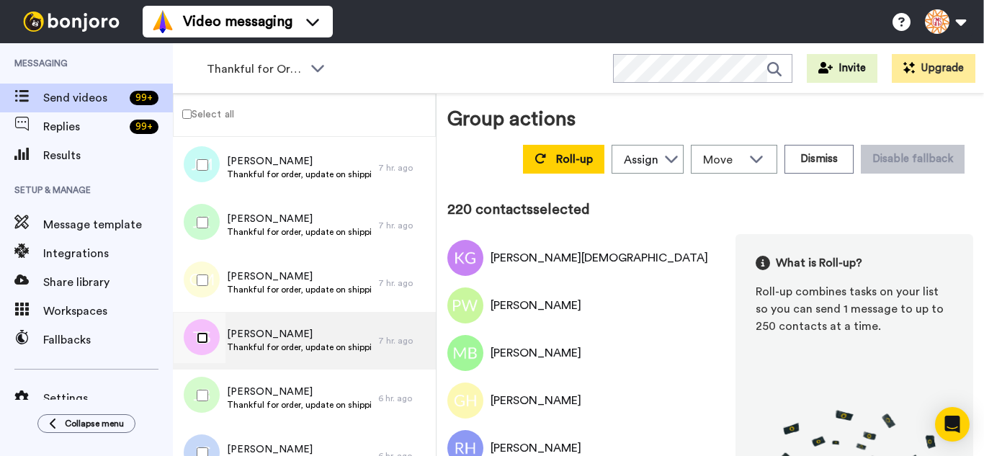
click at [208, 339] on div at bounding box center [200, 338] width 52 height 50
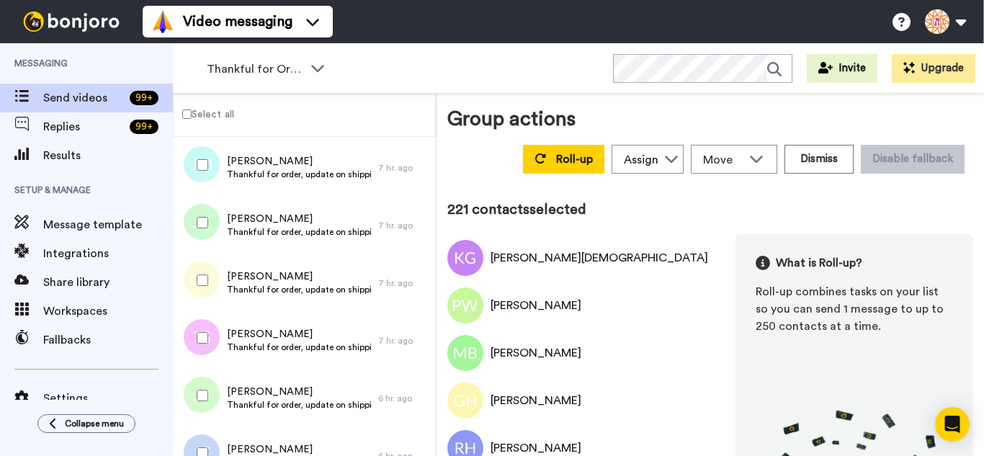
click at [208, 385] on div at bounding box center [200, 395] width 52 height 50
click at [205, 444] on div at bounding box center [200, 453] width 52 height 50
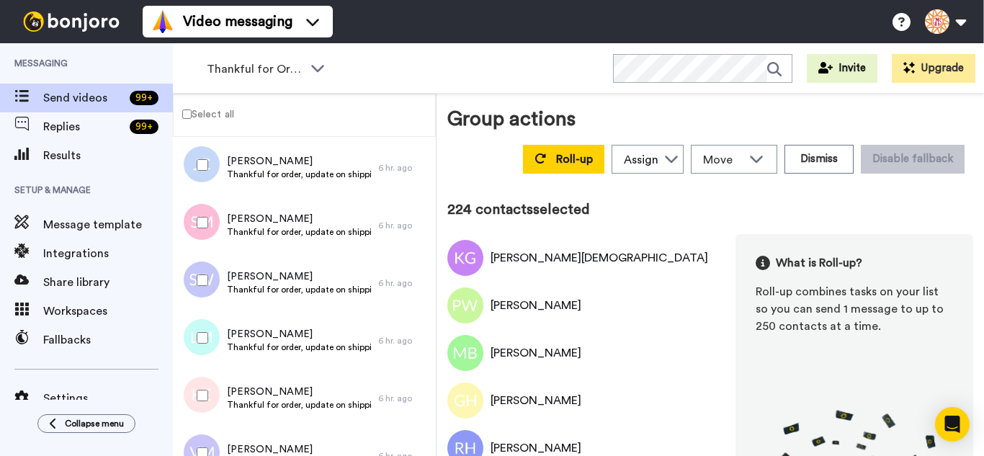
click at [196, 230] on div at bounding box center [200, 222] width 52 height 50
click at [195, 286] on div at bounding box center [200, 280] width 52 height 50
click at [200, 351] on div at bounding box center [200, 338] width 52 height 50
click at [198, 389] on div at bounding box center [200, 395] width 52 height 50
click at [205, 435] on div at bounding box center [200, 453] width 52 height 50
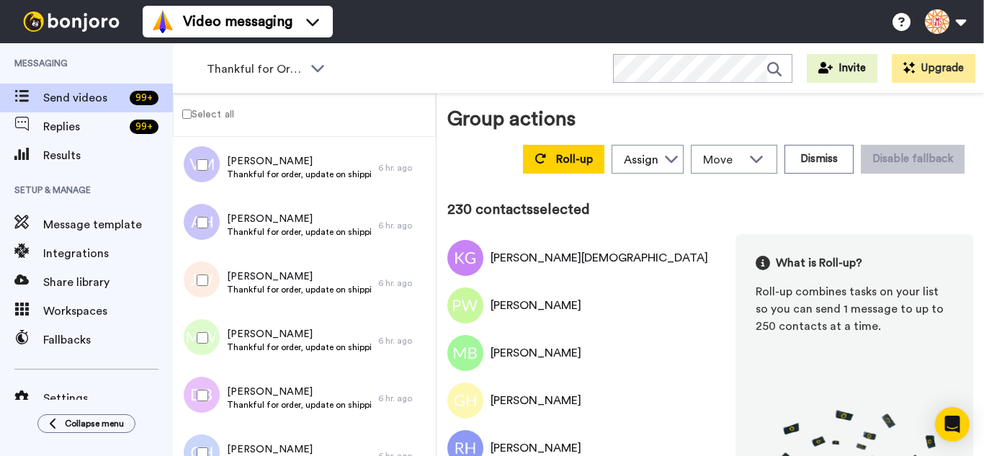
click at [195, 282] on div at bounding box center [200, 280] width 52 height 50
click at [204, 328] on div at bounding box center [200, 338] width 52 height 50
click at [205, 383] on div at bounding box center [200, 395] width 52 height 50
click at [200, 426] on div at bounding box center [197, 399] width 43 height 58
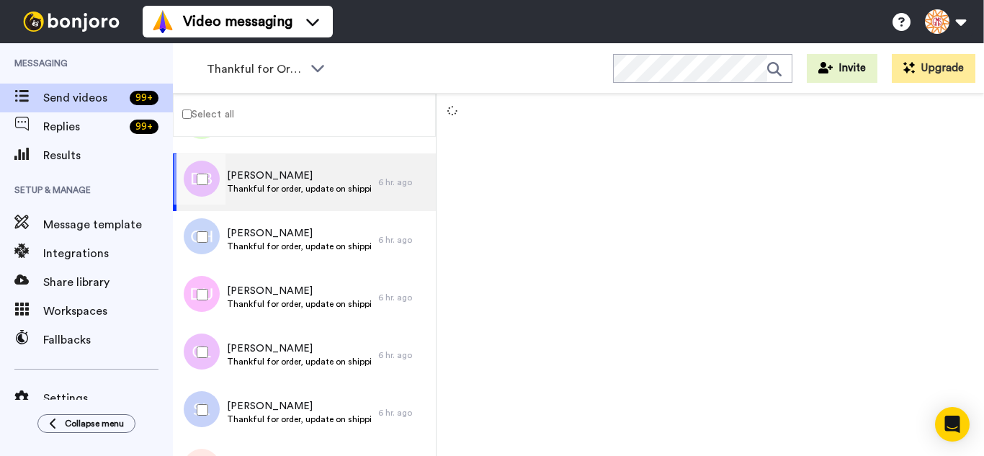
click at [200, 228] on div at bounding box center [200, 237] width 52 height 50
click at [198, 289] on div at bounding box center [200, 294] width 52 height 50
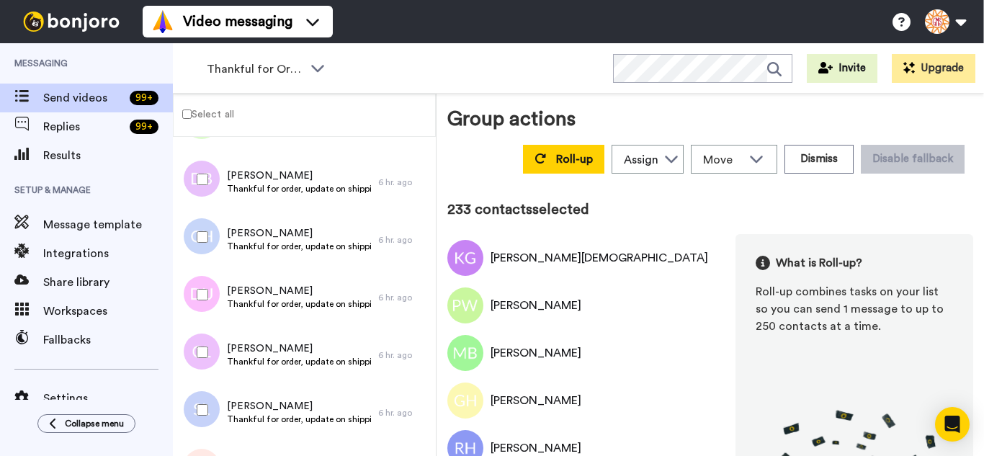
click at [199, 351] on div at bounding box center [200, 352] width 52 height 50
click at [197, 416] on div at bounding box center [200, 410] width 52 height 50
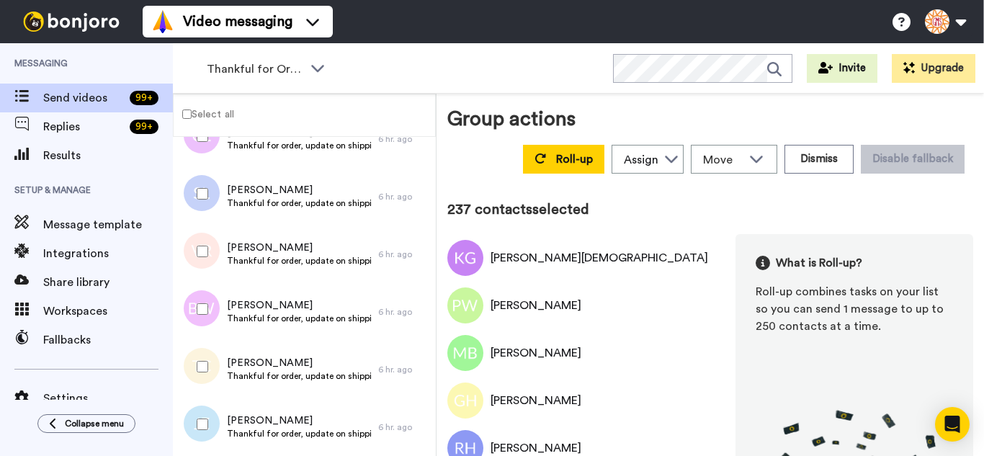
click at [213, 270] on div at bounding box center [200, 251] width 52 height 50
click at [212, 308] on div at bounding box center [200, 309] width 52 height 50
click at [203, 359] on div at bounding box center [200, 366] width 52 height 50
click at [217, 426] on div at bounding box center [200, 424] width 52 height 50
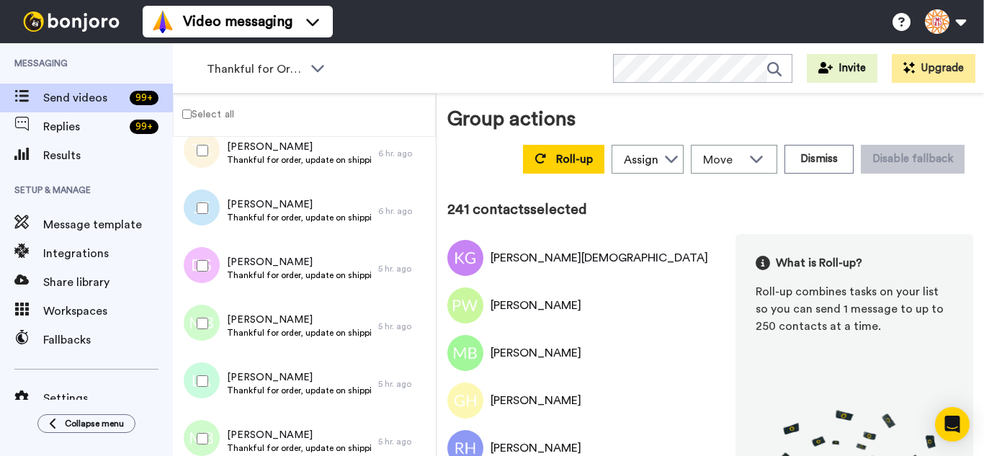
click at [215, 277] on div at bounding box center [200, 266] width 52 height 50
click at [207, 335] on div at bounding box center [200, 323] width 52 height 50
click at [209, 372] on div at bounding box center [200, 381] width 52 height 50
click at [217, 419] on div at bounding box center [200, 438] width 52 height 50
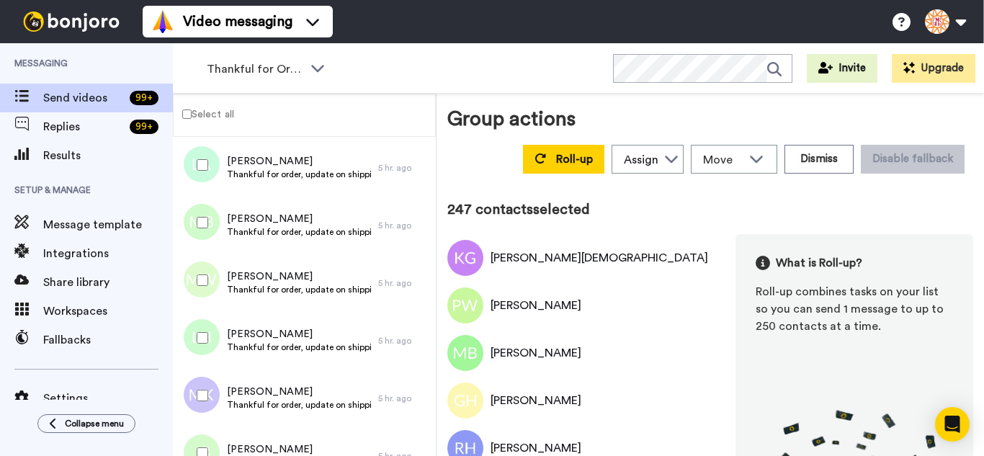
click at [200, 388] on div at bounding box center [200, 395] width 52 height 50
click at [202, 435] on div at bounding box center [200, 453] width 52 height 50
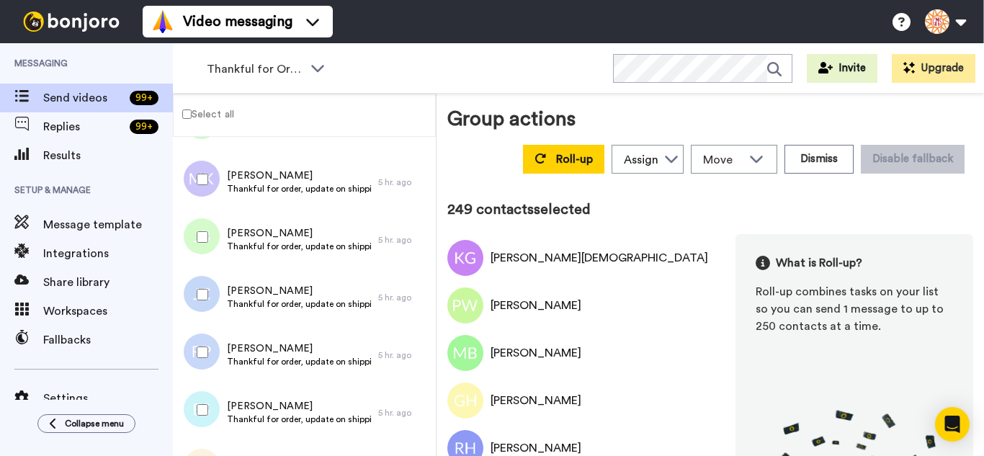
click at [213, 305] on div at bounding box center [200, 294] width 52 height 50
click at [202, 358] on div at bounding box center [200, 352] width 52 height 50
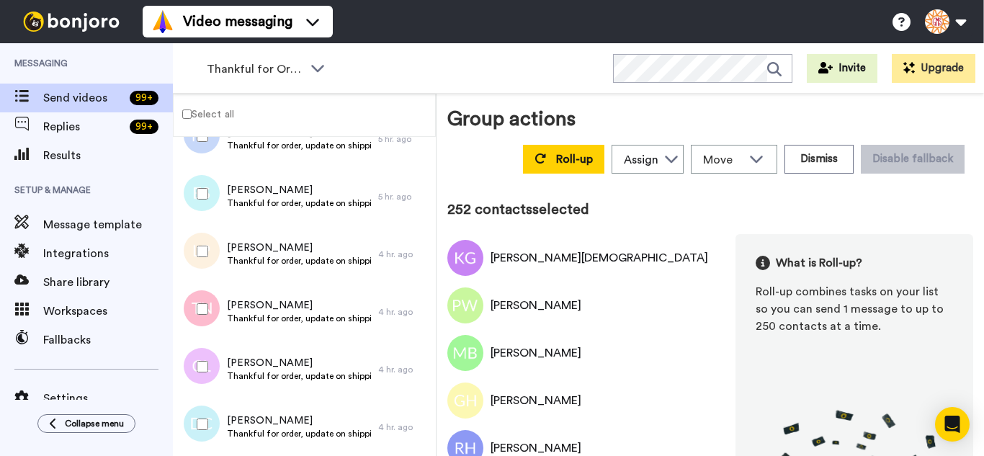
click at [199, 249] on div at bounding box center [200, 251] width 52 height 50
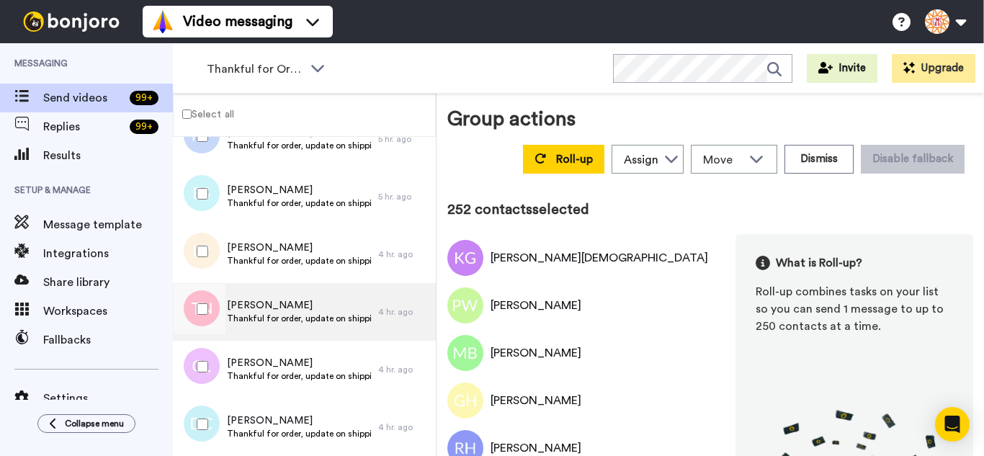
click at [210, 321] on div at bounding box center [200, 309] width 52 height 50
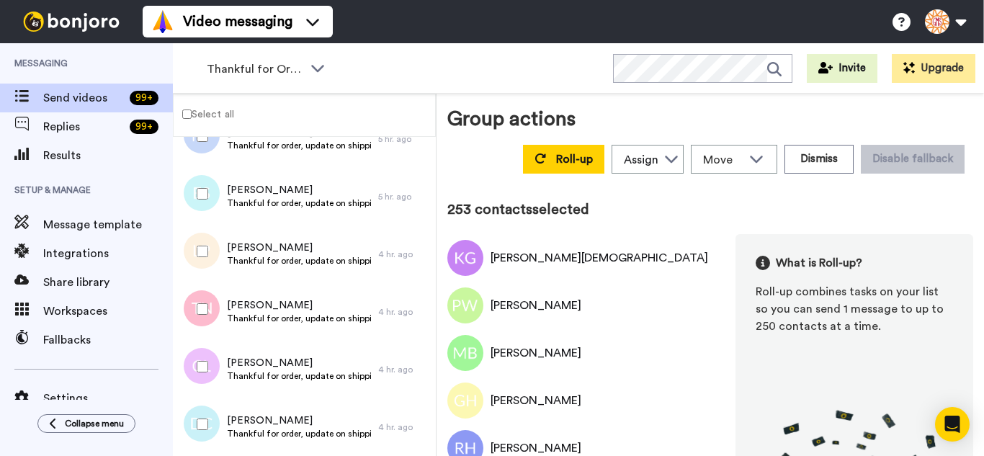
click at [210, 370] on div at bounding box center [200, 366] width 52 height 50
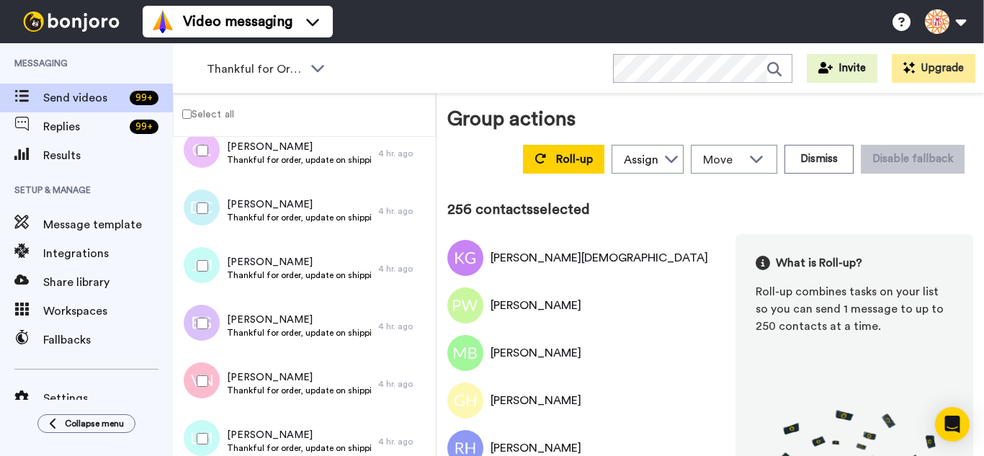
click at [217, 231] on div at bounding box center [200, 208] width 52 height 50
click at [210, 264] on div at bounding box center [200, 266] width 52 height 50
click at [202, 215] on div at bounding box center [200, 208] width 52 height 50
click at [218, 334] on div at bounding box center [200, 323] width 52 height 50
click at [210, 394] on div at bounding box center [200, 381] width 52 height 50
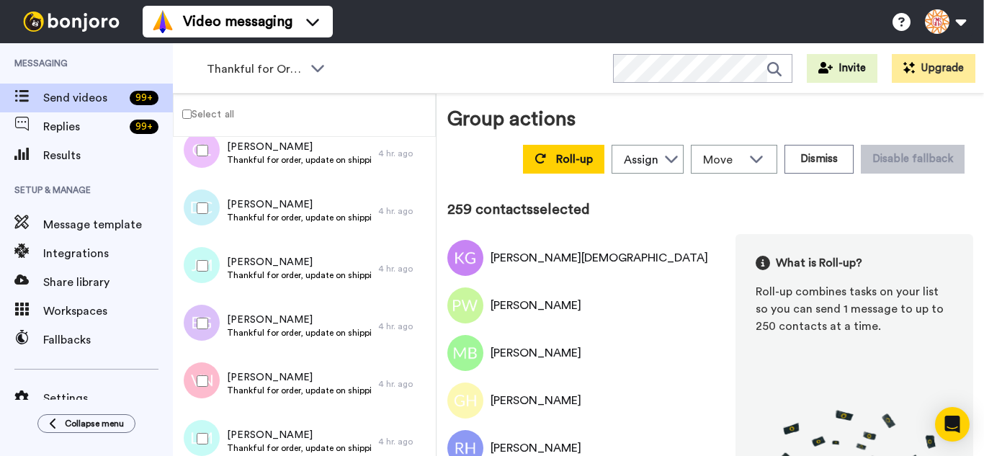
click at [216, 428] on div at bounding box center [200, 438] width 52 height 50
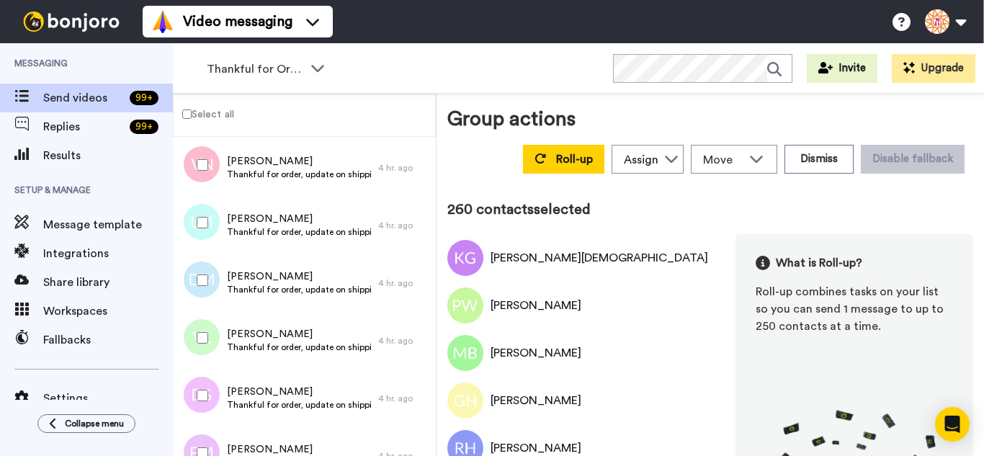
click at [211, 301] on div at bounding box center [200, 280] width 52 height 50
click at [211, 338] on div at bounding box center [200, 338] width 52 height 50
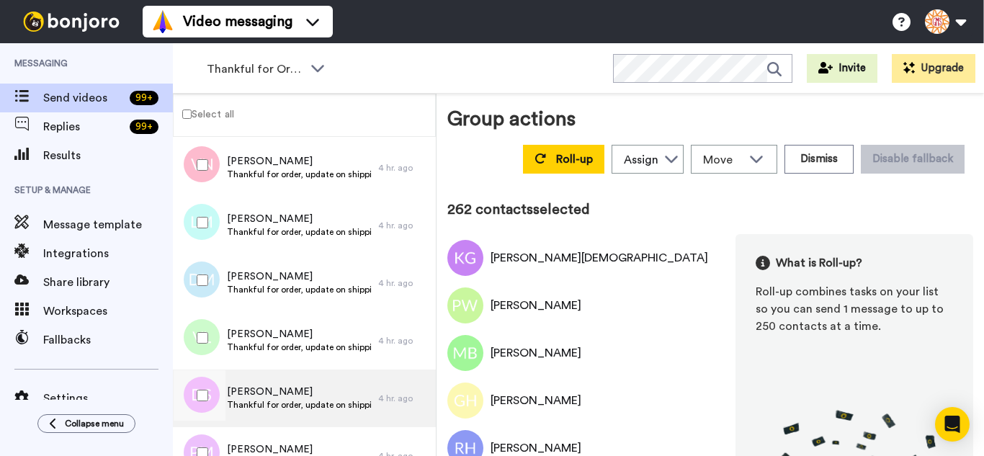
click at [202, 378] on div at bounding box center [200, 395] width 52 height 50
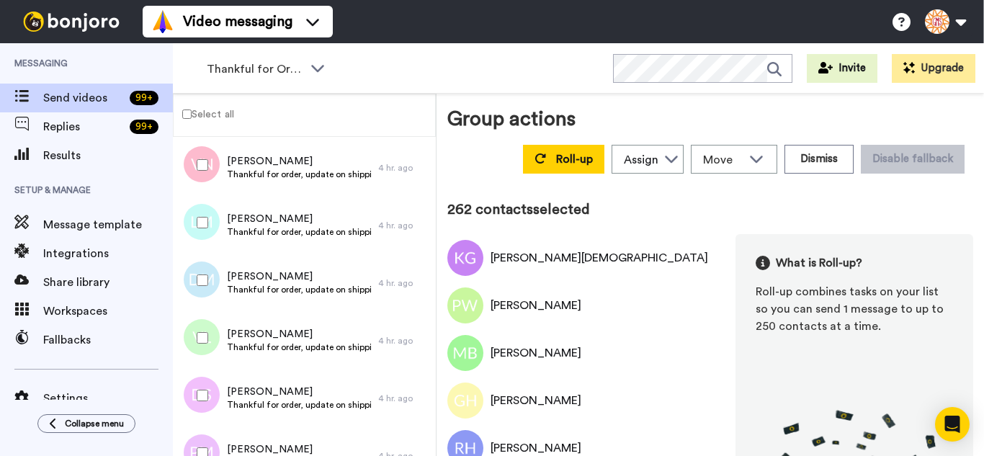
click at [204, 442] on div at bounding box center [200, 453] width 52 height 50
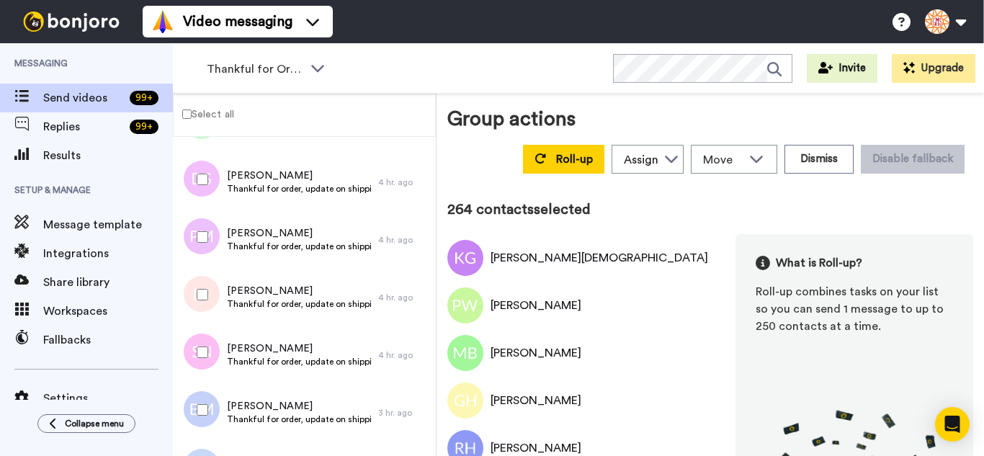
click at [216, 296] on div at bounding box center [200, 294] width 52 height 50
click at [201, 367] on div at bounding box center [200, 352] width 52 height 50
click at [201, 429] on div at bounding box center [200, 410] width 52 height 50
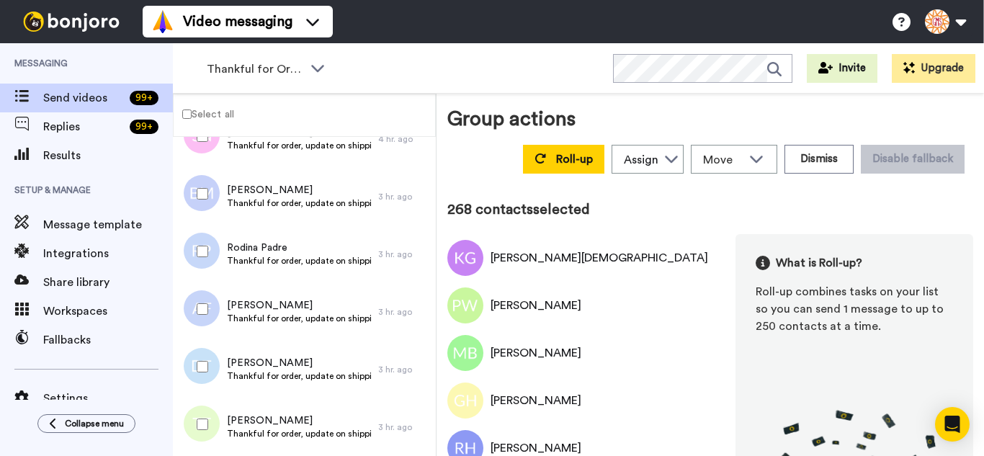
click at [198, 310] on div at bounding box center [200, 309] width 52 height 50
click at [208, 370] on div at bounding box center [200, 366] width 52 height 50
click at [208, 416] on div at bounding box center [200, 424] width 52 height 50
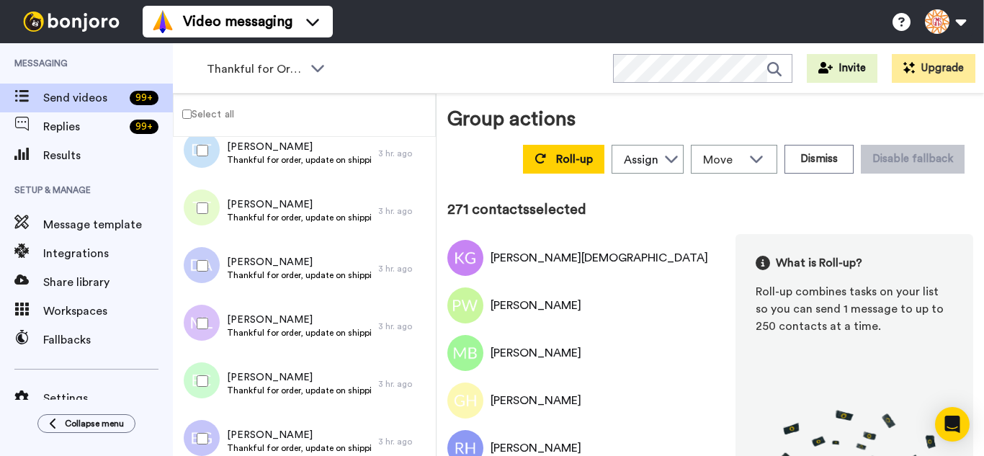
click at [202, 257] on div at bounding box center [200, 266] width 52 height 50
click at [205, 312] on div at bounding box center [200, 323] width 52 height 50
click at [200, 375] on div at bounding box center [200, 381] width 52 height 50
click at [199, 426] on div at bounding box center [200, 438] width 52 height 50
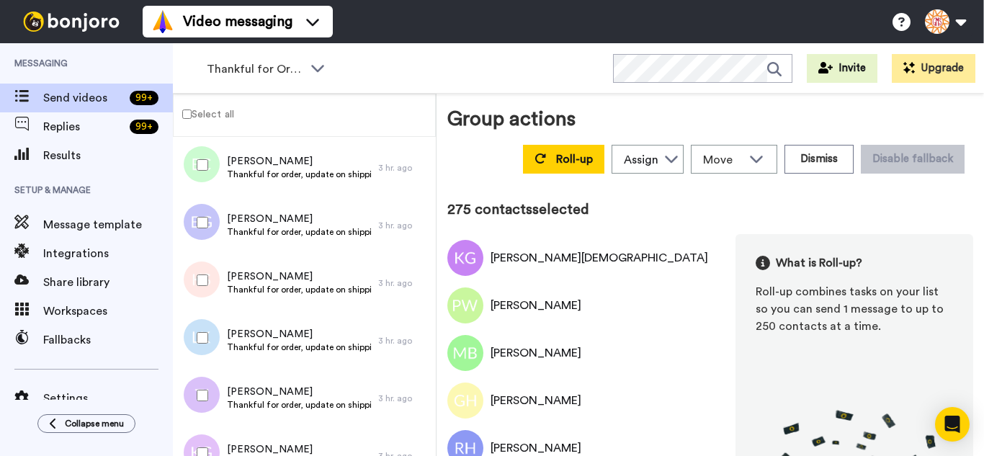
click at [212, 287] on div at bounding box center [200, 280] width 52 height 50
click at [210, 343] on div at bounding box center [200, 338] width 52 height 50
click at [209, 386] on div at bounding box center [200, 395] width 52 height 50
click at [210, 437] on div at bounding box center [200, 453] width 52 height 50
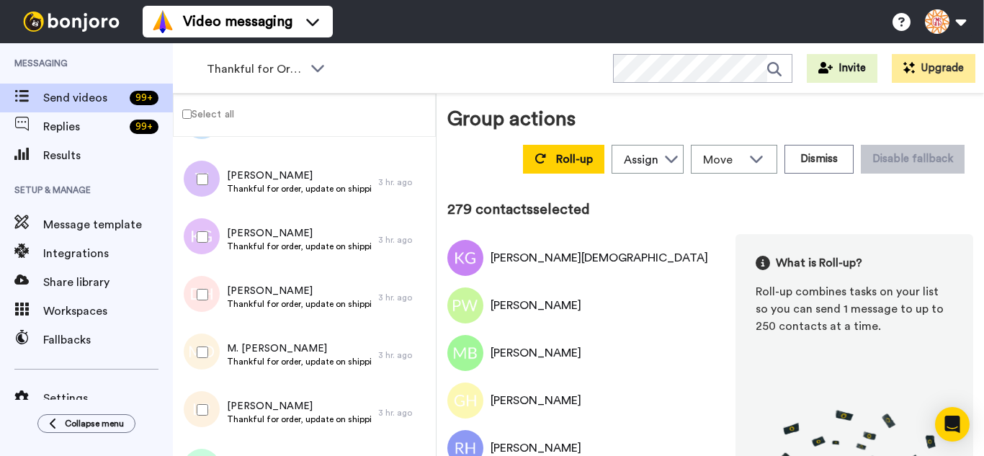
click at [207, 251] on div at bounding box center [200, 237] width 52 height 50
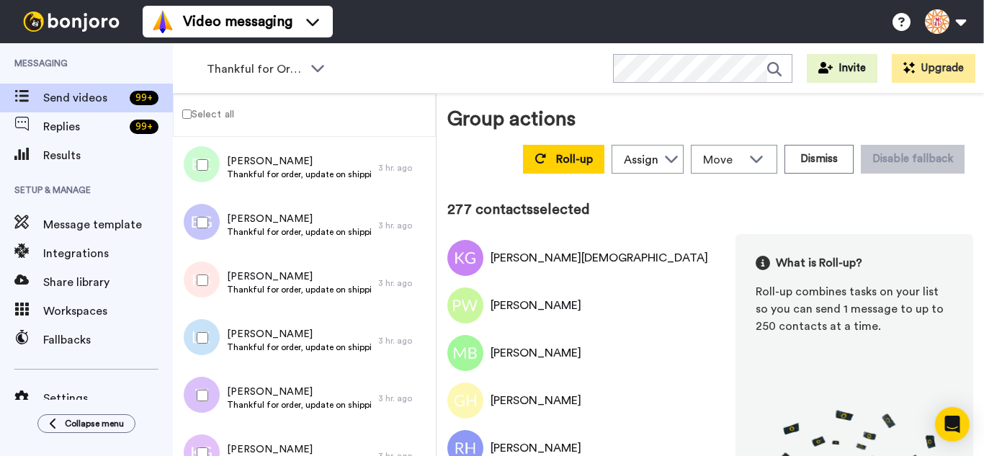
click at [194, 316] on div at bounding box center [200, 338] width 52 height 50
click at [207, 266] on div at bounding box center [200, 280] width 52 height 50
click at [194, 203] on div at bounding box center [200, 222] width 52 height 50
click at [201, 153] on div at bounding box center [200, 165] width 52 height 50
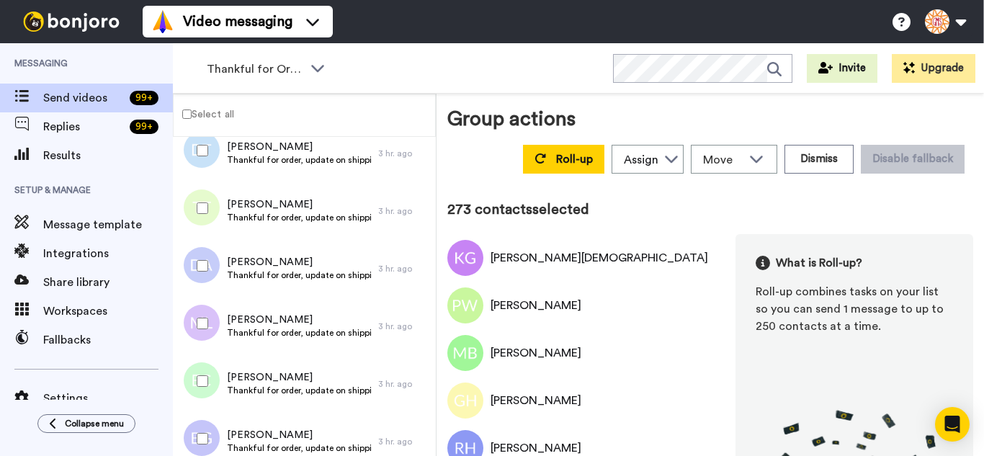
click at [207, 316] on div at bounding box center [200, 323] width 52 height 50
click at [202, 200] on div at bounding box center [200, 208] width 52 height 50
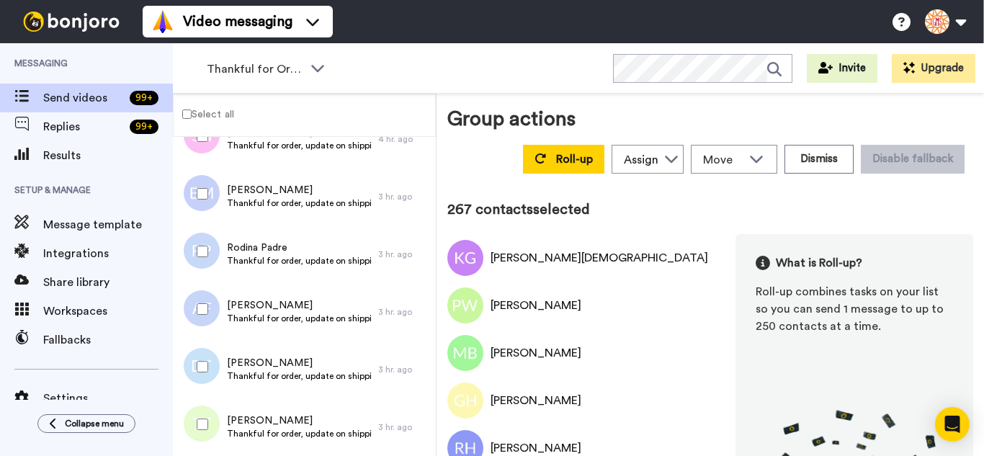
click at [194, 188] on div at bounding box center [200, 194] width 52 height 50
click at [207, 156] on div at bounding box center [200, 136] width 52 height 50
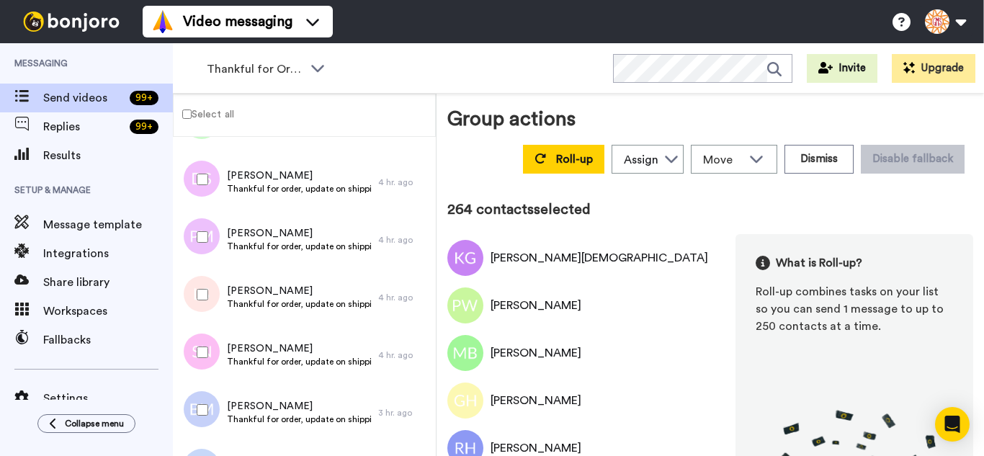
click at [202, 173] on div at bounding box center [200, 179] width 52 height 50
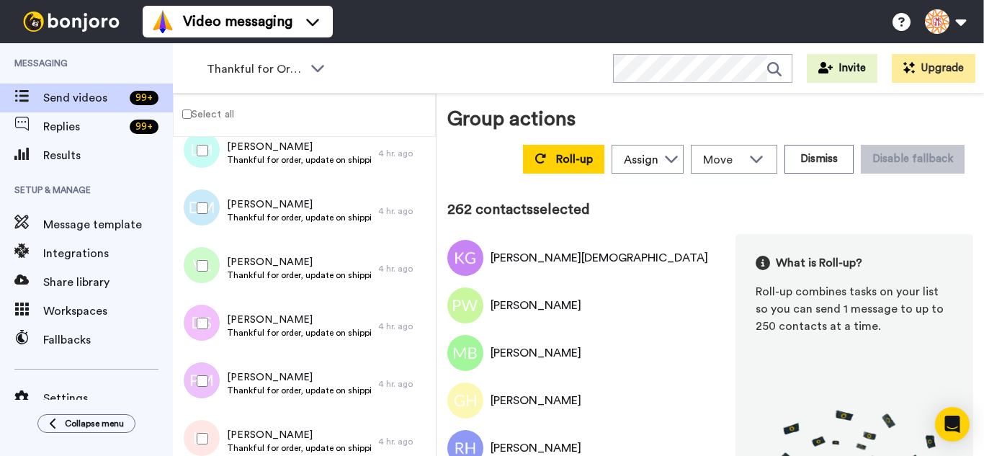
click at [201, 279] on div at bounding box center [200, 266] width 52 height 50
click at [210, 202] on div at bounding box center [200, 208] width 52 height 50
click at [207, 163] on div at bounding box center [200, 150] width 52 height 50
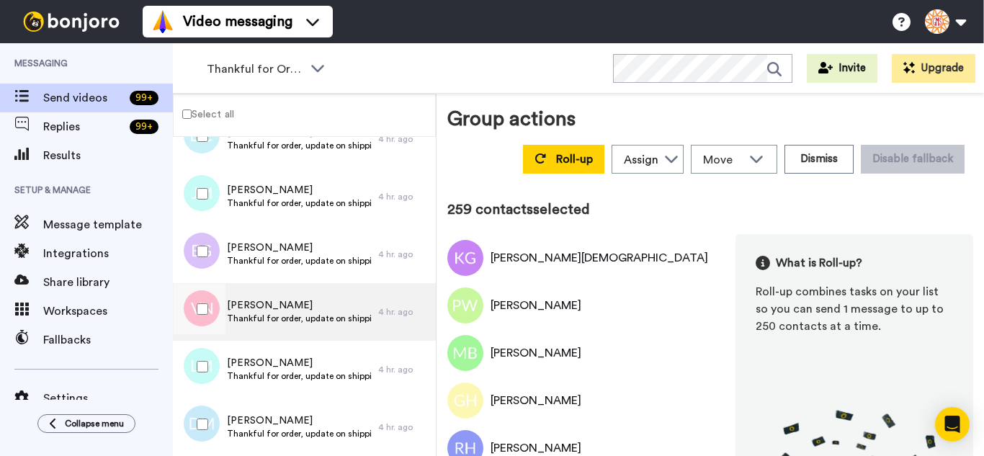
click at [194, 283] on div at bounding box center [197, 312] width 43 height 58
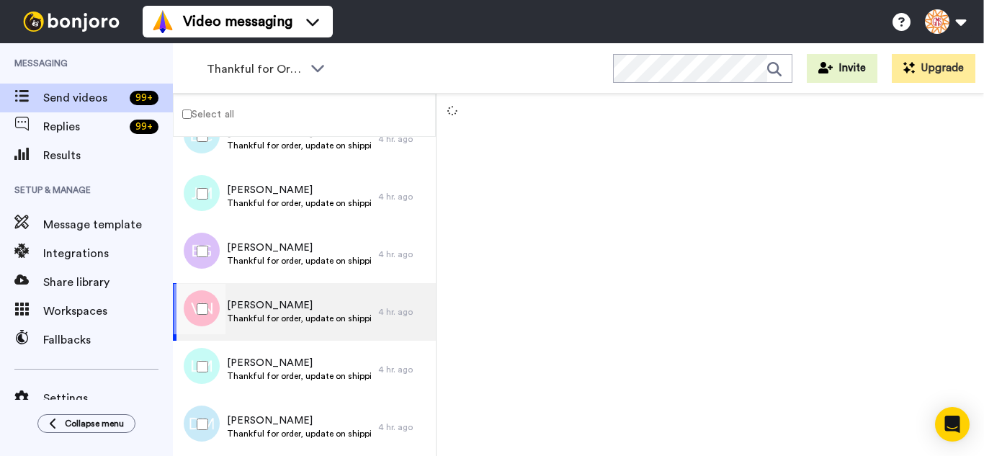
click at [193, 251] on div at bounding box center [200, 251] width 52 height 50
click at [201, 185] on div at bounding box center [200, 194] width 52 height 50
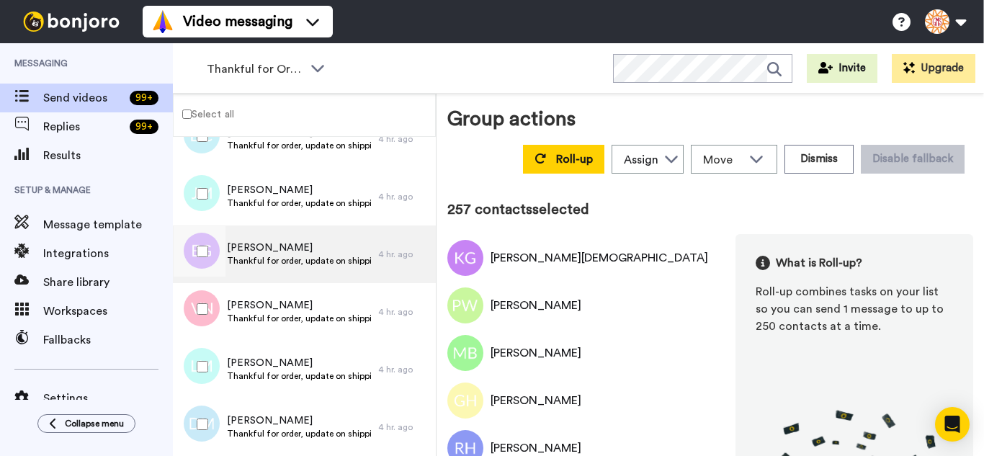
click at [207, 295] on div at bounding box center [200, 309] width 52 height 50
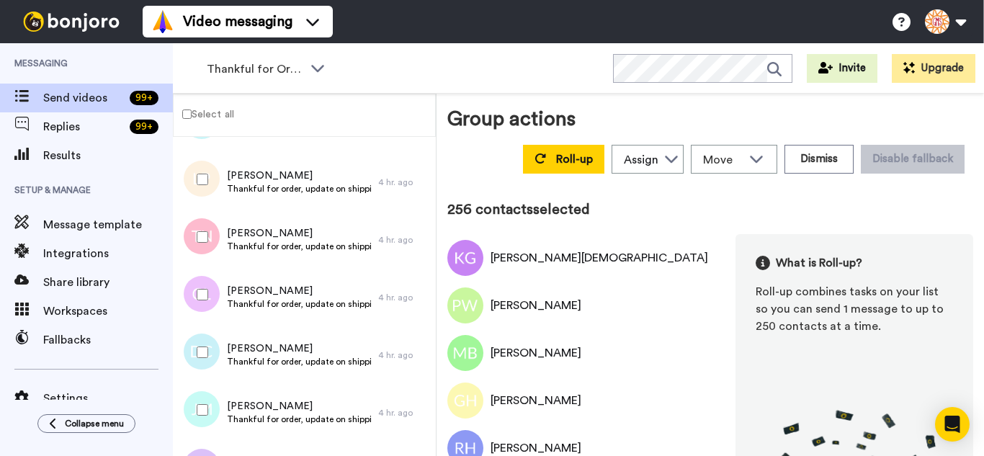
click at [202, 279] on div at bounding box center [200, 294] width 52 height 50
click at [202, 192] on div at bounding box center [200, 179] width 52 height 50
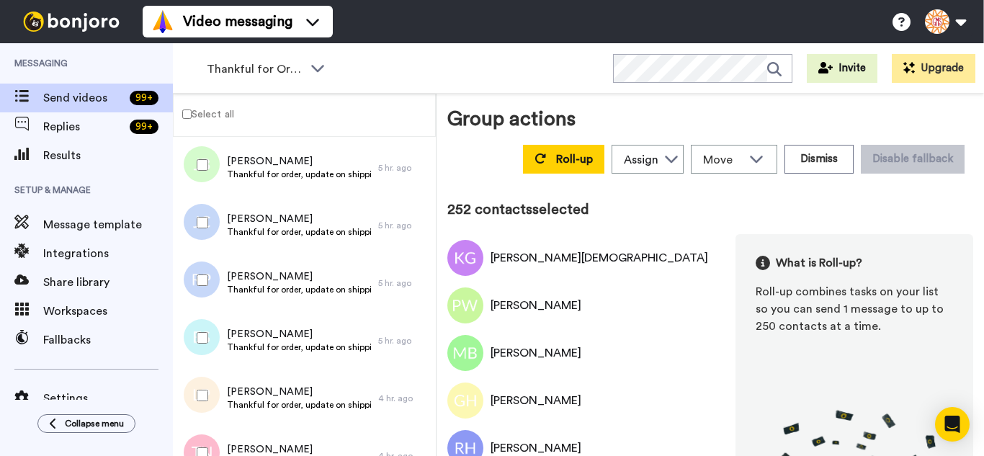
click at [205, 325] on div at bounding box center [200, 338] width 52 height 50
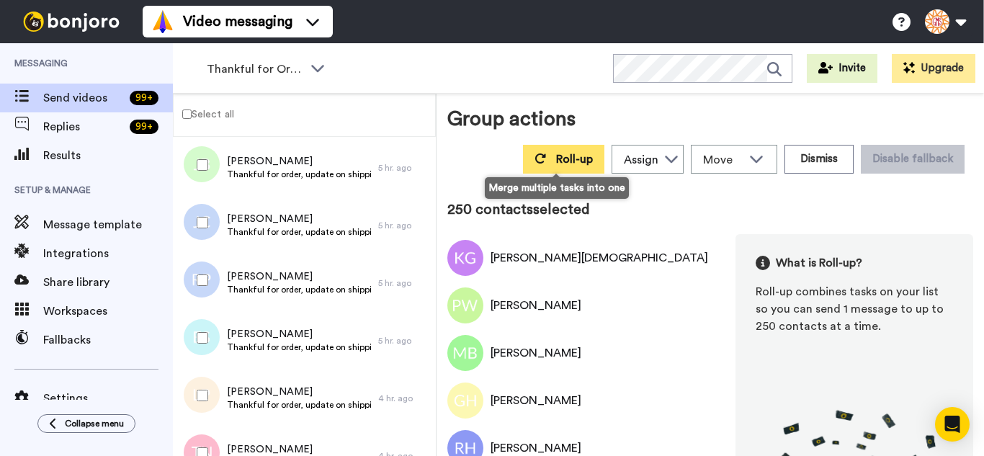
click at [556, 162] on span "Roll-up" at bounding box center [574, 159] width 37 height 12
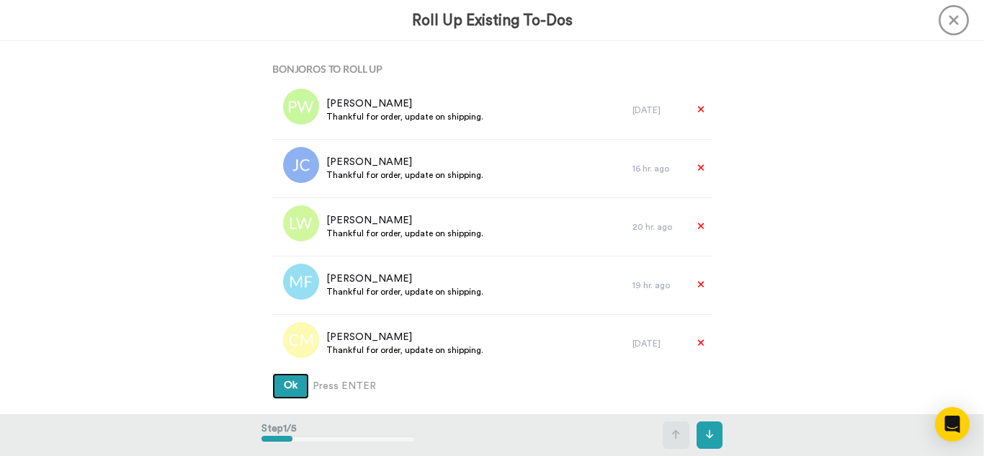
click at [272, 373] on button "Ok" at bounding box center [290, 386] width 37 height 26
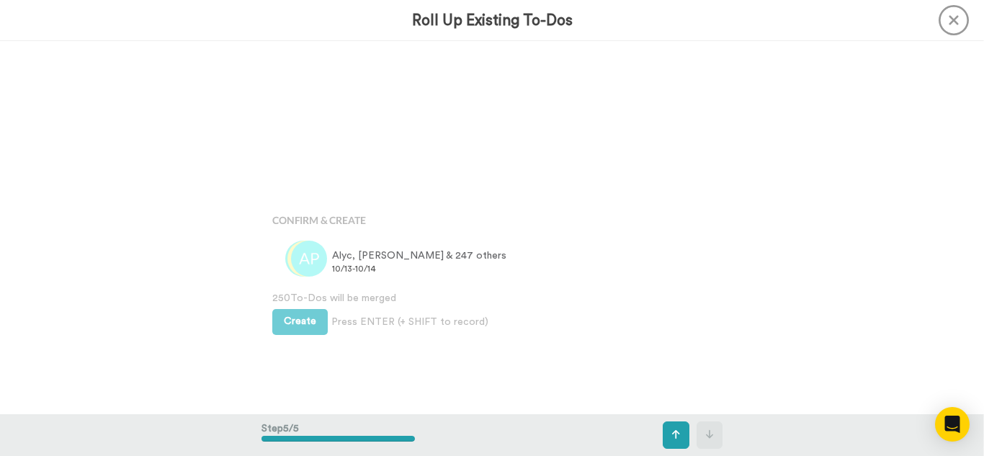
scroll to position [1491, 0]
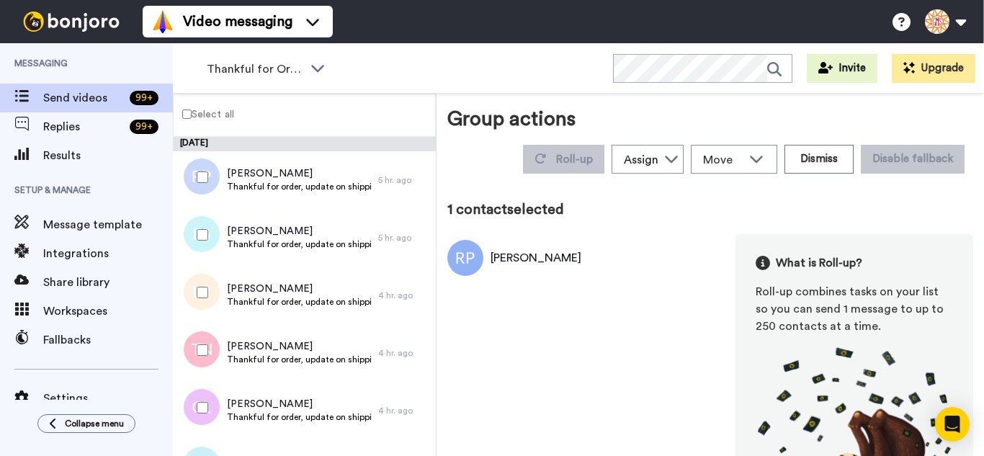
click at [196, 227] on div at bounding box center [200, 235] width 52 height 50
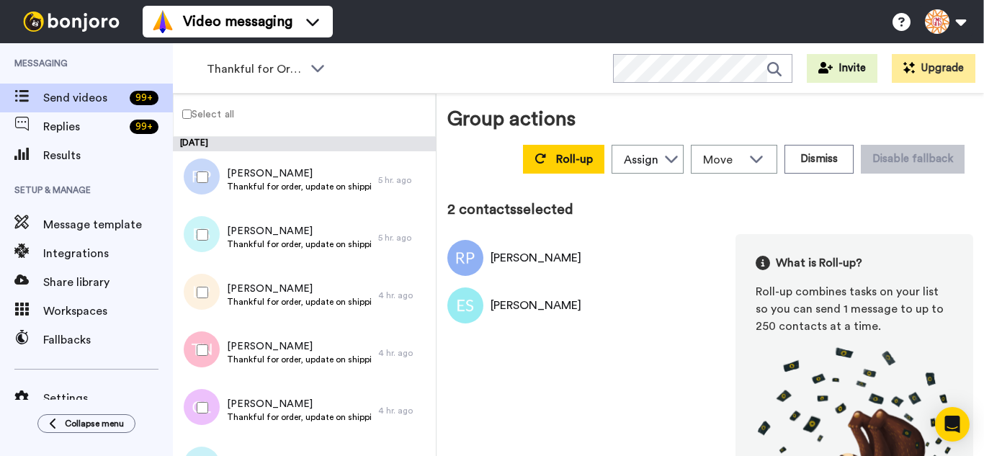
drag, startPoint x: 189, startPoint y: 288, endPoint x: 194, endPoint y: 313, distance: 25.0
click at [190, 293] on div at bounding box center [200, 292] width 52 height 50
click at [204, 357] on div at bounding box center [200, 350] width 52 height 50
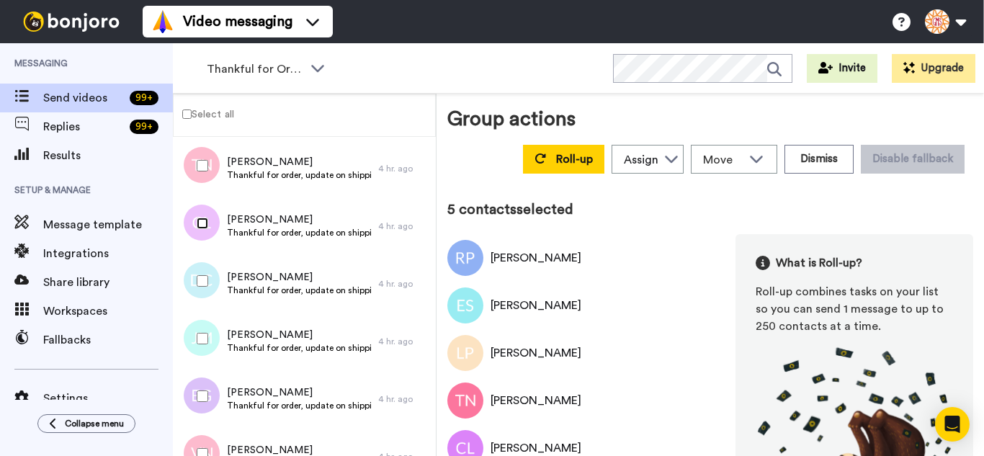
scroll to position [216, 0]
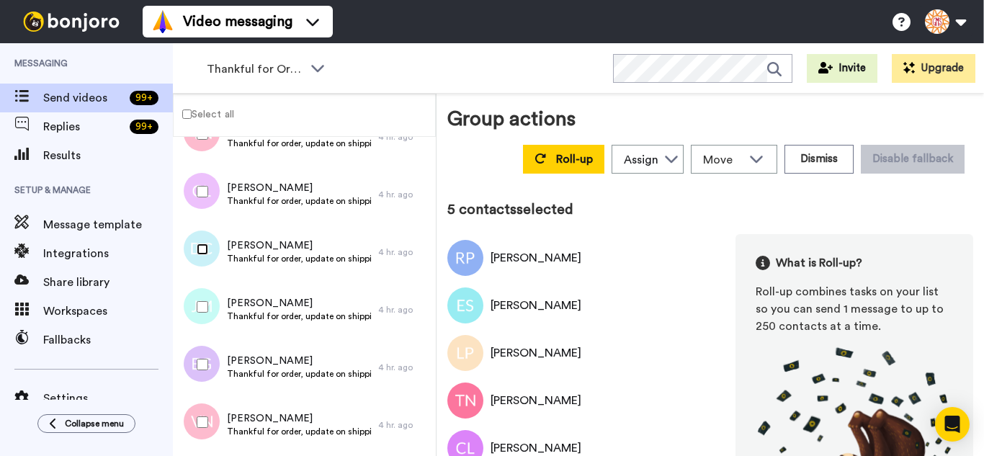
click at [203, 264] on div at bounding box center [200, 249] width 52 height 50
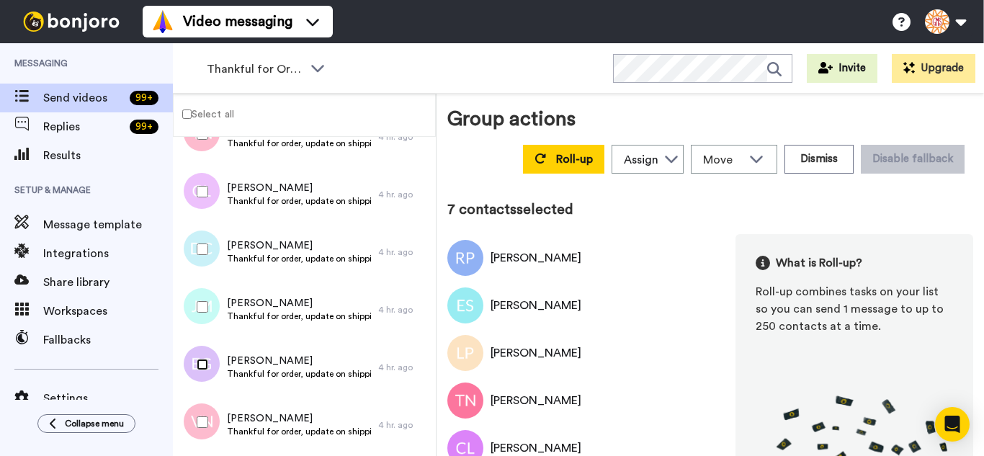
click at [208, 370] on div at bounding box center [200, 364] width 52 height 50
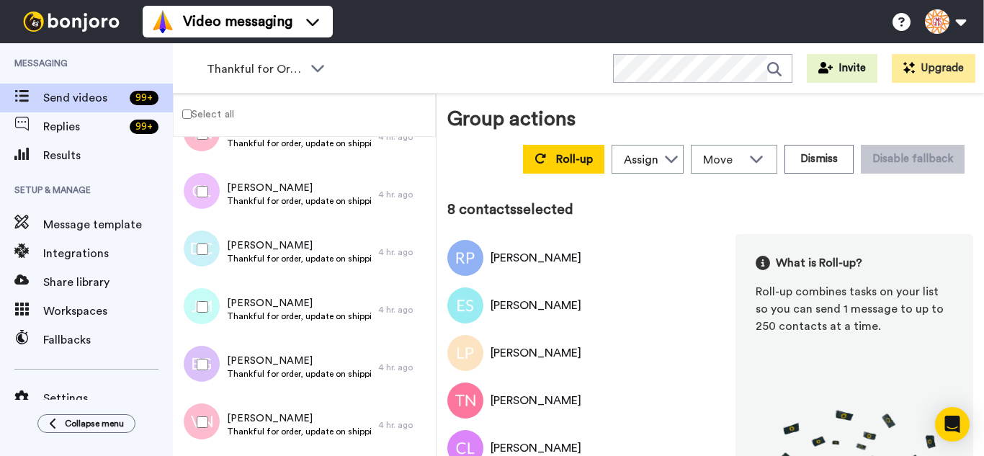
click at [207, 417] on div at bounding box center [200, 422] width 52 height 50
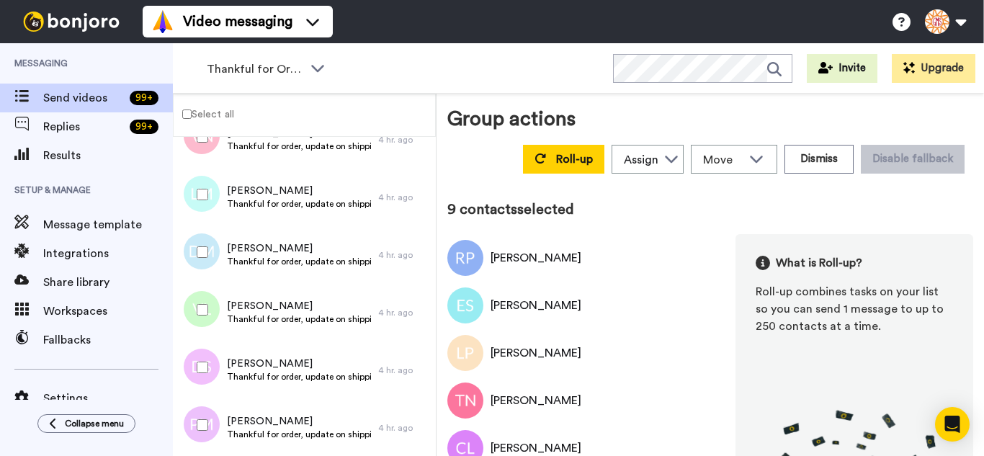
scroll to position [504, 0]
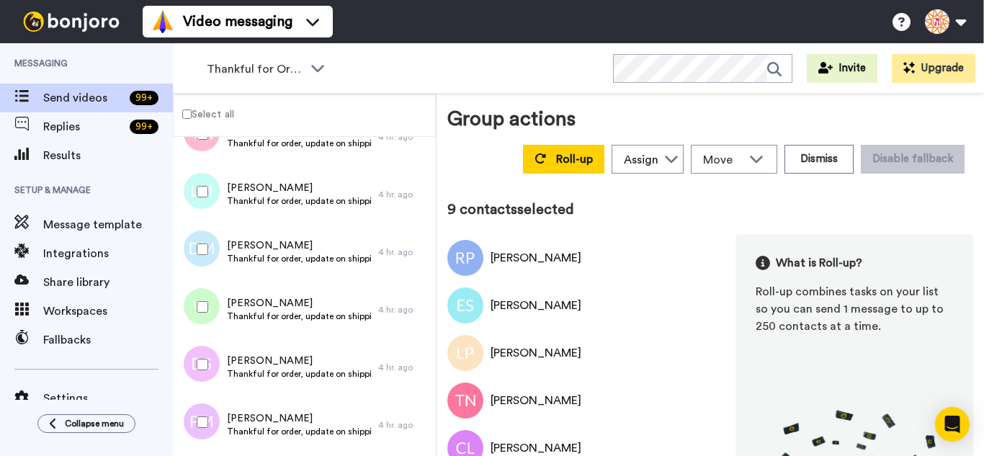
drag, startPoint x: 202, startPoint y: 202, endPoint x: 202, endPoint y: 230, distance: 27.4
click at [202, 207] on div at bounding box center [200, 191] width 52 height 50
click at [205, 255] on div at bounding box center [200, 249] width 52 height 50
click at [203, 314] on div at bounding box center [200, 307] width 52 height 50
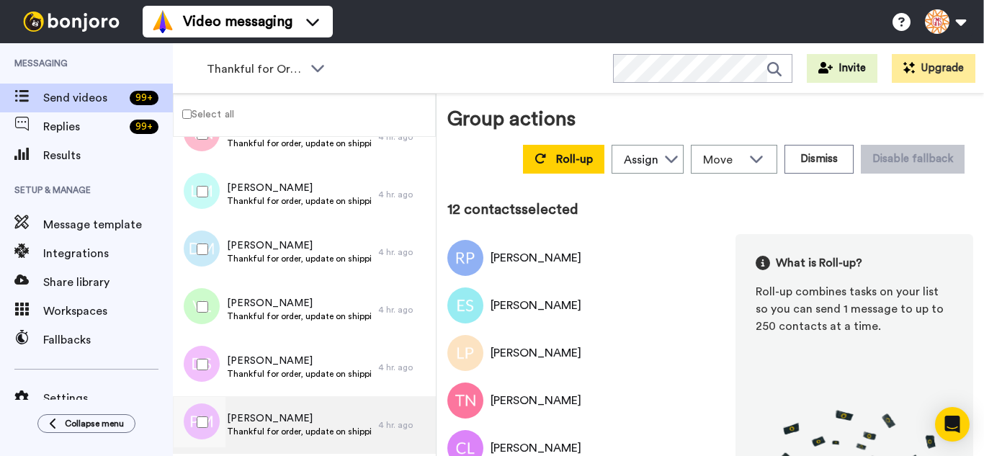
drag, startPoint x: 203, startPoint y: 350, endPoint x: 209, endPoint y: 396, distance: 46.5
click at [208, 383] on div at bounding box center [200, 364] width 52 height 50
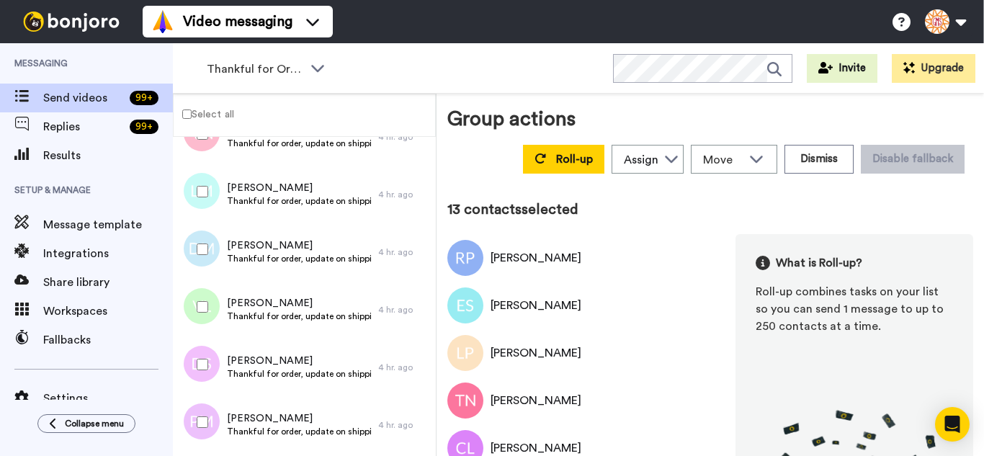
click at [210, 411] on div at bounding box center [200, 422] width 52 height 50
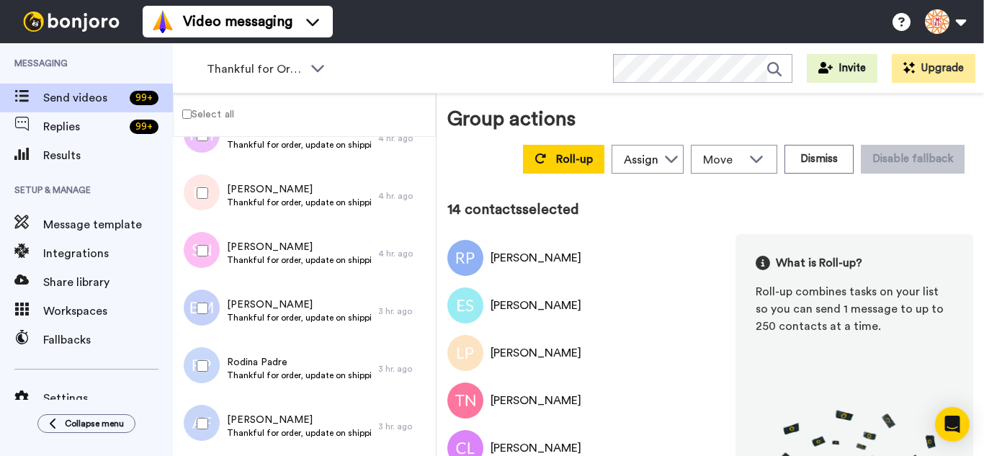
scroll to position [792, 0]
click at [199, 213] on div at bounding box center [200, 191] width 52 height 50
click at [207, 316] on div at bounding box center [200, 307] width 52 height 50
drag, startPoint x: 210, startPoint y: 357, endPoint x: 210, endPoint y: 411, distance: 54.0
click at [210, 371] on div at bounding box center [200, 364] width 52 height 50
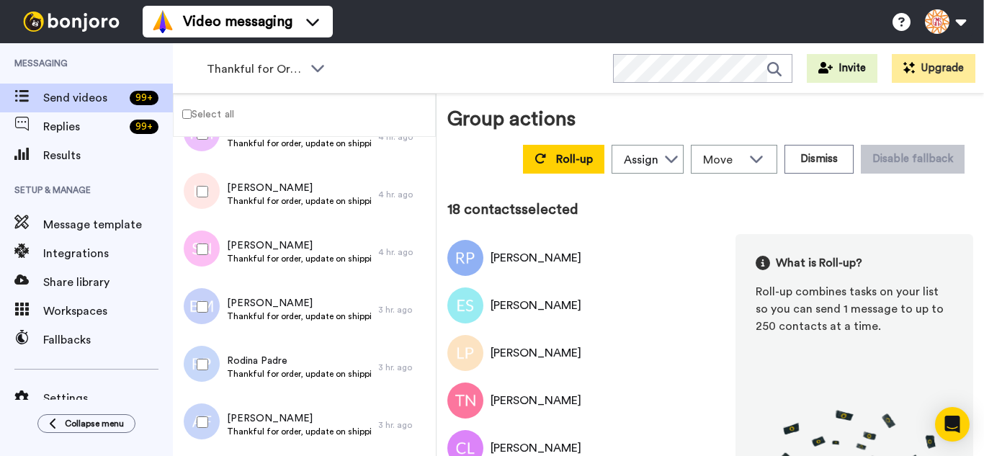
click at [209, 418] on div at bounding box center [200, 422] width 52 height 50
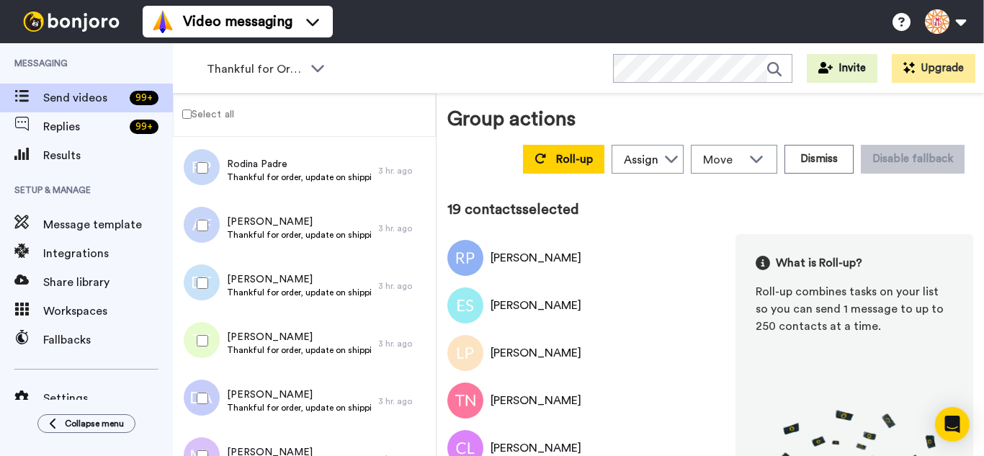
scroll to position [1008, 0]
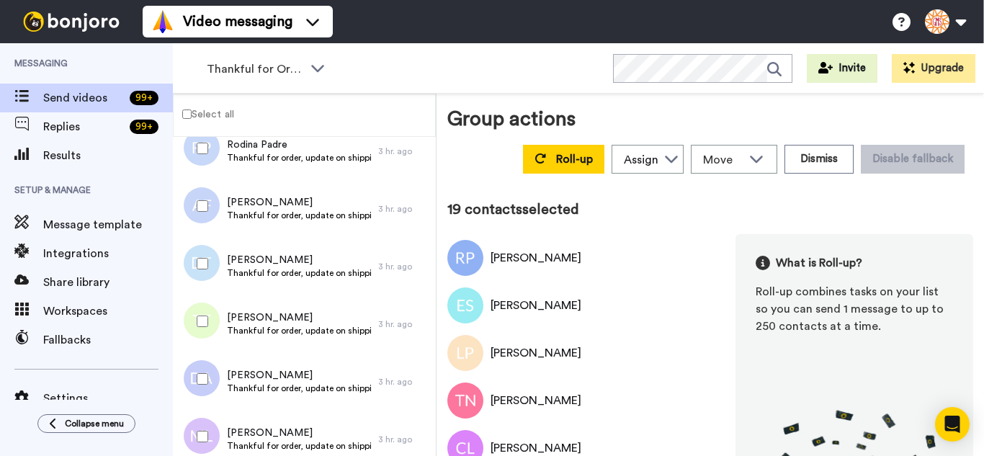
click at [200, 328] on div at bounding box center [200, 321] width 52 height 50
drag, startPoint x: 213, startPoint y: 383, endPoint x: 213, endPoint y: 426, distance: 43.2
click at [212, 391] on div at bounding box center [200, 379] width 52 height 50
click at [212, 430] on div at bounding box center [200, 436] width 52 height 50
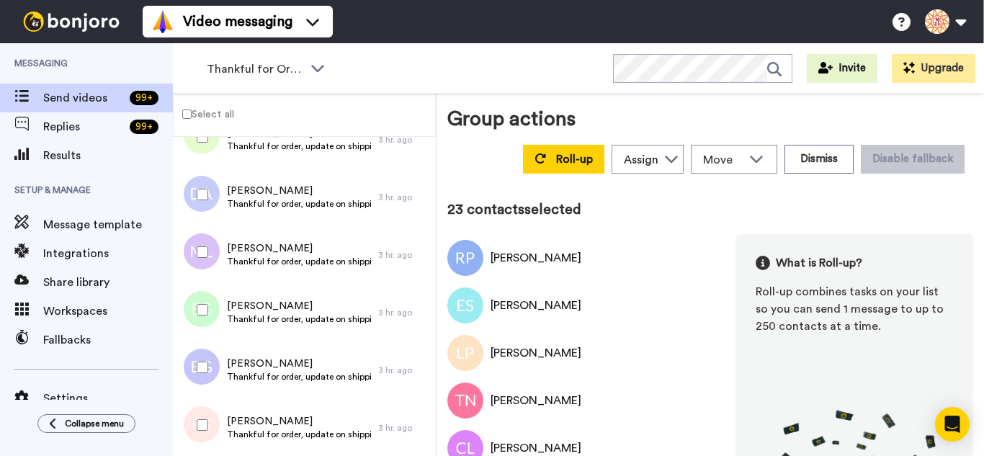
scroll to position [1225, 0]
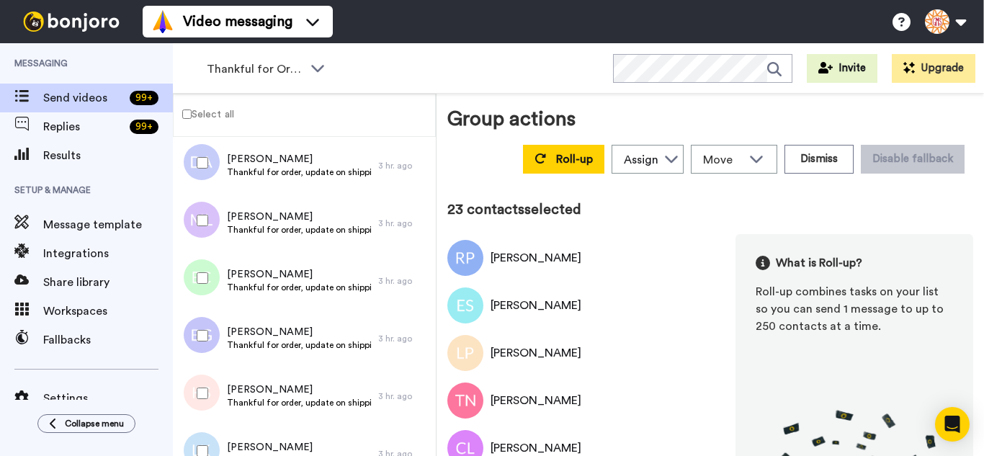
click at [206, 277] on div at bounding box center [200, 278] width 52 height 50
click at [195, 342] on div at bounding box center [200, 335] width 52 height 50
click at [201, 408] on div at bounding box center [200, 393] width 52 height 50
click at [201, 437] on div at bounding box center [200, 451] width 52 height 50
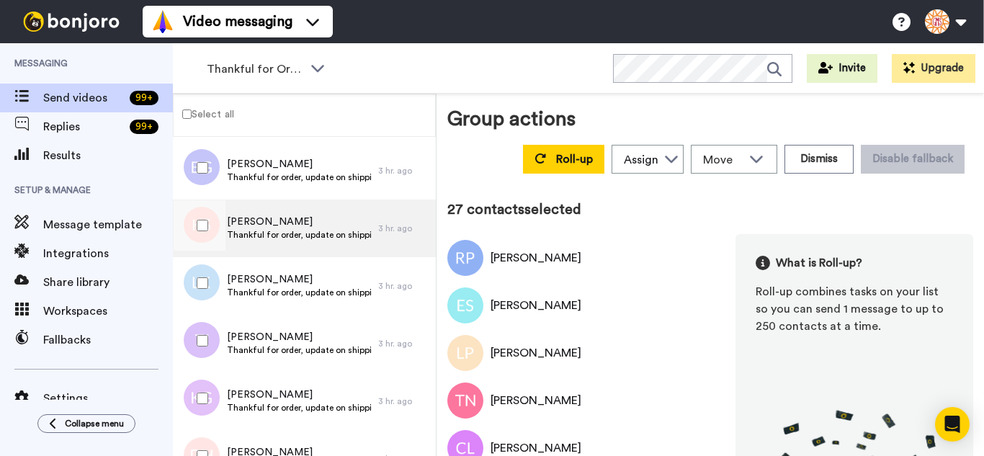
scroll to position [1513, 0]
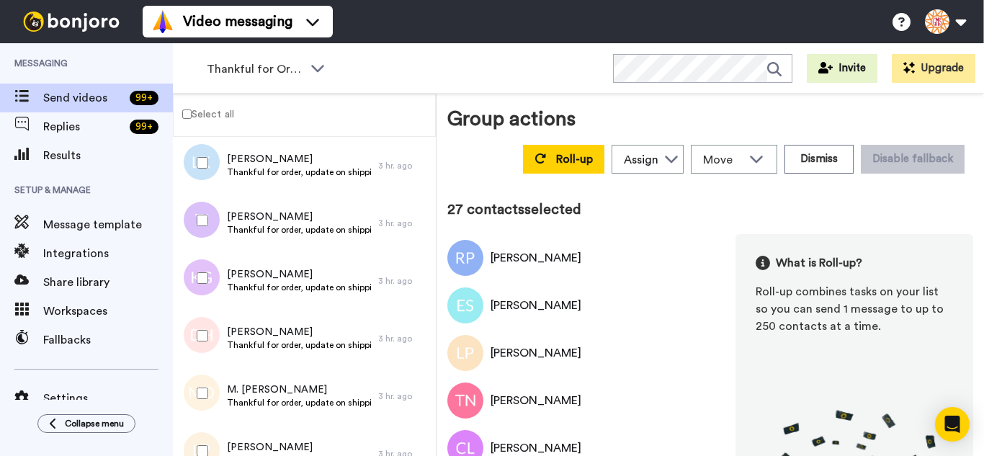
drag, startPoint x: 205, startPoint y: 233, endPoint x: 200, endPoint y: 254, distance: 21.3
click at [205, 236] on div at bounding box center [200, 220] width 52 height 50
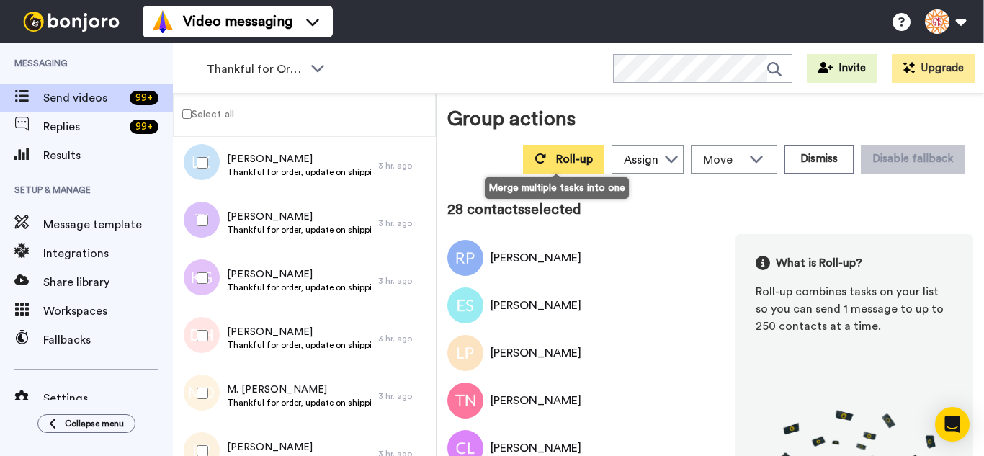
click at [556, 158] on span "Roll-up" at bounding box center [574, 159] width 37 height 12
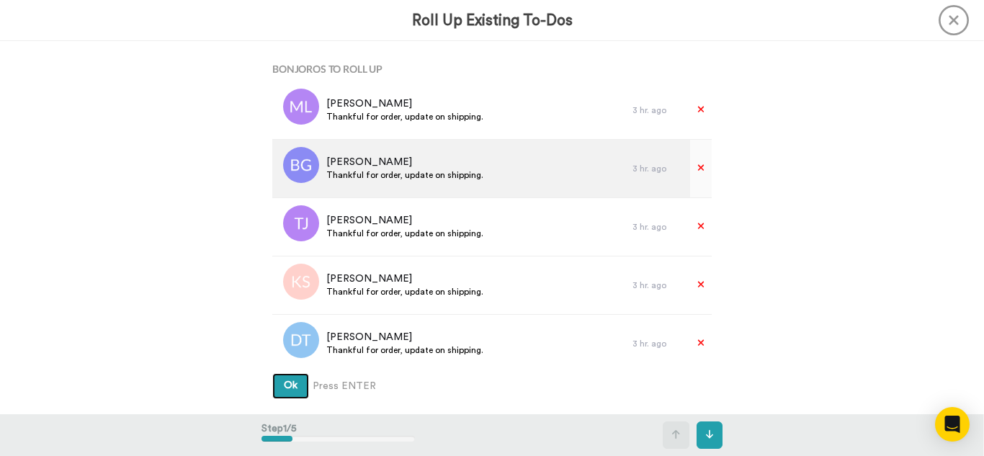
click at [272, 373] on button "Ok" at bounding box center [290, 386] width 37 height 26
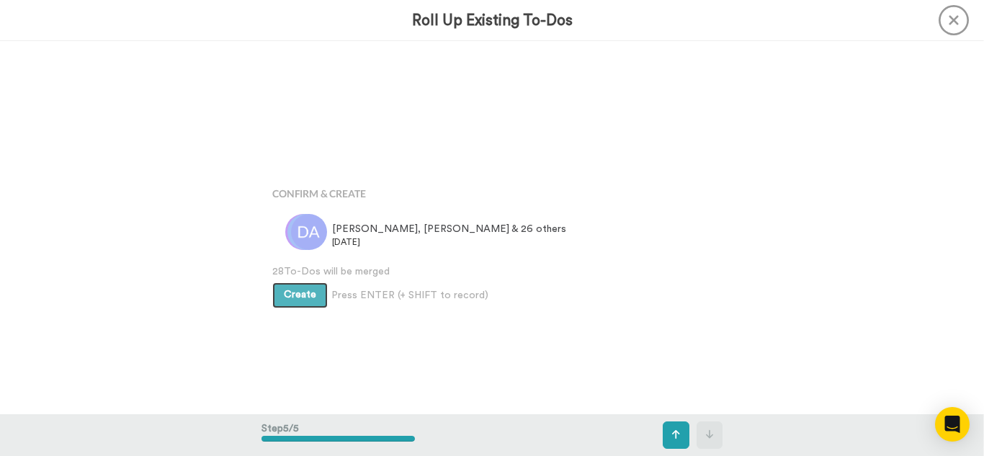
scroll to position [1491, 0]
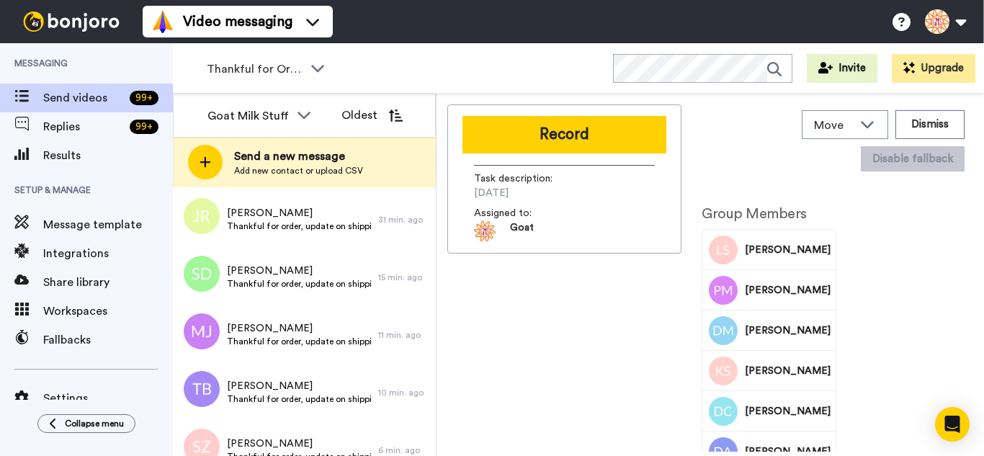
scroll to position [2224, 0]
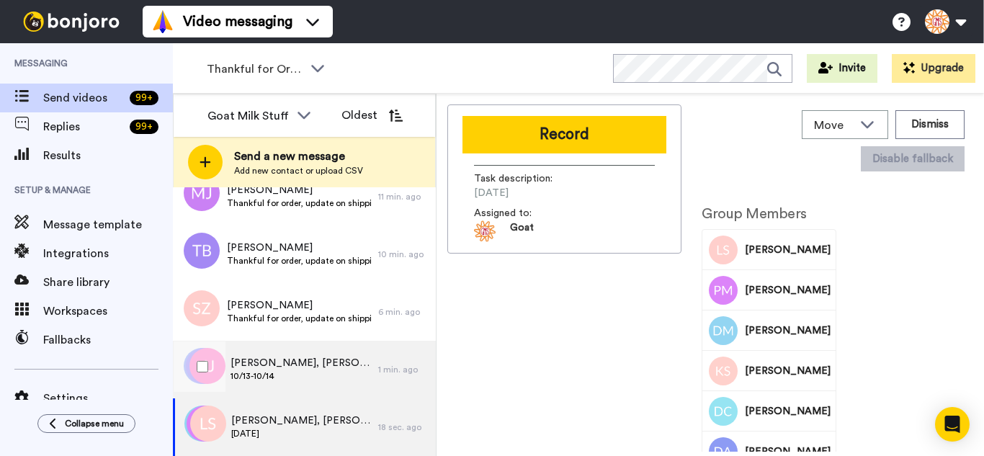
click at [353, 361] on span "Janet, Carole, David & 247 others" at bounding box center [301, 363] width 140 height 14
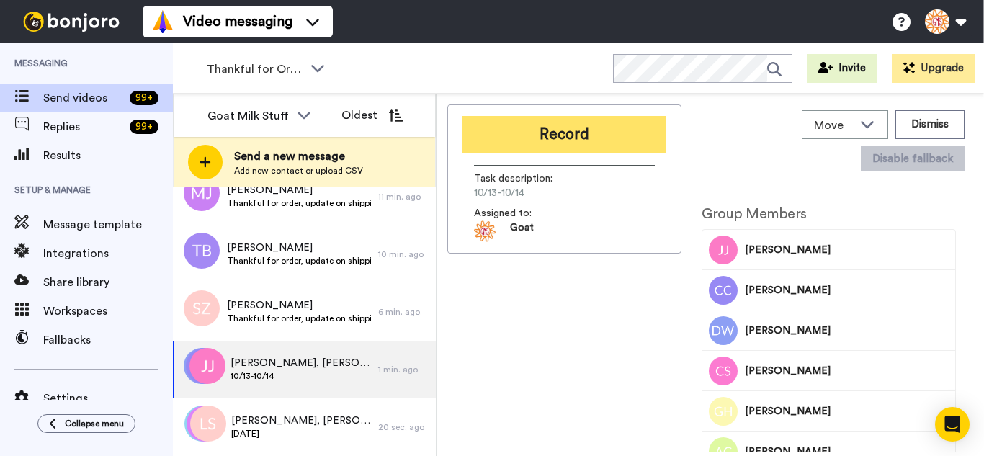
click at [532, 136] on button "Record" at bounding box center [564, 134] width 204 height 37
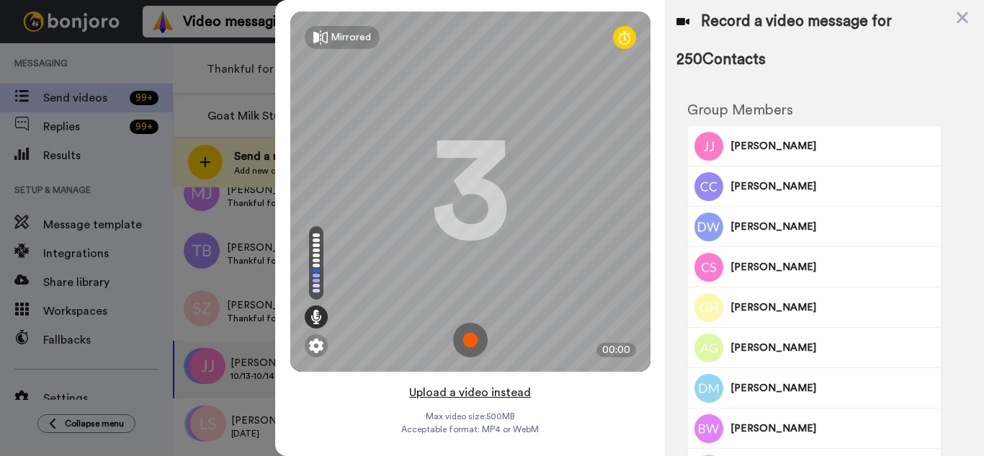
click at [504, 395] on button "Upload a video instead" at bounding box center [470, 392] width 130 height 19
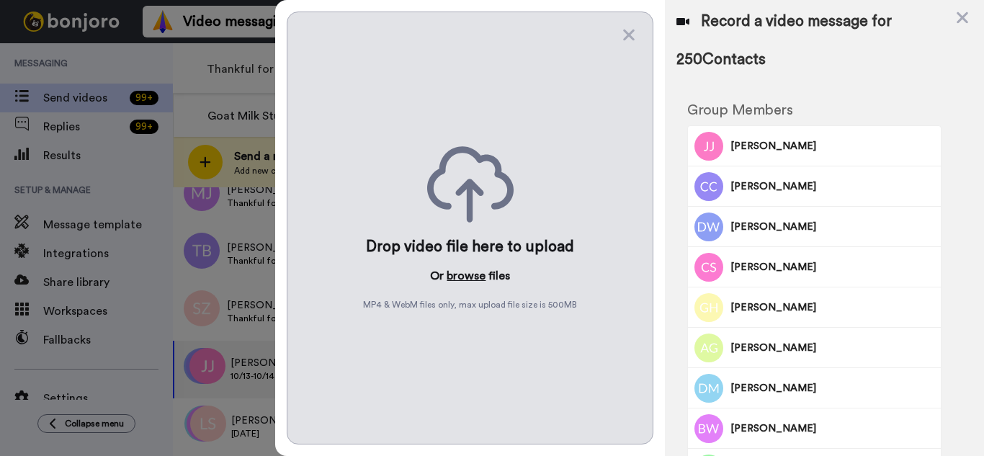
click at [470, 272] on button "browse" at bounding box center [466, 275] width 39 height 17
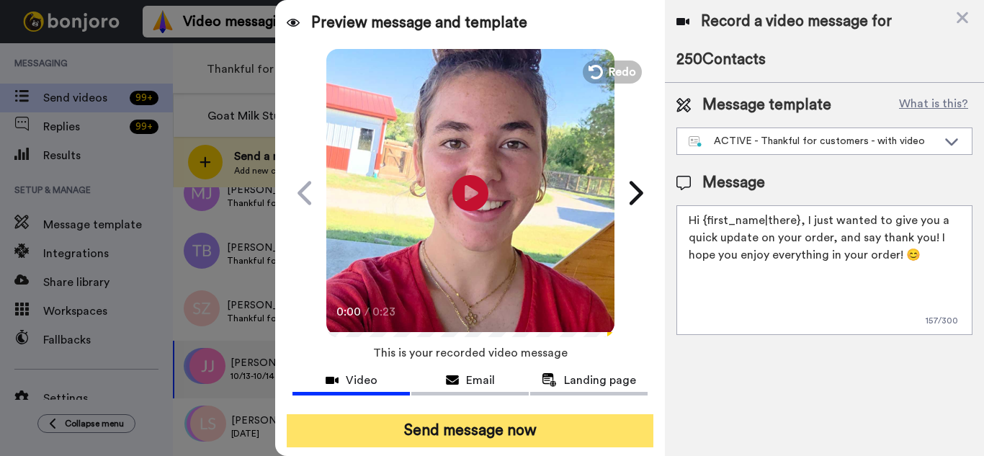
click at [551, 437] on button "Send message now" at bounding box center [470, 430] width 367 height 33
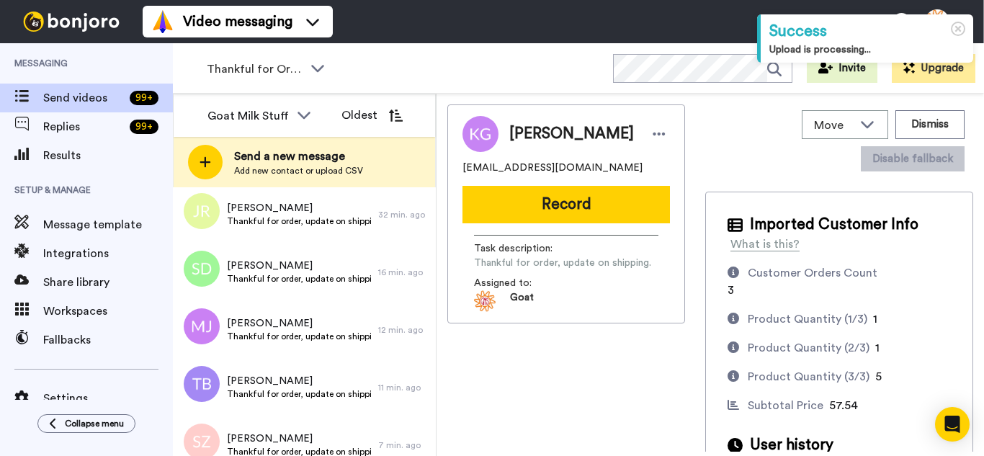
scroll to position [2166, 0]
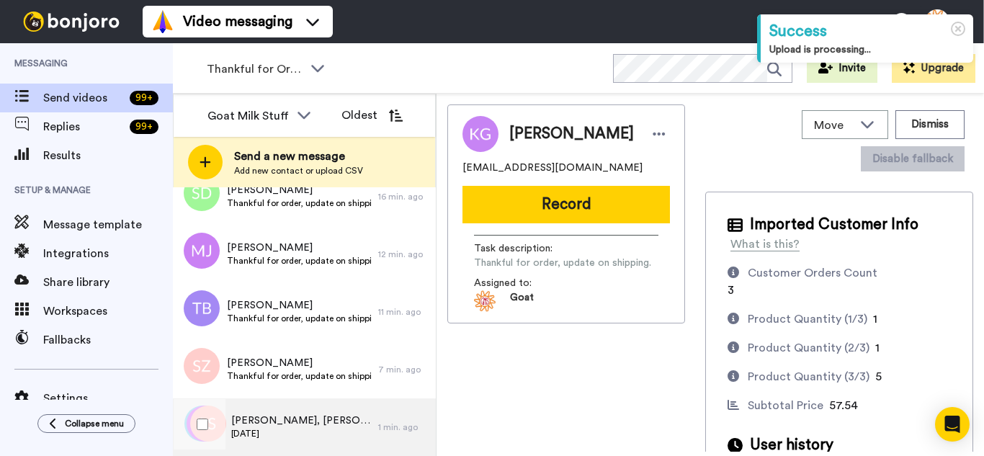
click at [323, 414] on span "Larry, Trish & 26 others" at bounding box center [301, 420] width 140 height 14
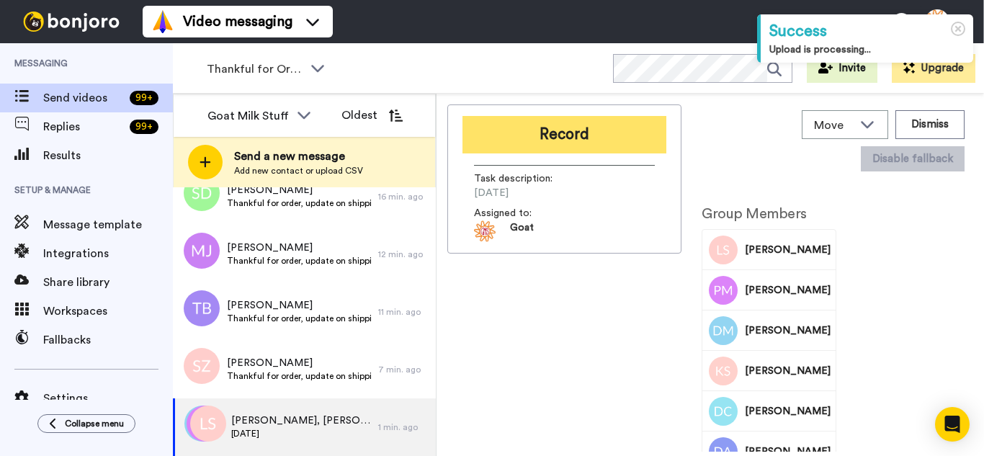
click at [563, 142] on button "Record" at bounding box center [564, 134] width 204 height 37
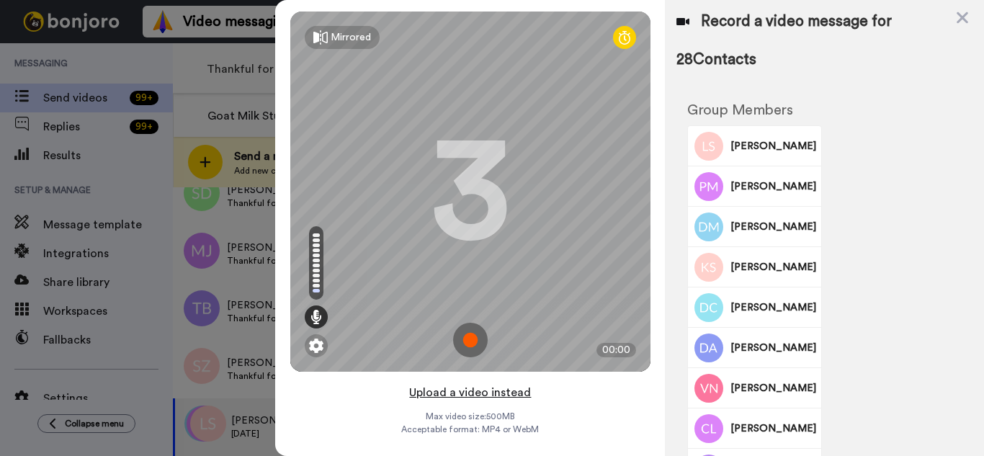
click at [511, 393] on button "Upload a video instead" at bounding box center [470, 392] width 130 height 19
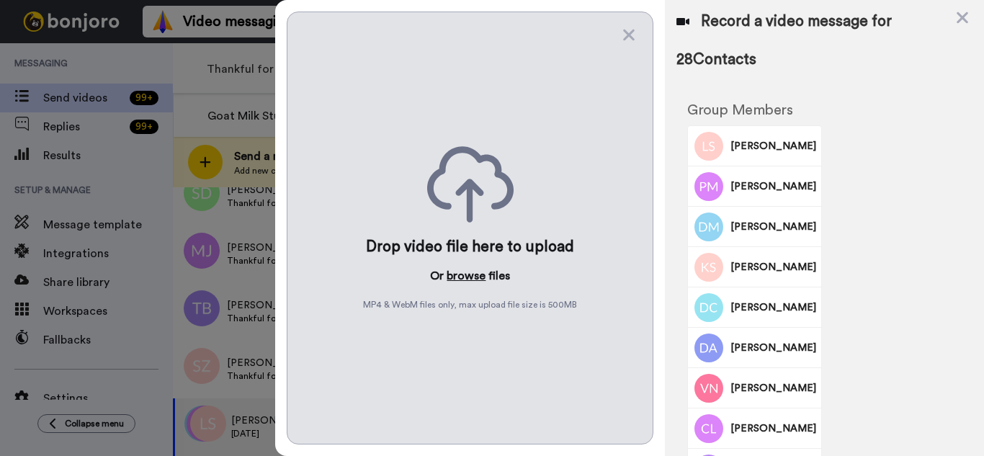
click at [465, 274] on button "browse" at bounding box center [466, 275] width 39 height 17
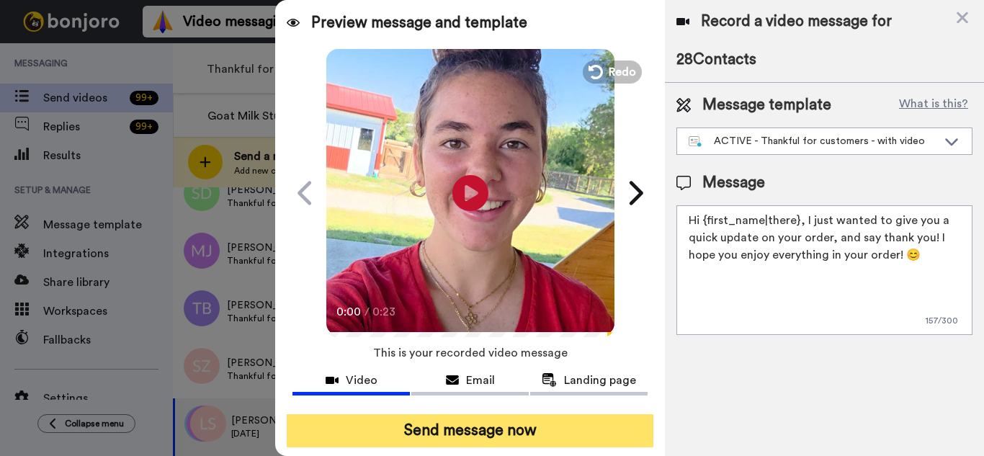
click at [601, 440] on button "Send message now" at bounding box center [470, 430] width 367 height 33
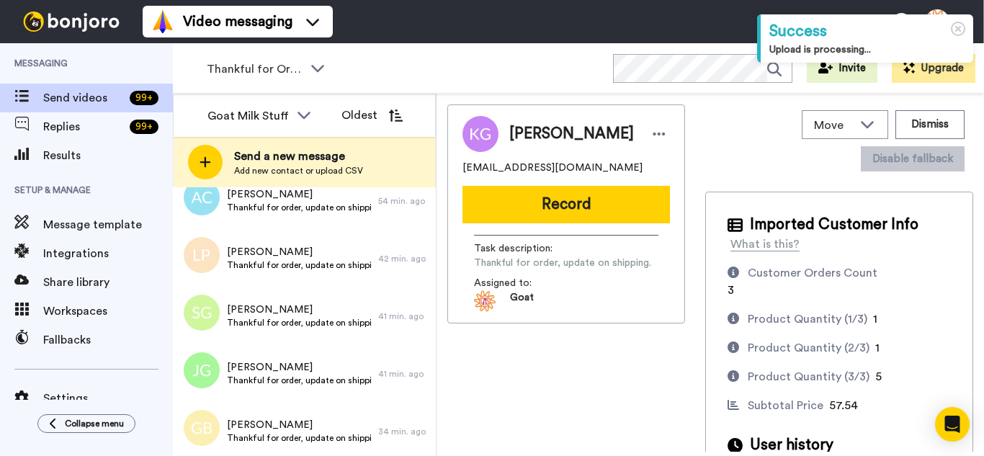
scroll to position [1604, 0]
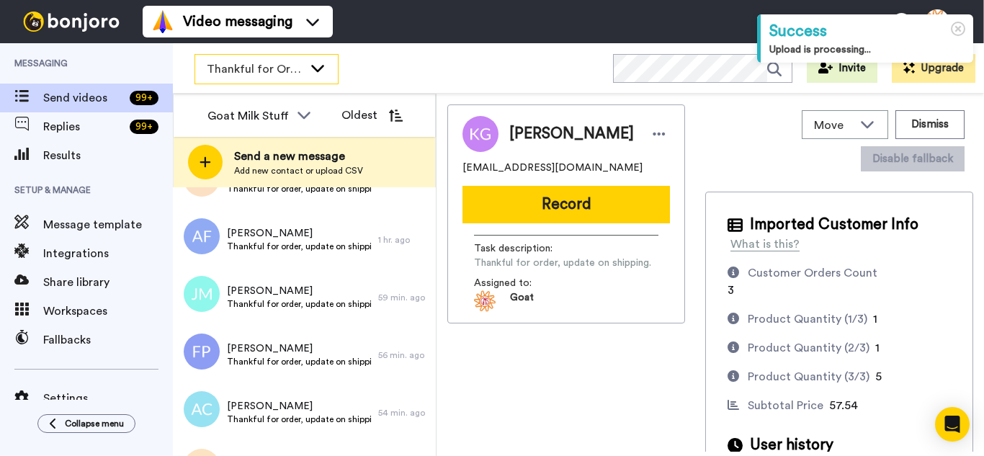
click at [326, 66] on icon at bounding box center [317, 68] width 17 height 14
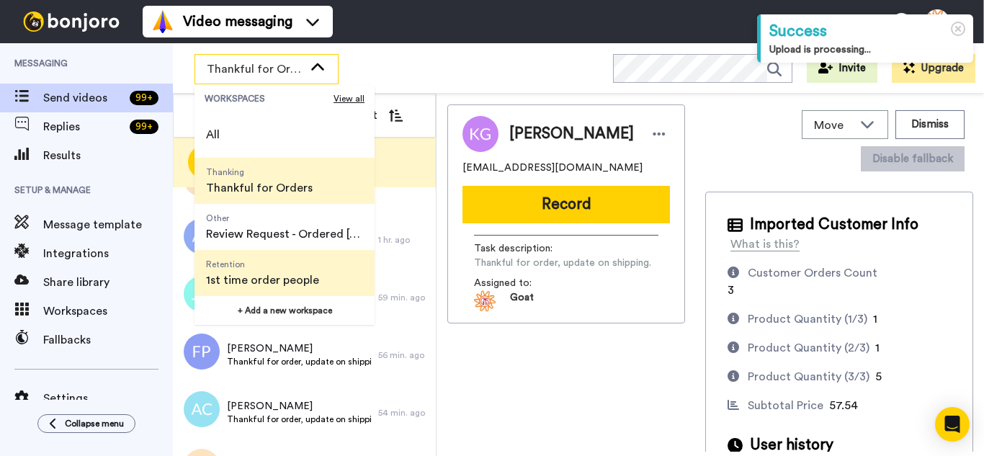
click at [306, 269] on span "Retention" at bounding box center [262, 265] width 113 height 12
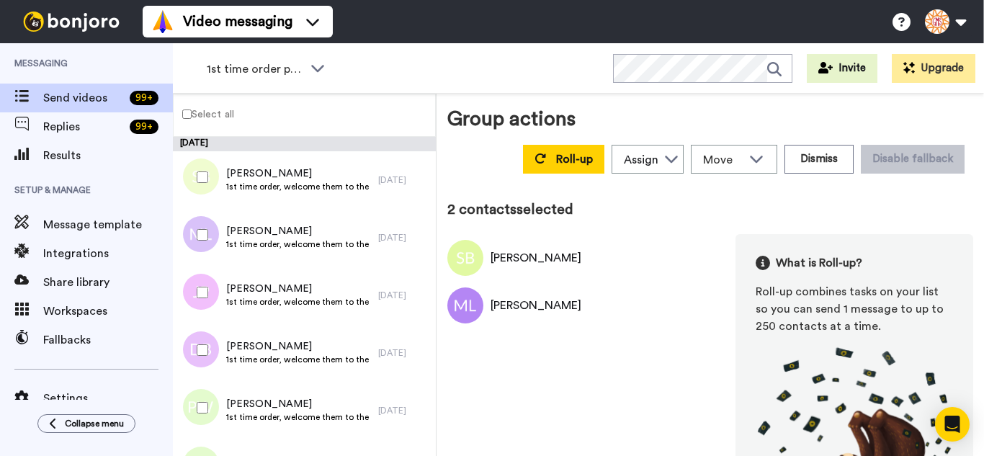
click at [209, 287] on div at bounding box center [200, 292] width 52 height 50
click at [200, 339] on div at bounding box center [200, 350] width 52 height 50
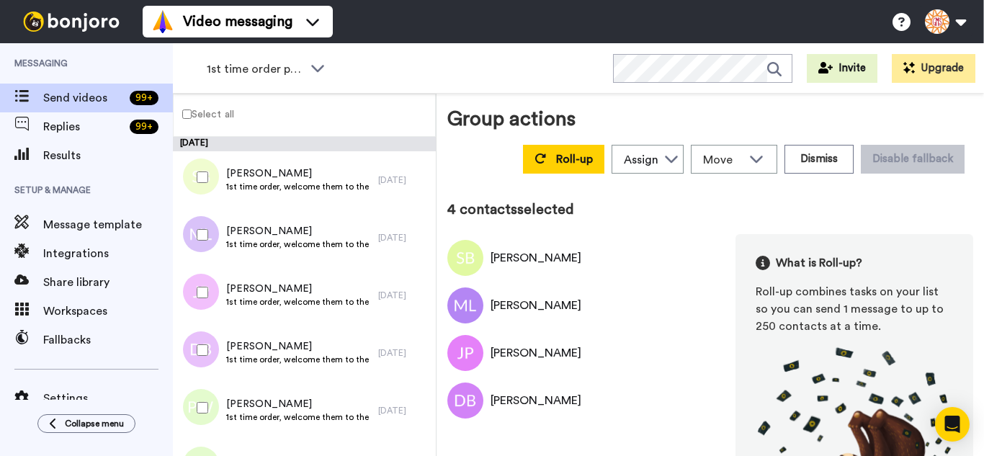
drag, startPoint x: 198, startPoint y: 384, endPoint x: 210, endPoint y: 372, distance: 16.8
click at [199, 385] on div at bounding box center [200, 408] width 52 height 50
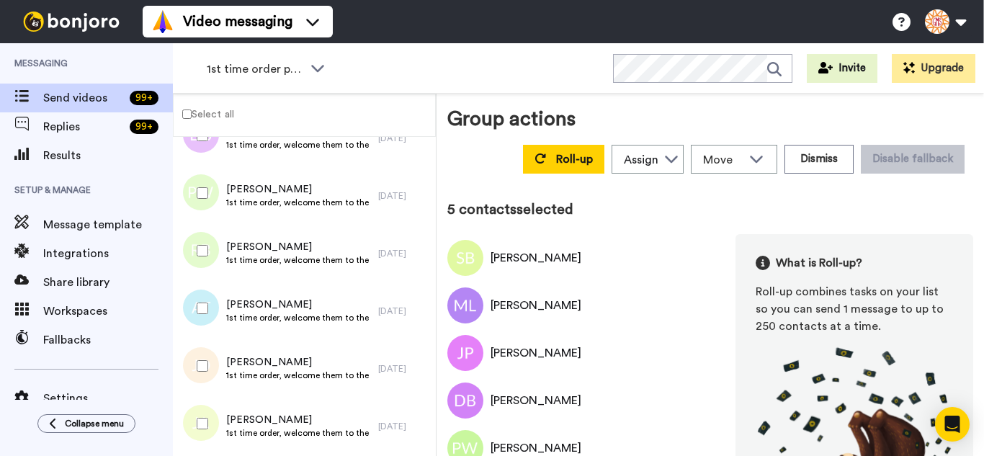
scroll to position [216, 0]
click at [188, 244] on div at bounding box center [200, 249] width 52 height 50
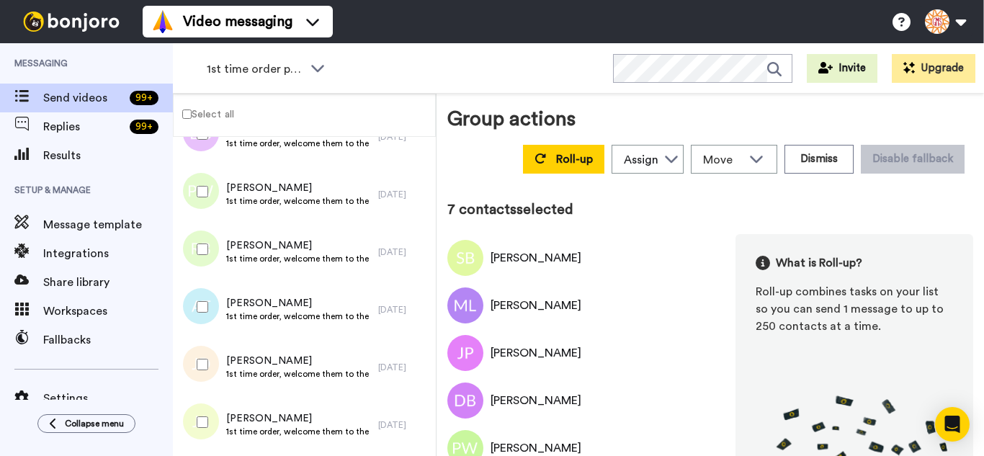
click at [205, 365] on div at bounding box center [200, 364] width 52 height 50
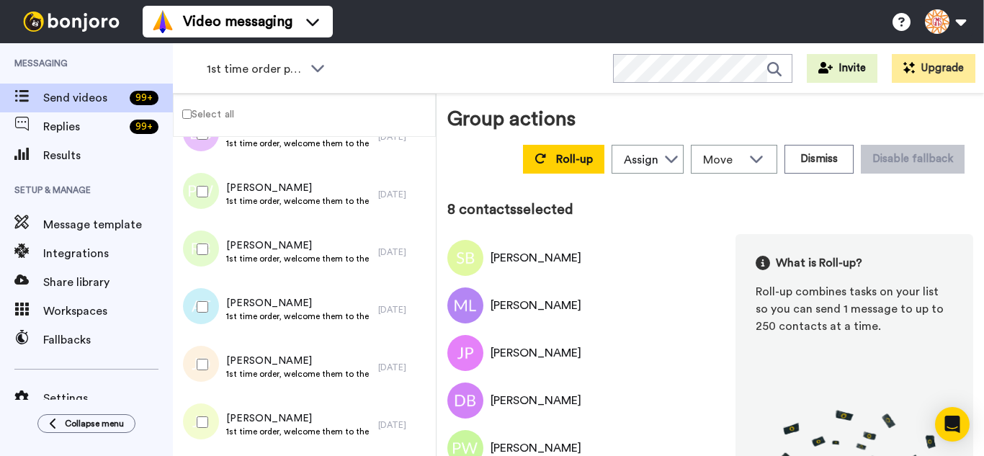
click at [205, 414] on div at bounding box center [200, 422] width 52 height 50
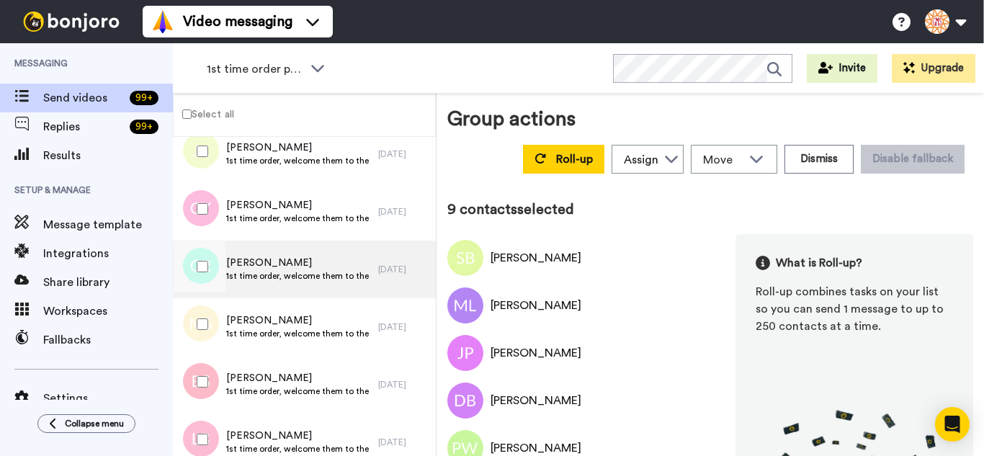
scroll to position [504, 0]
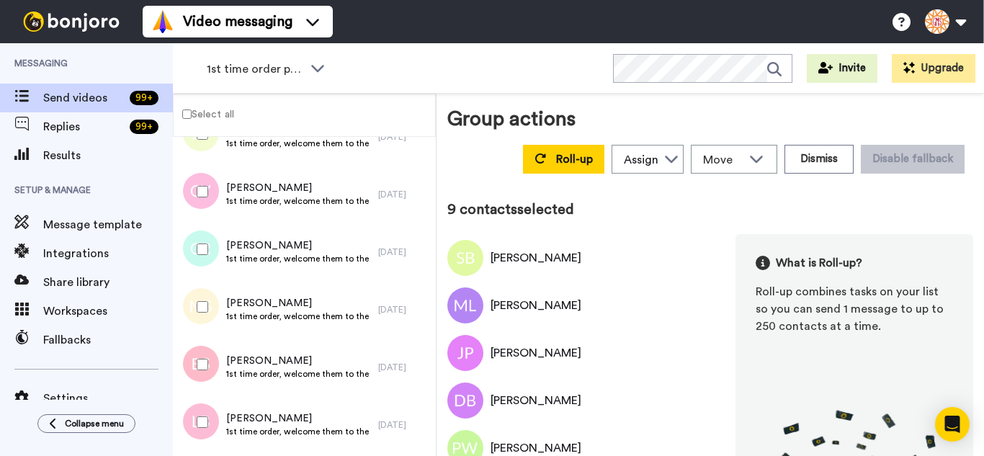
drag, startPoint x: 206, startPoint y: 198, endPoint x: 215, endPoint y: 246, distance: 49.2
click at [208, 207] on div at bounding box center [200, 191] width 52 height 50
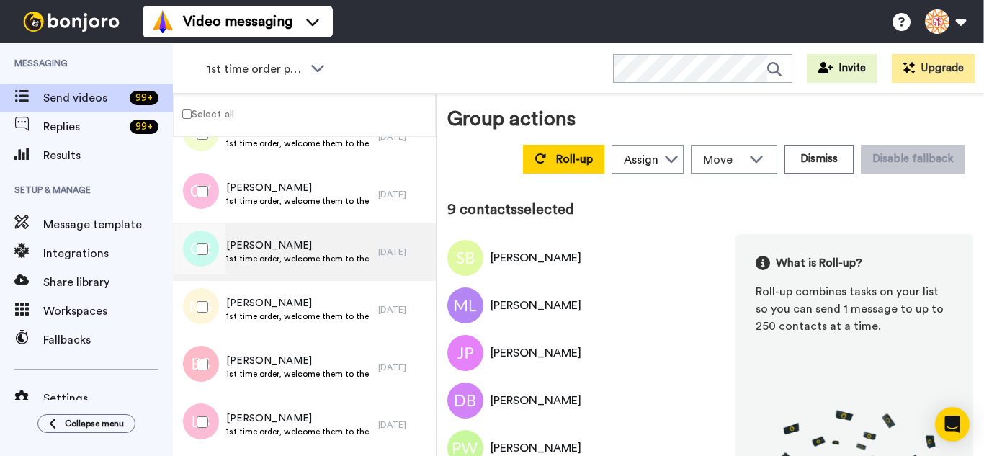
drag, startPoint x: 218, startPoint y: 258, endPoint x: 208, endPoint y: 276, distance: 20.3
click at [217, 258] on div at bounding box center [200, 249] width 52 height 50
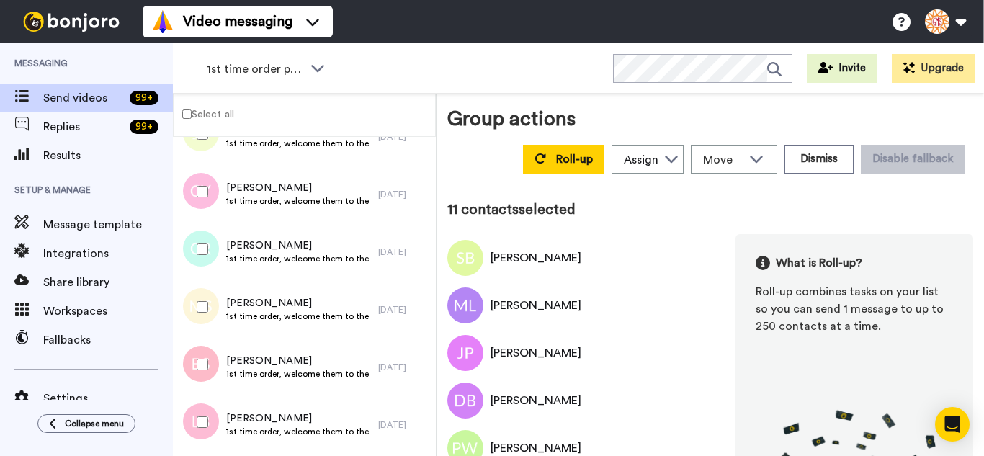
click at [197, 303] on div at bounding box center [200, 307] width 52 height 50
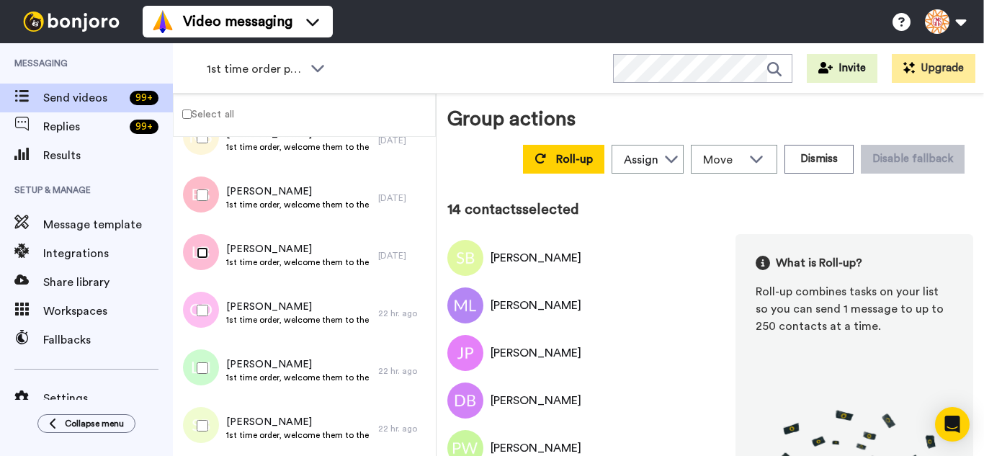
scroll to position [720, 0]
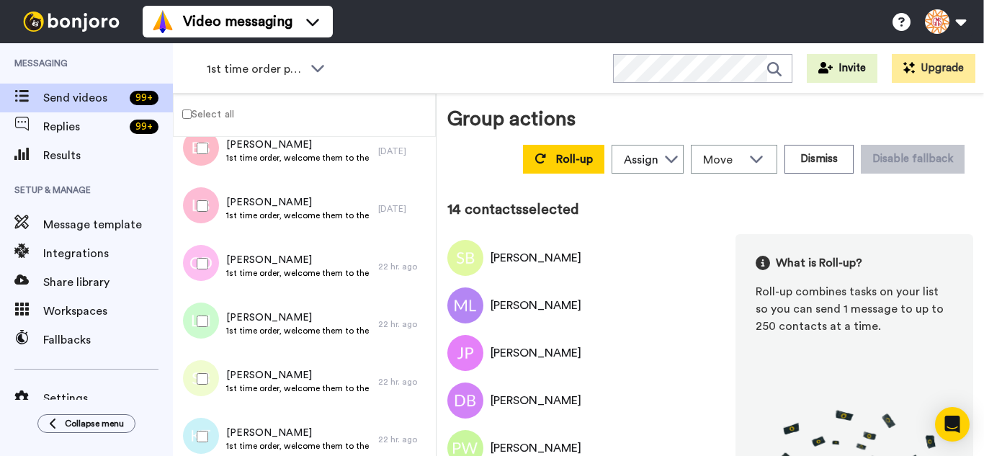
click at [206, 272] on div at bounding box center [200, 263] width 52 height 50
drag, startPoint x: 208, startPoint y: 363, endPoint x: 215, endPoint y: 411, distance: 48.7
click at [206, 372] on div at bounding box center [200, 379] width 52 height 50
click at [213, 435] on div at bounding box center [200, 436] width 52 height 50
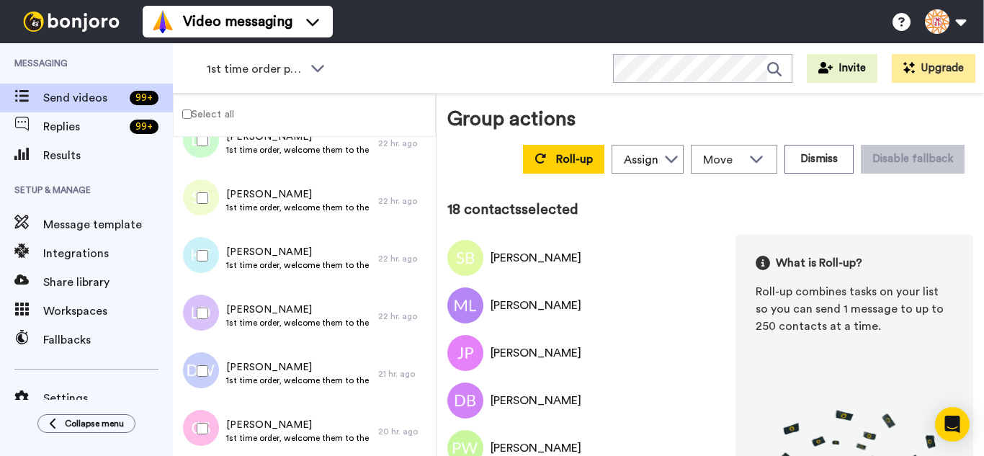
scroll to position [936, 0]
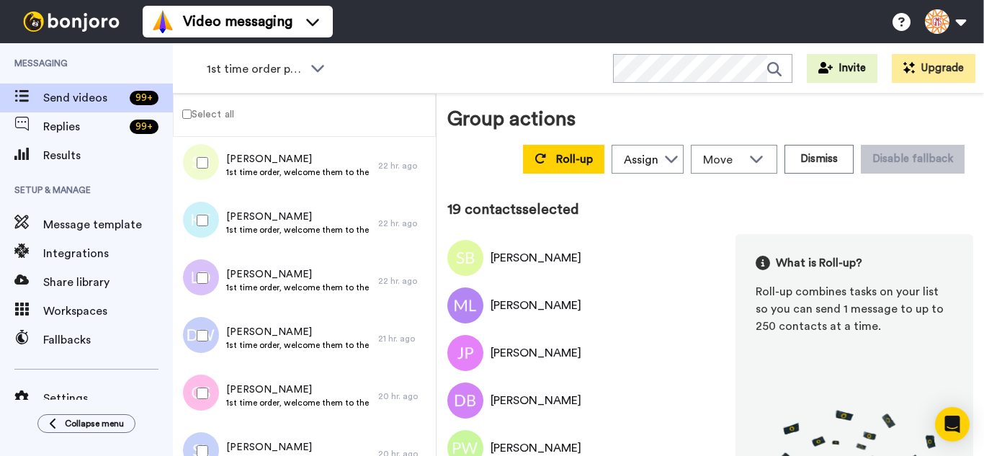
click at [208, 339] on div at bounding box center [200, 335] width 52 height 50
drag, startPoint x: 208, startPoint y: 388, endPoint x: 208, endPoint y: 449, distance: 61.2
click at [208, 408] on div at bounding box center [200, 393] width 52 height 50
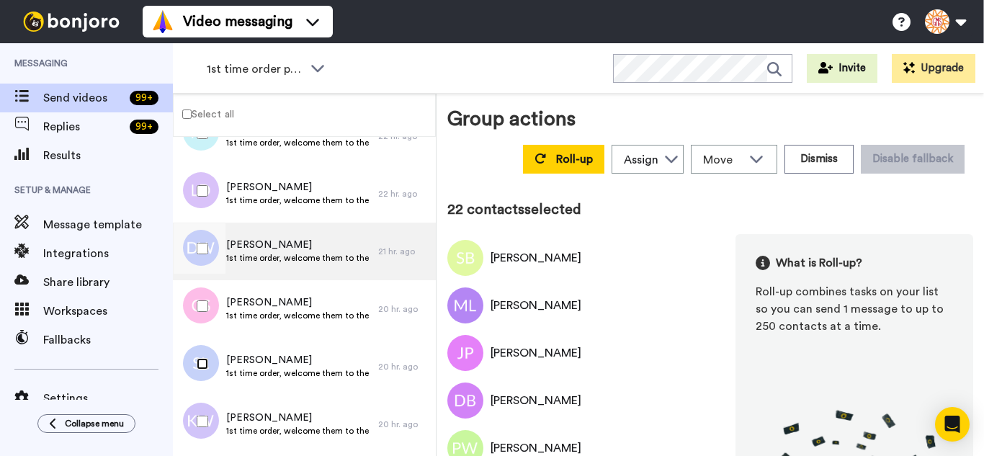
scroll to position [1136, 0]
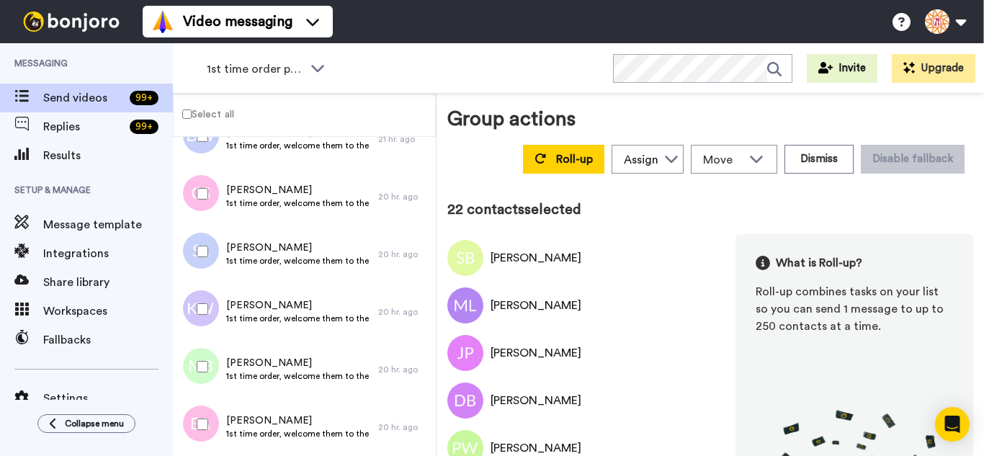
drag, startPoint x: 216, startPoint y: 305, endPoint x: 224, endPoint y: 375, distance: 70.3
click at [216, 308] on div at bounding box center [200, 309] width 52 height 50
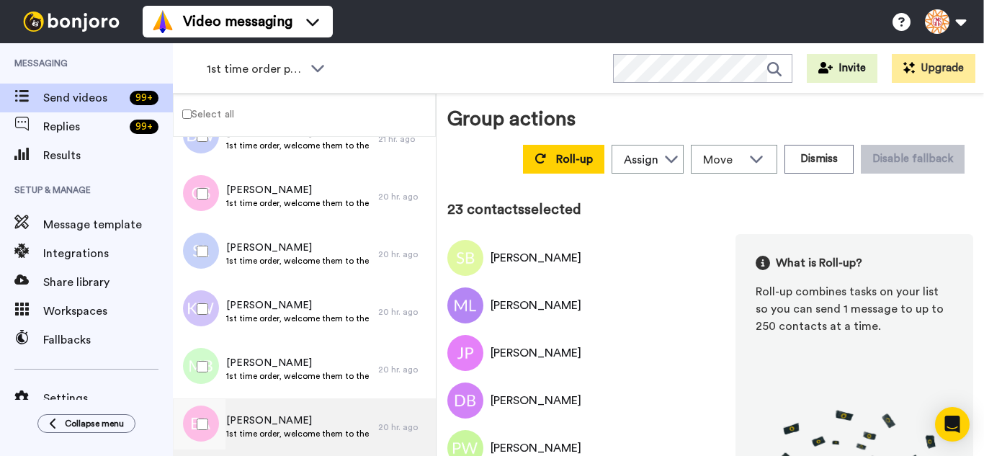
click at [224, 379] on div at bounding box center [200, 366] width 52 height 50
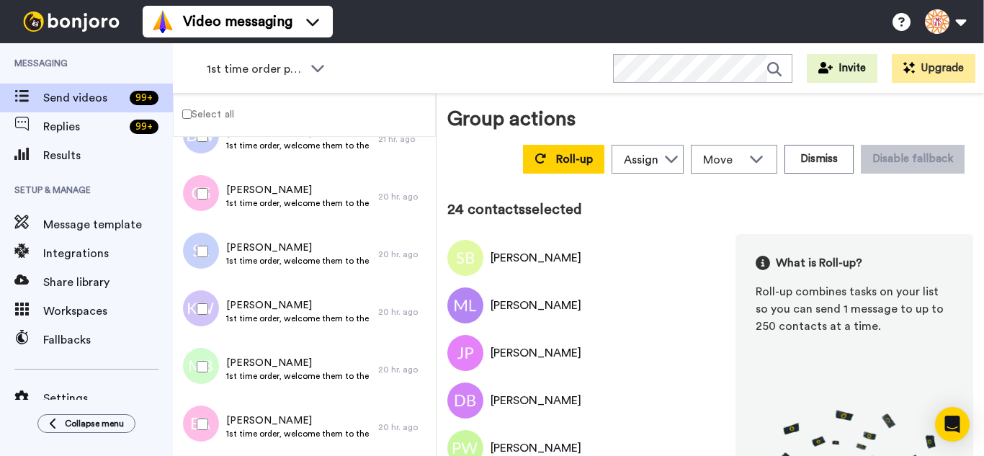
drag, startPoint x: 220, startPoint y: 422, endPoint x: 218, endPoint y: 411, distance: 11.7
click at [219, 424] on div at bounding box center [200, 424] width 52 height 50
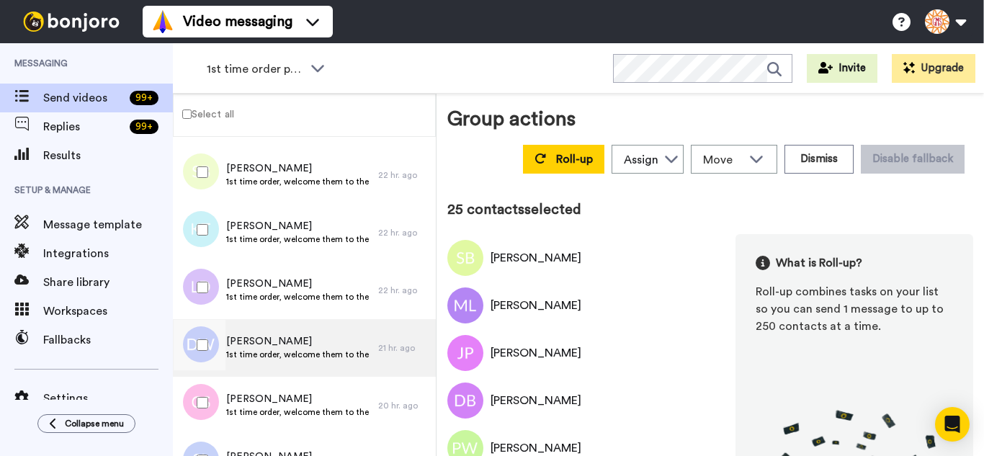
scroll to position [920, 0]
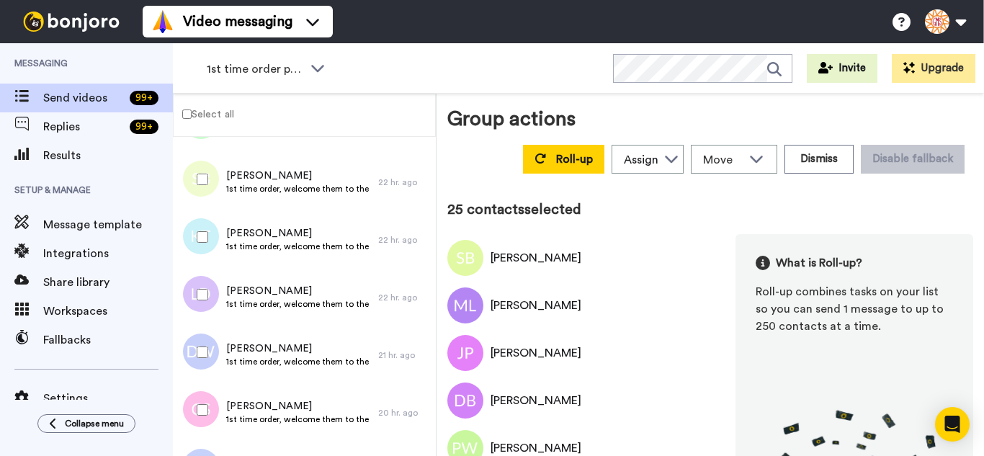
drag, startPoint x: 181, startPoint y: 228, endPoint x: 205, endPoint y: 253, distance: 34.1
click at [197, 246] on div at bounding box center [200, 237] width 52 height 50
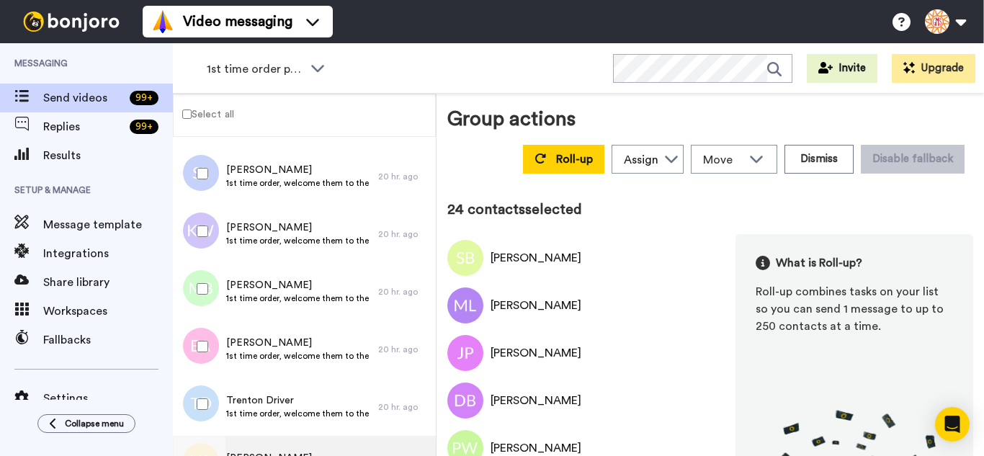
scroll to position [1352, 0]
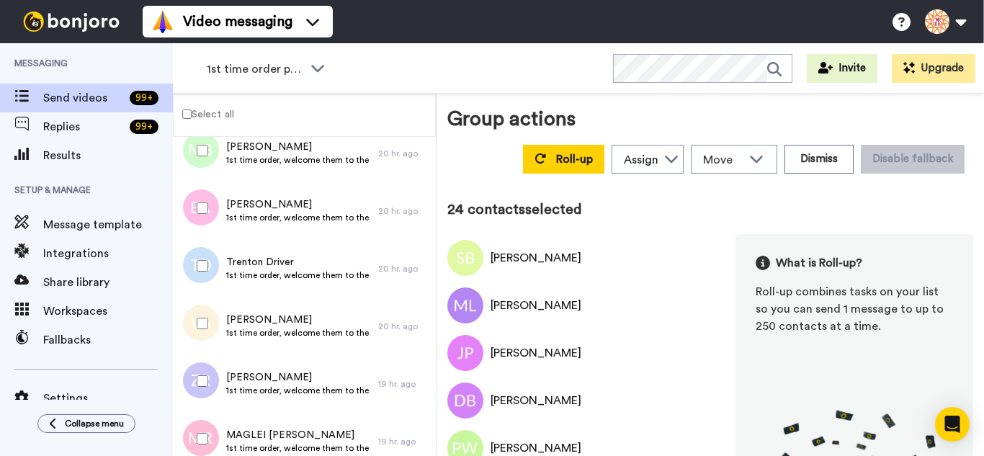
click at [210, 271] on div at bounding box center [200, 266] width 52 height 50
drag, startPoint x: 208, startPoint y: 339, endPoint x: 208, endPoint y: 375, distance: 36.0
click at [208, 340] on div at bounding box center [200, 323] width 52 height 50
click at [203, 388] on div at bounding box center [200, 381] width 52 height 50
click at [207, 429] on div at bounding box center [200, 438] width 52 height 50
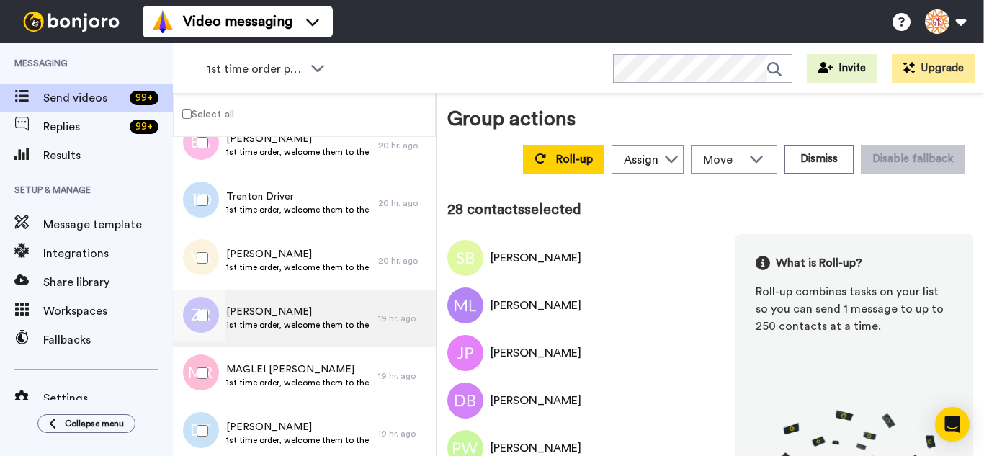
scroll to position [1640, 0]
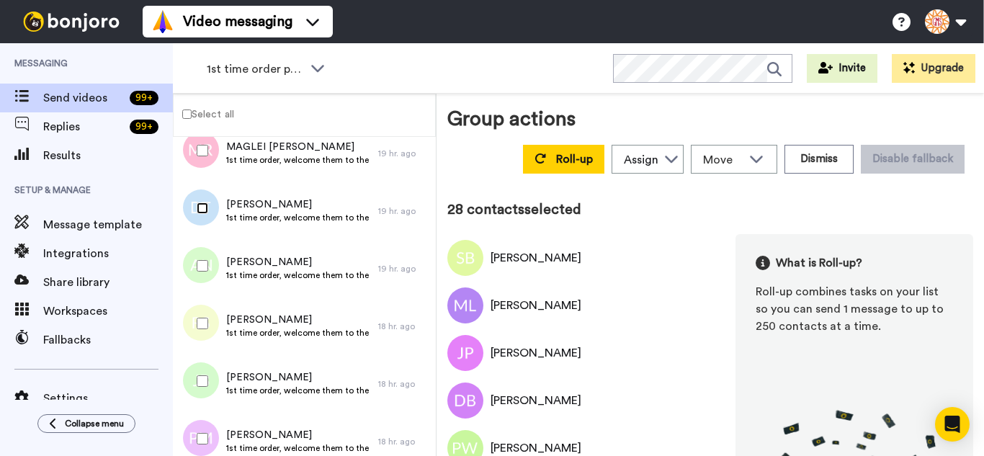
click at [204, 214] on div at bounding box center [200, 208] width 52 height 50
drag, startPoint x: 211, startPoint y: 271, endPoint x: 215, endPoint y: 309, distance: 38.3
click at [211, 272] on div at bounding box center [200, 266] width 52 height 50
drag, startPoint x: 213, startPoint y: 316, endPoint x: 215, endPoint y: 358, distance: 41.8
click at [213, 335] on div at bounding box center [200, 323] width 52 height 50
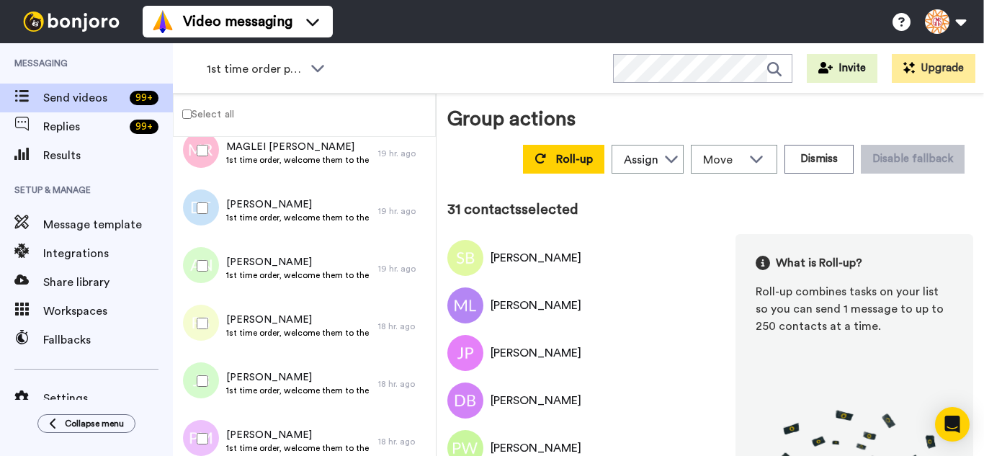
drag, startPoint x: 213, startPoint y: 371, endPoint x: 215, endPoint y: 416, distance: 44.7
click at [213, 376] on div at bounding box center [200, 381] width 52 height 50
drag, startPoint x: 213, startPoint y: 421, endPoint x: 216, endPoint y: 388, distance: 33.3
click at [213, 423] on div at bounding box center [200, 438] width 52 height 50
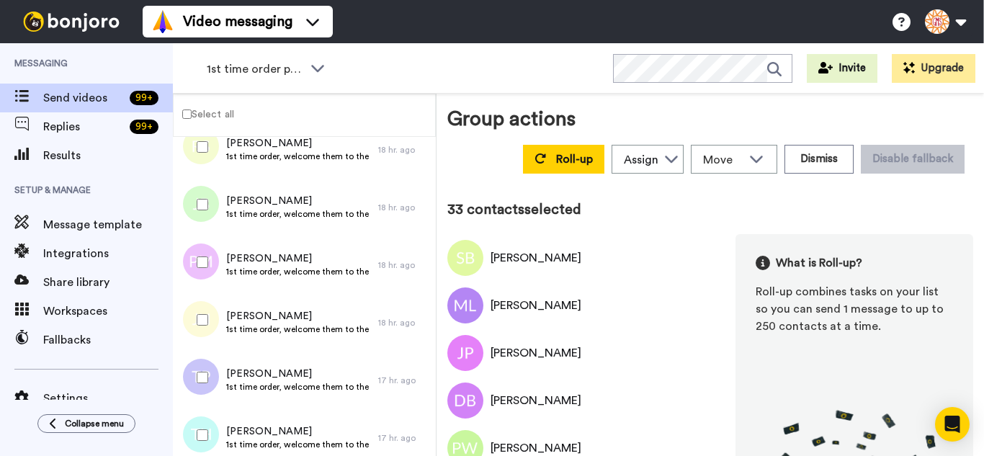
scroll to position [1856, 0]
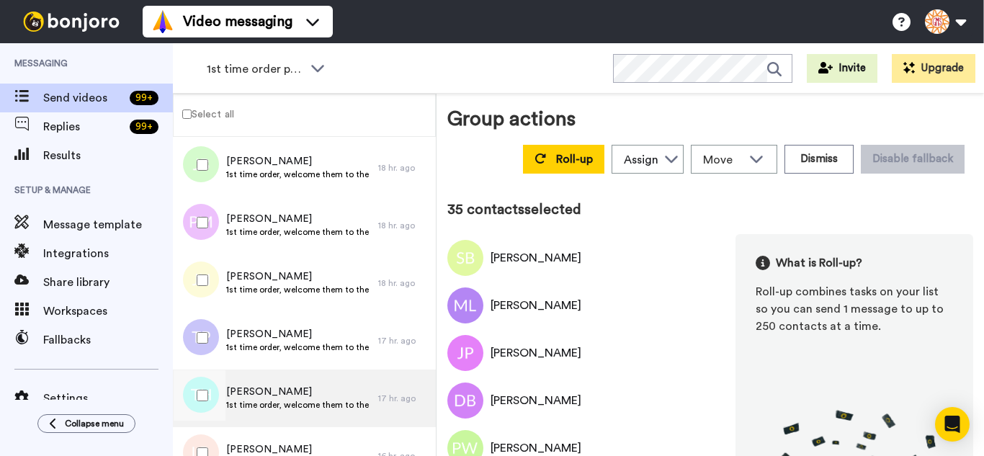
drag, startPoint x: 207, startPoint y: 385, endPoint x: 220, endPoint y: 424, distance: 40.1
click at [208, 393] on div at bounding box center [200, 395] width 52 height 50
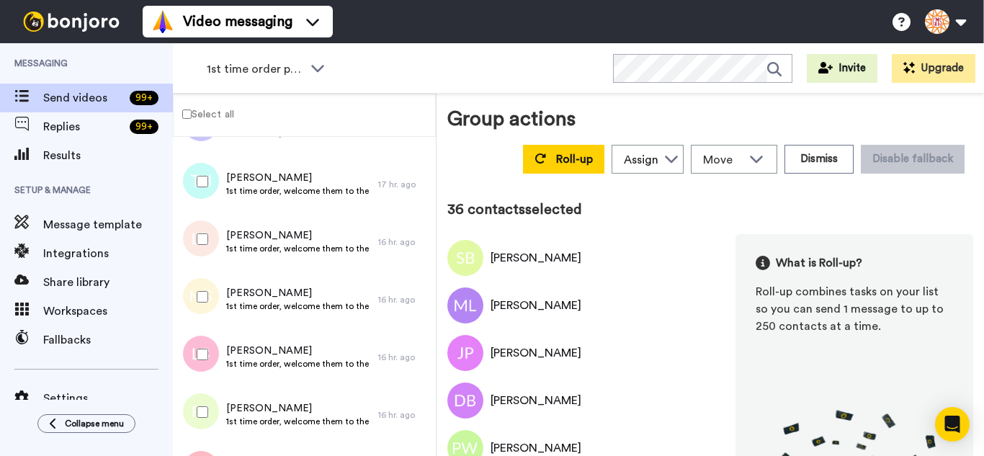
scroll to position [2072, 0]
click at [202, 245] on div at bounding box center [200, 237] width 52 height 50
drag, startPoint x: 210, startPoint y: 302, endPoint x: 204, endPoint y: 339, distance: 38.0
click at [210, 303] on div at bounding box center [200, 294] width 52 height 50
click at [211, 419] on div at bounding box center [200, 410] width 52 height 50
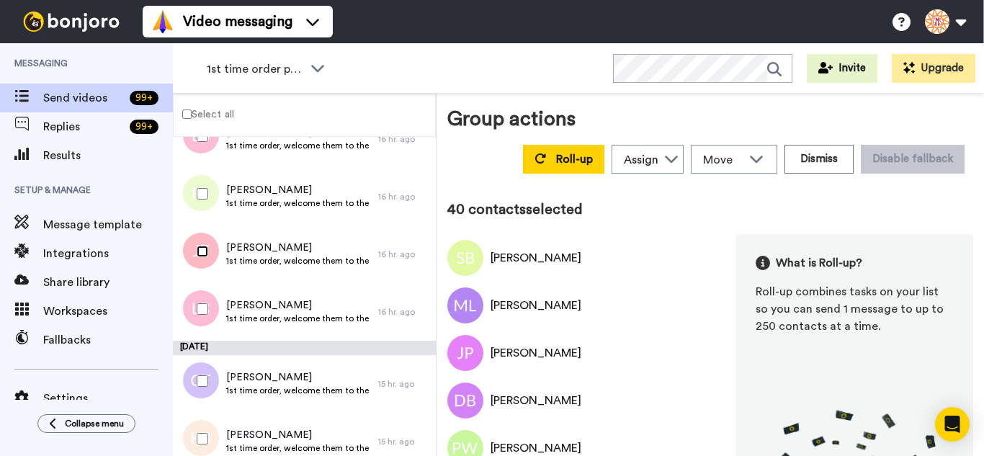
click at [206, 259] on div at bounding box center [200, 251] width 52 height 50
click at [215, 311] on div at bounding box center [200, 309] width 52 height 50
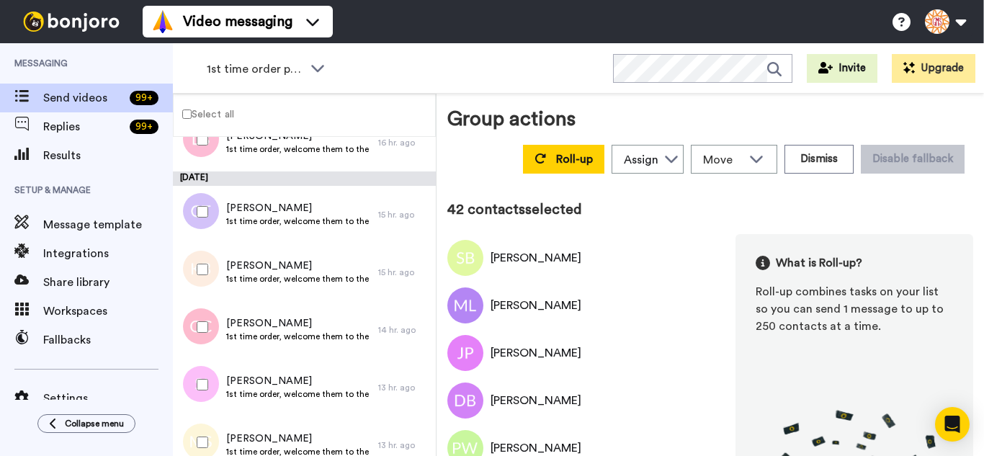
scroll to position [2433, 0]
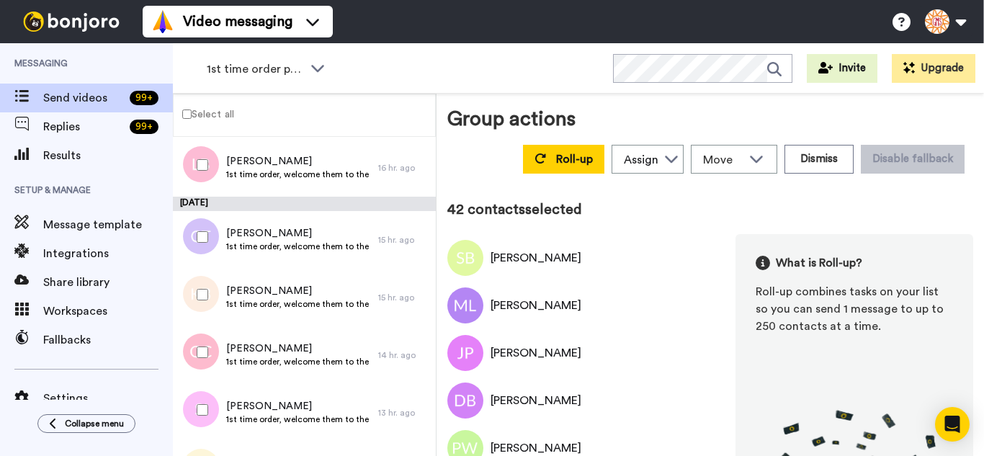
drag, startPoint x: 204, startPoint y: 244, endPoint x: 203, endPoint y: 288, distance: 43.9
click at [205, 261] on div at bounding box center [200, 237] width 52 height 50
click at [201, 308] on div at bounding box center [200, 294] width 52 height 50
drag, startPoint x: 212, startPoint y: 350, endPoint x: 210, endPoint y: 397, distance: 46.9
click at [211, 352] on div at bounding box center [200, 352] width 52 height 50
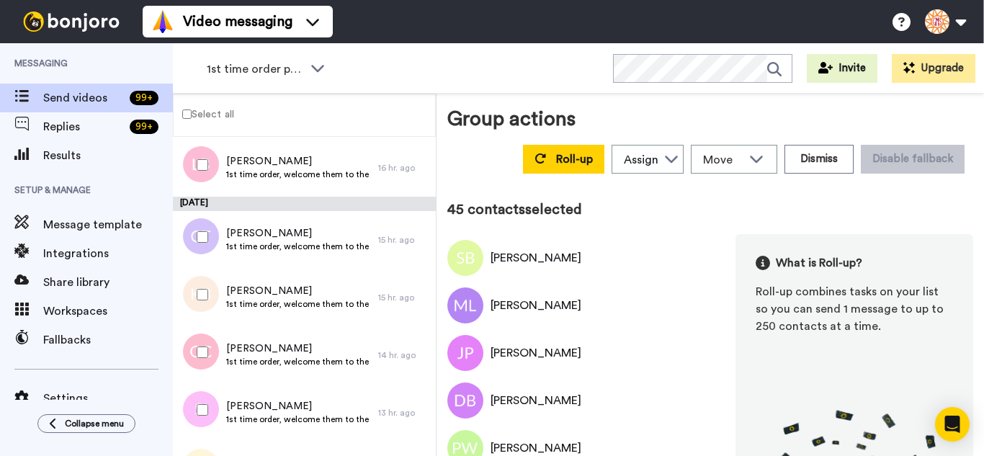
click at [211, 401] on div at bounding box center [200, 410] width 52 height 50
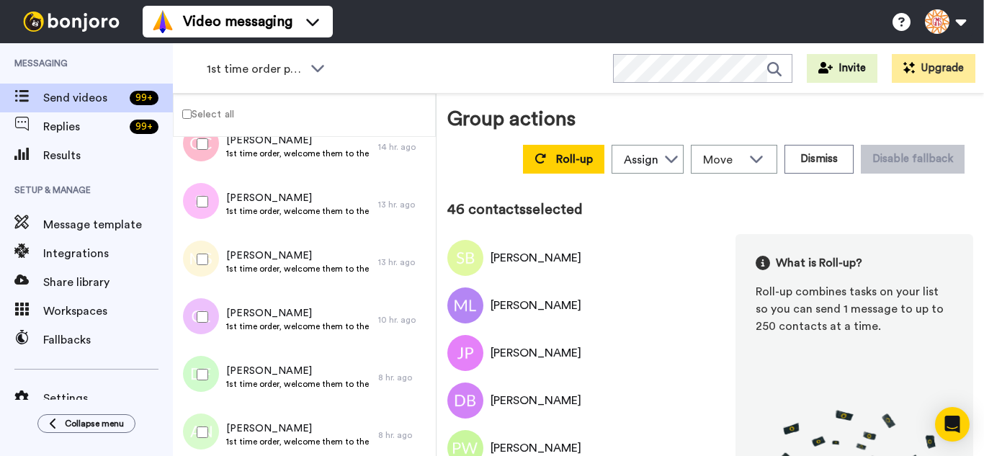
scroll to position [2649, 0]
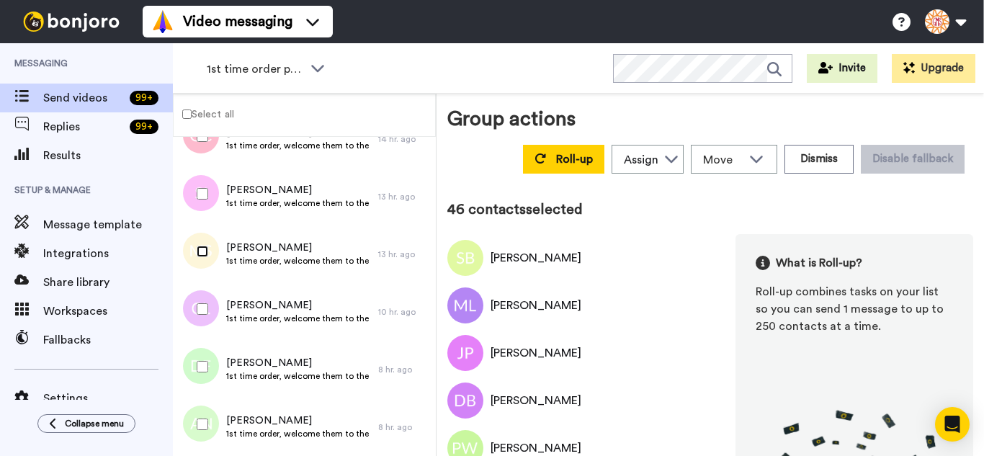
click at [205, 266] on div at bounding box center [200, 251] width 52 height 50
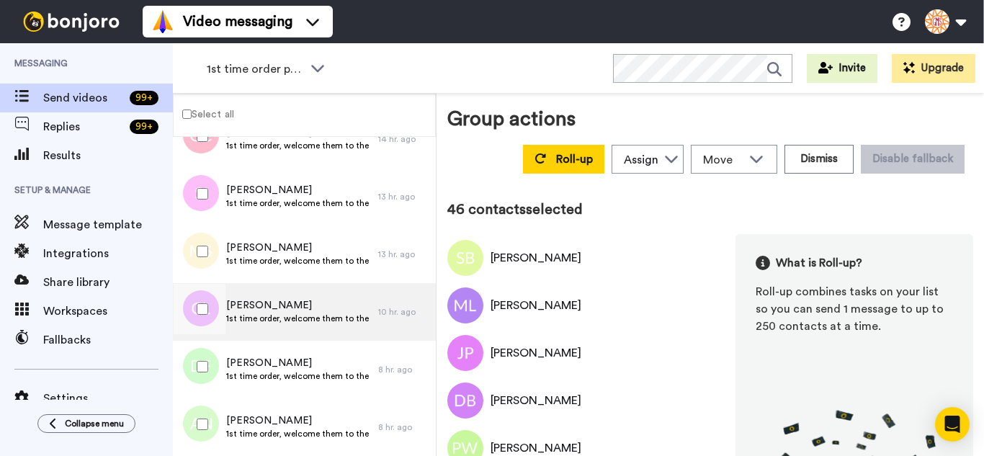
drag, startPoint x: 214, startPoint y: 311, endPoint x: 219, endPoint y: 336, distance: 25.0
click at [214, 312] on div at bounding box center [200, 309] width 52 height 50
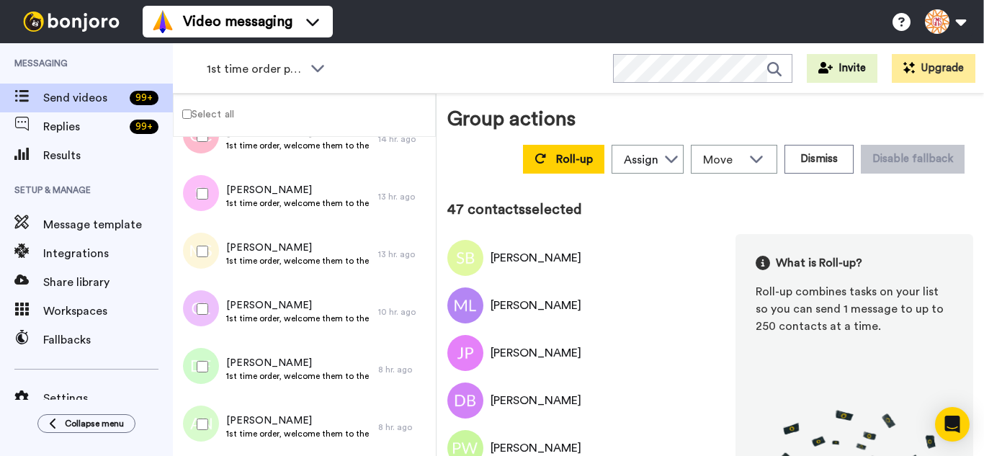
drag, startPoint x: 220, startPoint y: 347, endPoint x: 220, endPoint y: 365, distance: 18.0
click at [219, 349] on div at bounding box center [200, 366] width 52 height 50
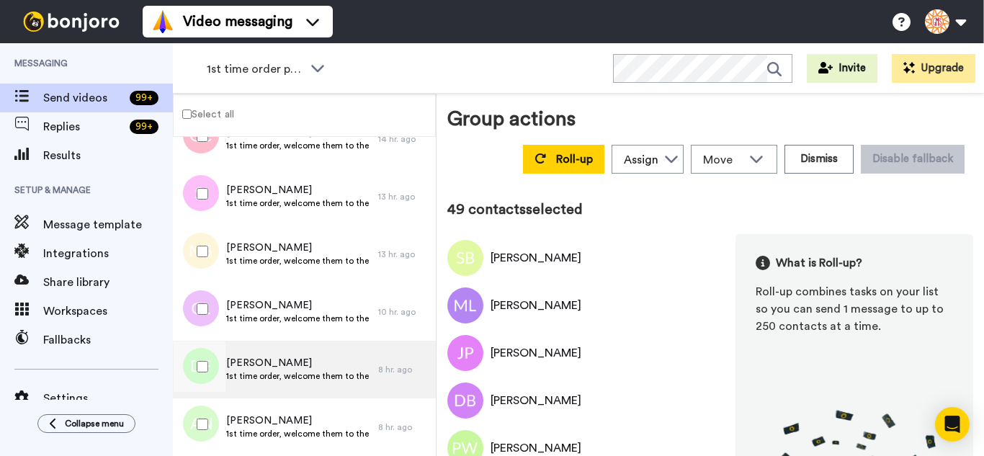
click at [215, 395] on div at bounding box center [197, 370] width 43 height 58
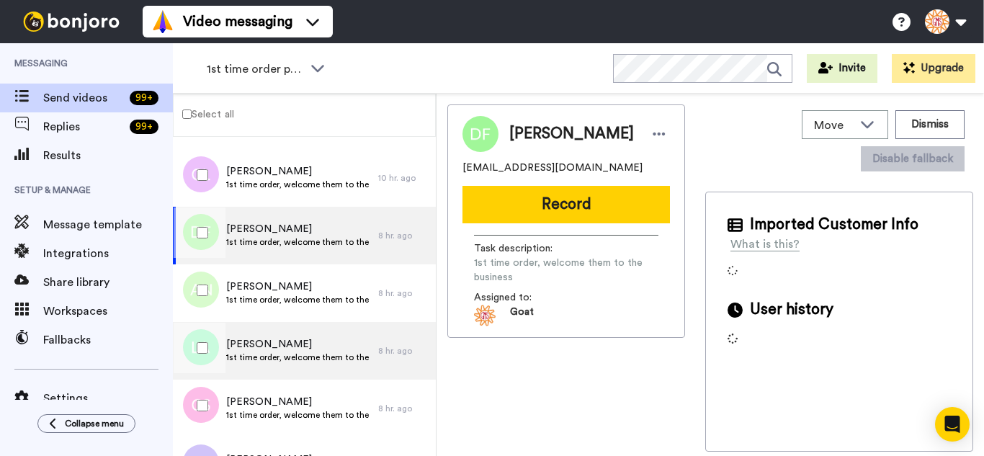
scroll to position [2865, 0]
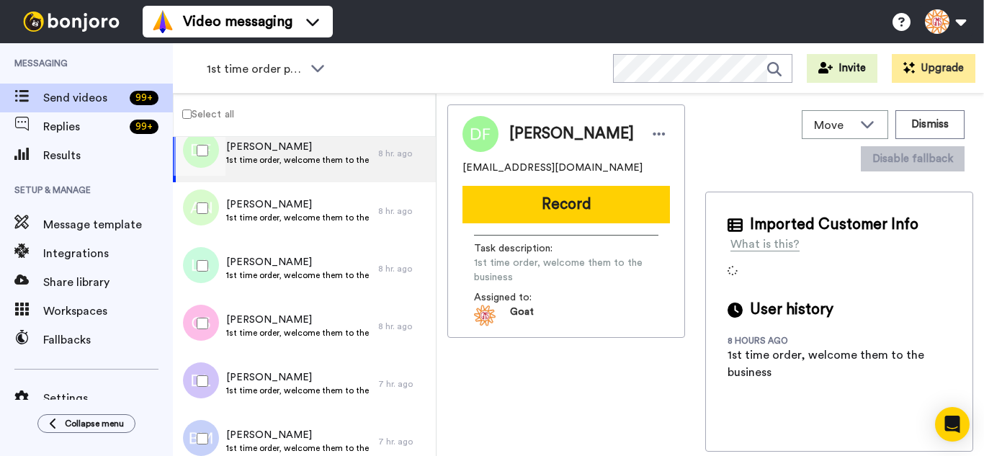
click at [201, 220] on div at bounding box center [200, 208] width 52 height 50
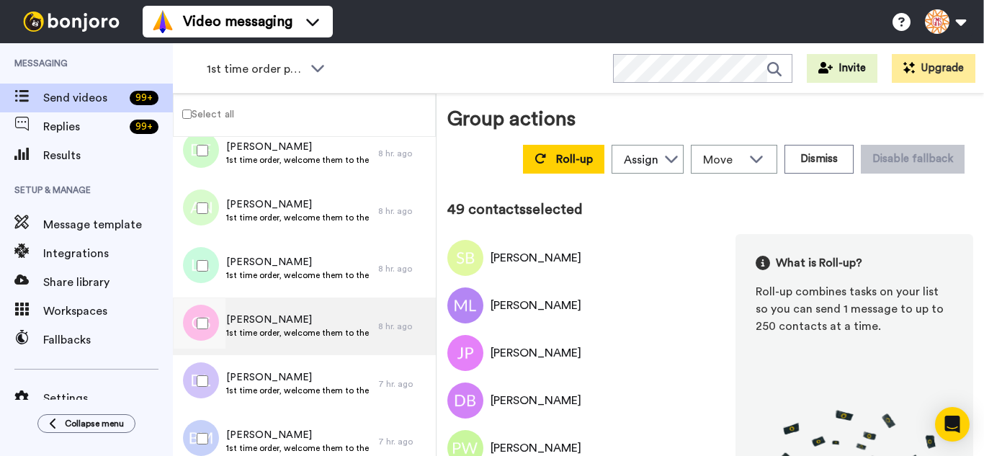
drag, startPoint x: 204, startPoint y: 272, endPoint x: 204, endPoint y: 298, distance: 25.2
click at [204, 273] on div at bounding box center [200, 266] width 52 height 50
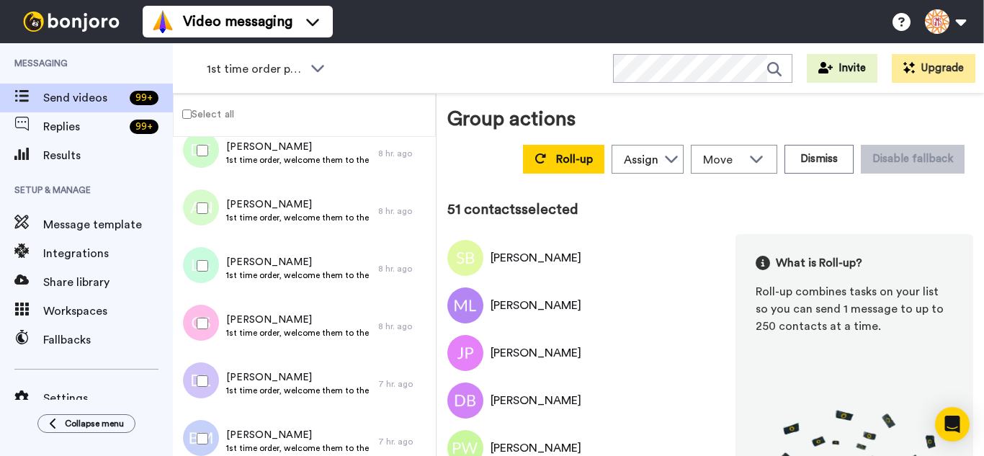
drag, startPoint x: 197, startPoint y: 317, endPoint x: 202, endPoint y: 359, distance: 42.1
click at [200, 332] on div at bounding box center [200, 323] width 52 height 50
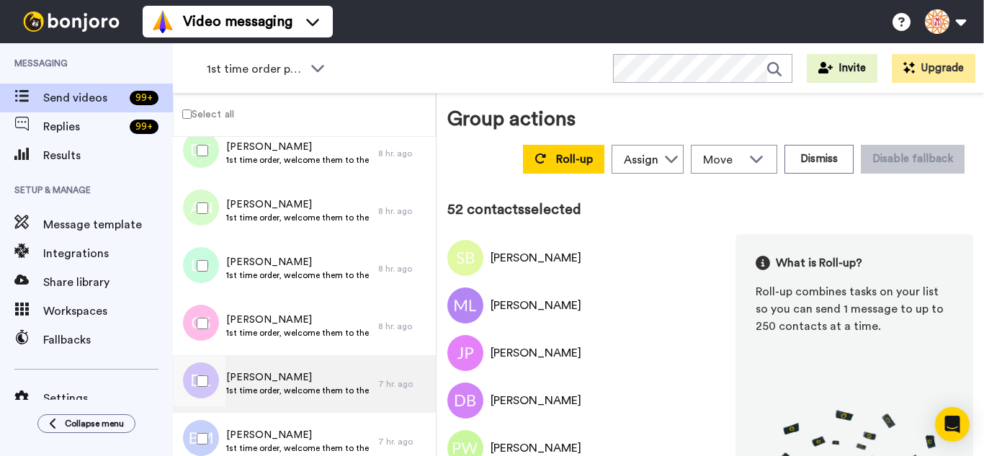
drag, startPoint x: 205, startPoint y: 365, endPoint x: 214, endPoint y: 407, distance: 42.8
click at [206, 370] on div at bounding box center [200, 381] width 52 height 50
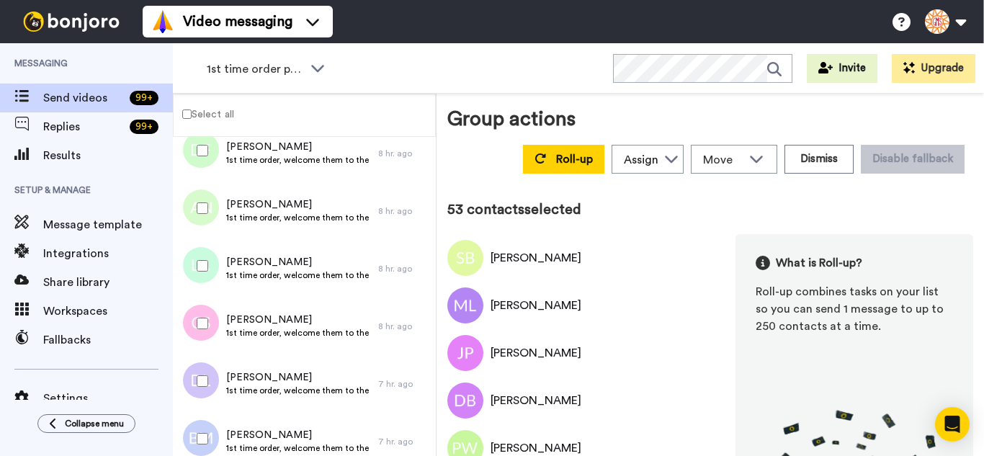
click at [214, 414] on div at bounding box center [200, 438] width 52 height 50
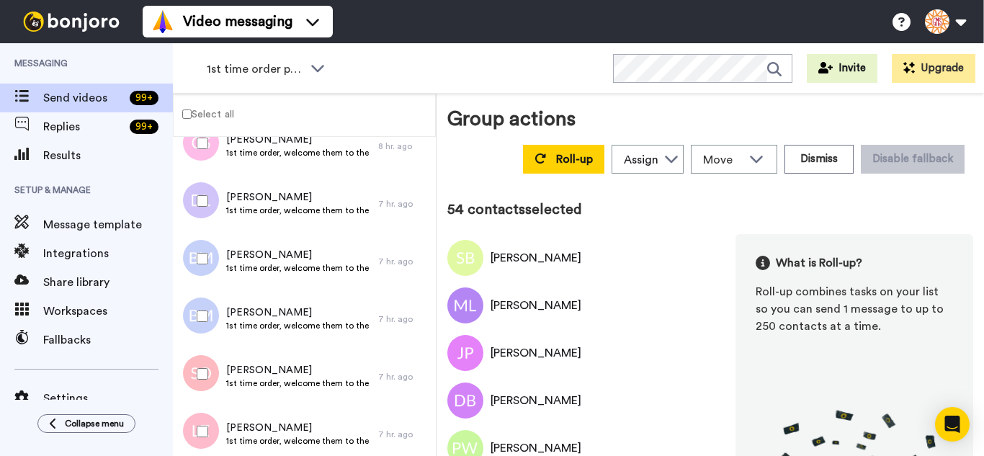
scroll to position [3081, 0]
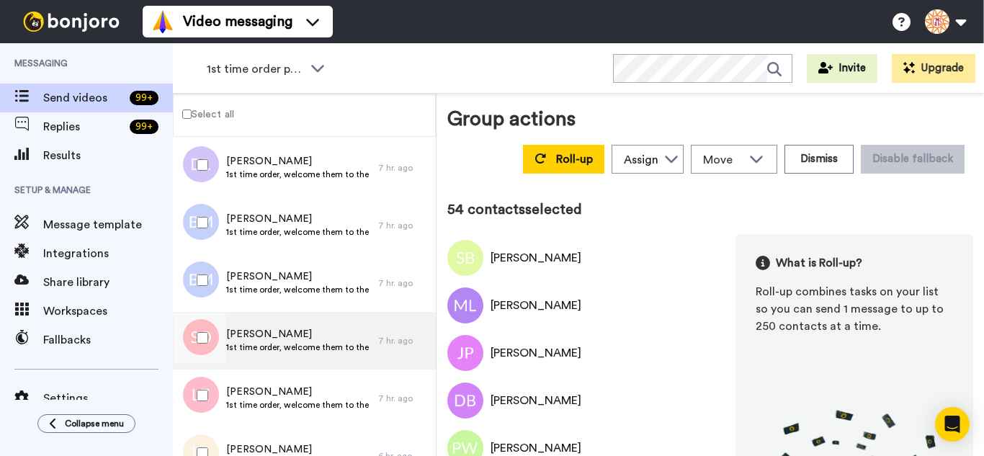
drag, startPoint x: 214, startPoint y: 344, endPoint x: 210, endPoint y: 364, distance: 20.5
click at [213, 345] on div at bounding box center [200, 338] width 52 height 50
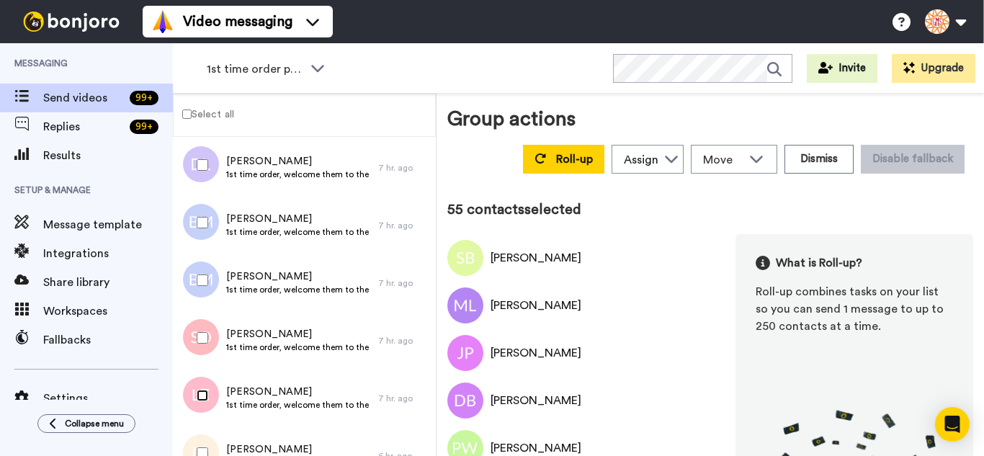
click at [207, 404] on div at bounding box center [200, 395] width 52 height 50
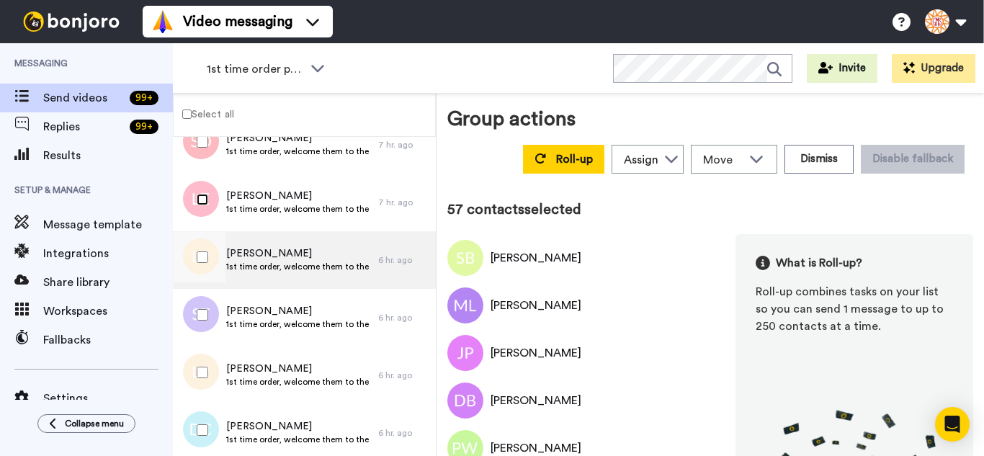
scroll to position [3297, 0]
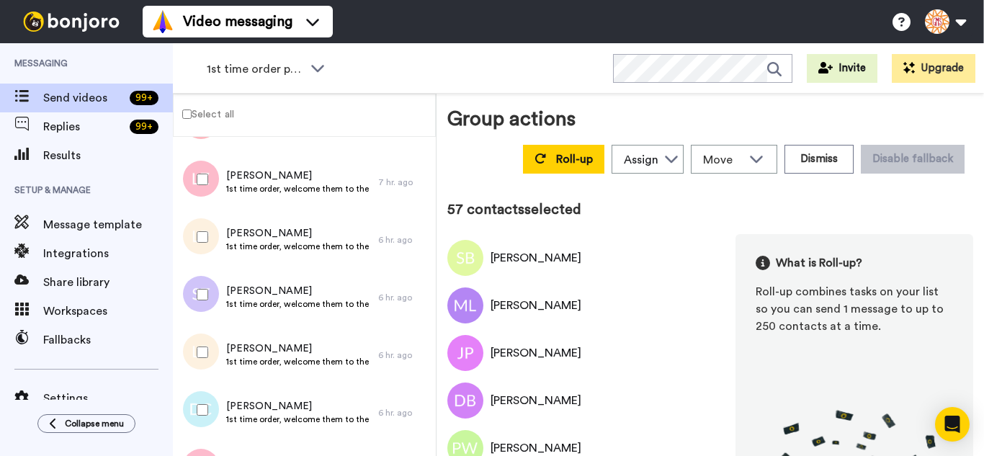
drag, startPoint x: 189, startPoint y: 238, endPoint x: 202, endPoint y: 303, distance: 66.8
click at [189, 239] on div at bounding box center [200, 237] width 52 height 50
drag, startPoint x: 202, startPoint y: 303, endPoint x: 210, endPoint y: 341, distance: 39.0
click at [202, 304] on div at bounding box center [200, 294] width 52 height 50
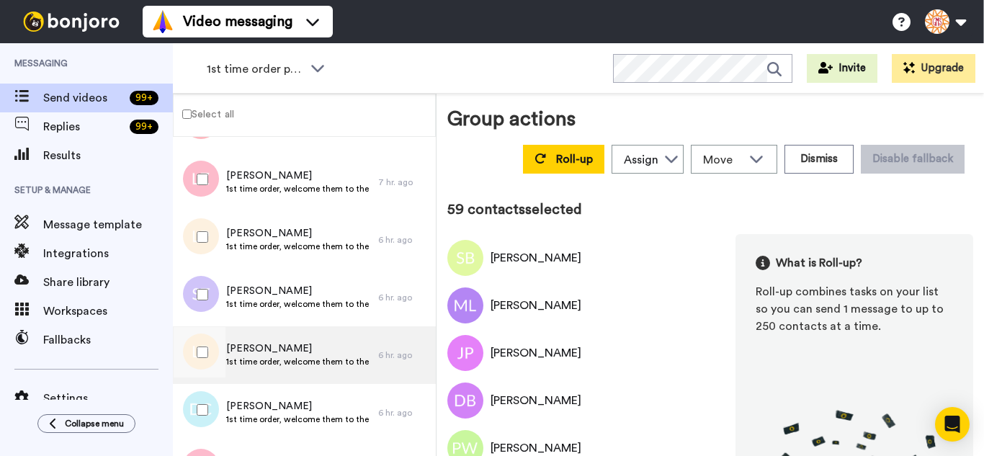
drag, startPoint x: 210, startPoint y: 341, endPoint x: 218, endPoint y: 383, distance: 41.7
click at [215, 359] on div at bounding box center [200, 352] width 52 height 50
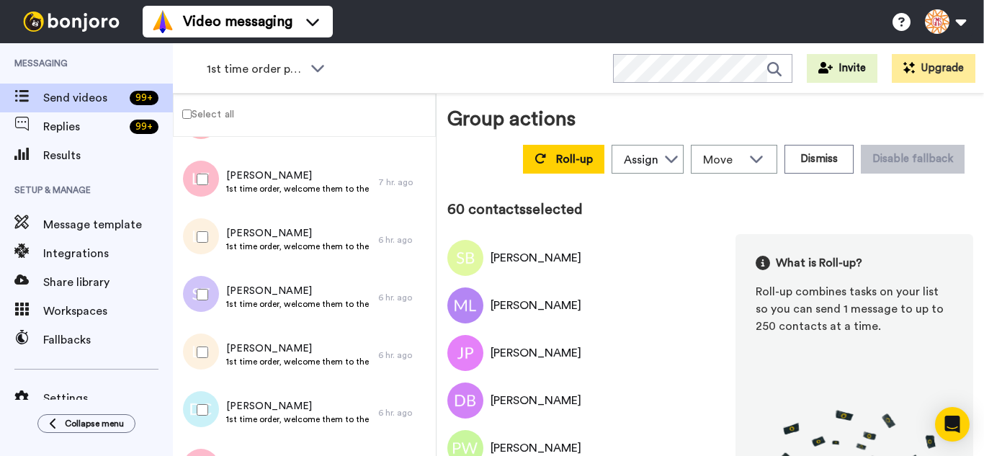
click at [217, 396] on div at bounding box center [200, 410] width 52 height 50
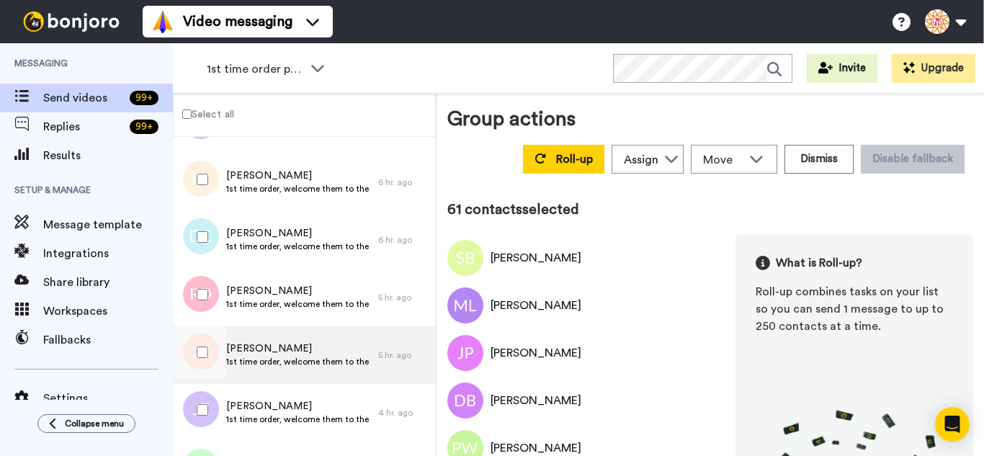
scroll to position [3513, 0]
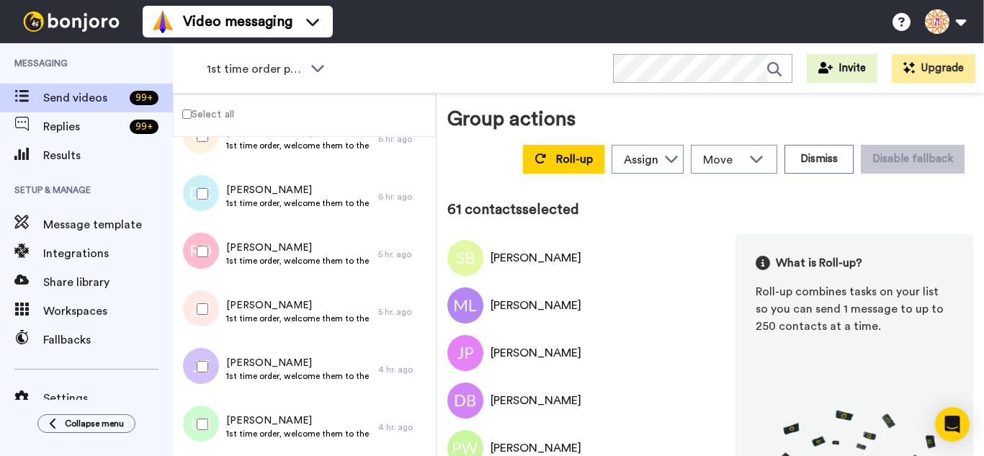
drag, startPoint x: 212, startPoint y: 263, endPoint x: 210, endPoint y: 316, distance: 53.3
click at [212, 269] on div at bounding box center [200, 251] width 52 height 50
drag, startPoint x: 210, startPoint y: 317, endPoint x: 210, endPoint y: 354, distance: 36.7
click at [210, 323] on div at bounding box center [200, 309] width 52 height 50
click at [208, 369] on div at bounding box center [200, 366] width 52 height 50
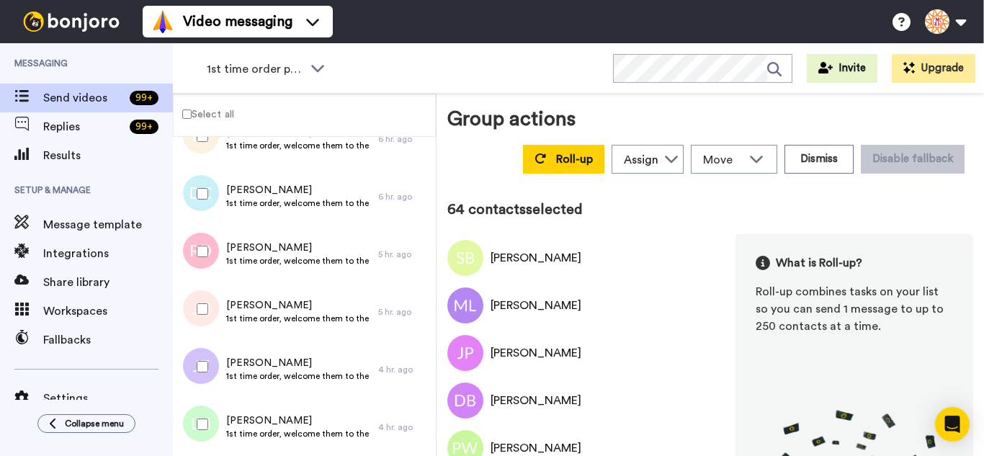
drag, startPoint x: 210, startPoint y: 409, endPoint x: 218, endPoint y: 384, distance: 26.7
click at [209, 416] on div at bounding box center [200, 424] width 52 height 50
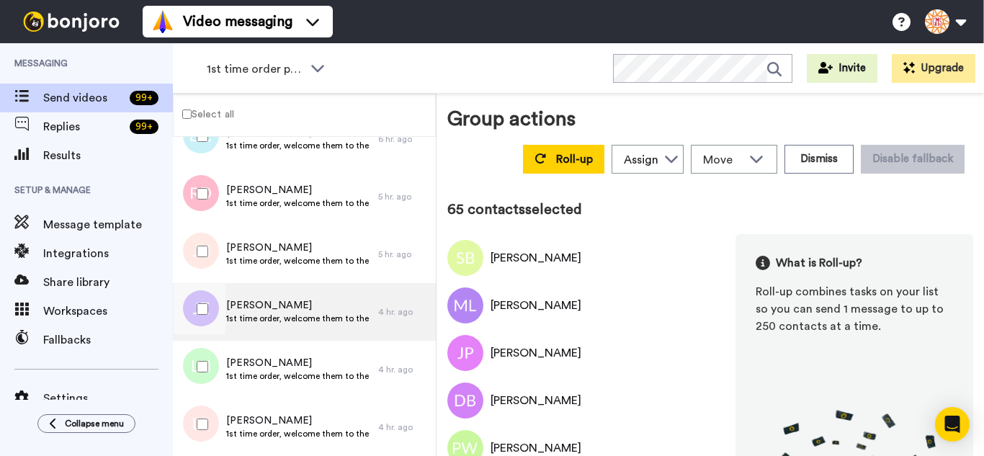
scroll to position [3729, 0]
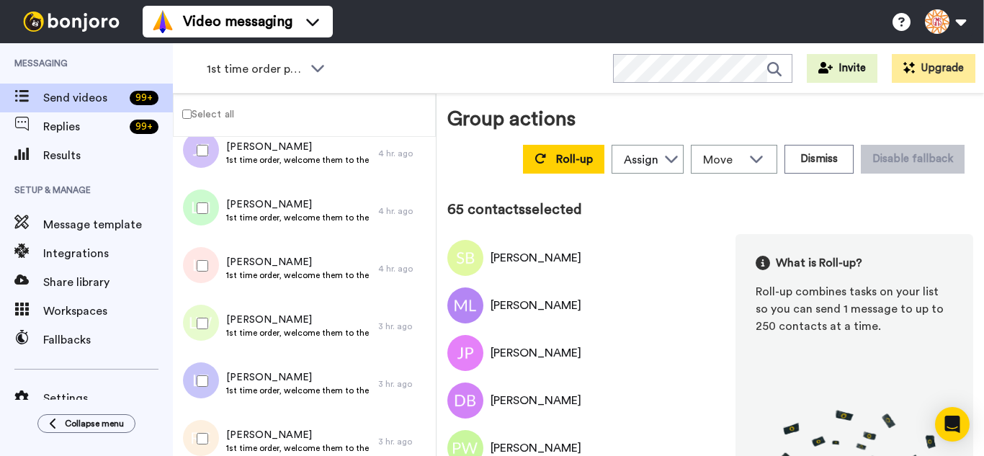
click at [213, 273] on div at bounding box center [200, 266] width 52 height 50
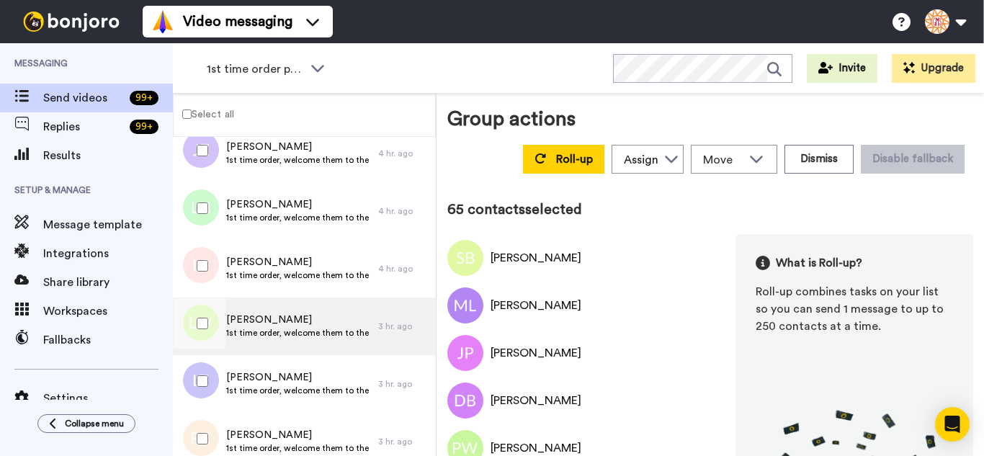
click at [224, 331] on div at bounding box center [200, 323] width 52 height 50
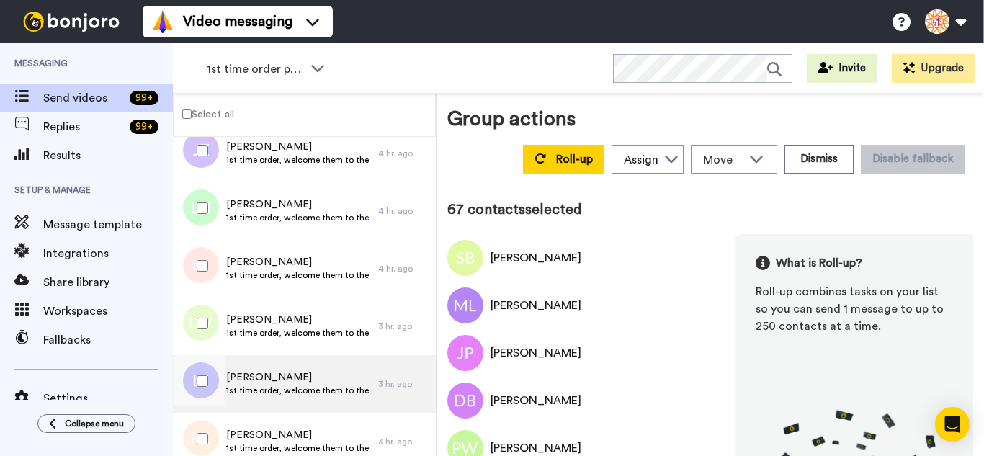
click at [210, 389] on div at bounding box center [200, 381] width 52 height 50
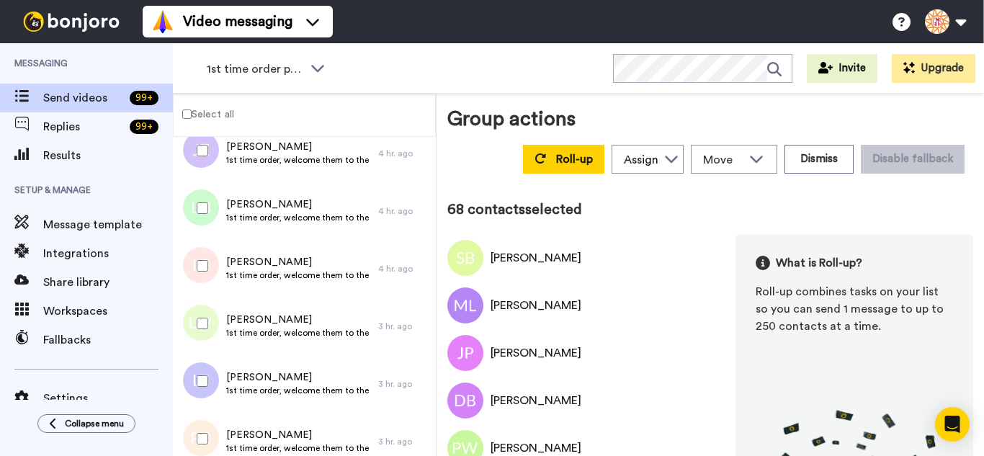
click at [208, 430] on div at bounding box center [200, 438] width 52 height 50
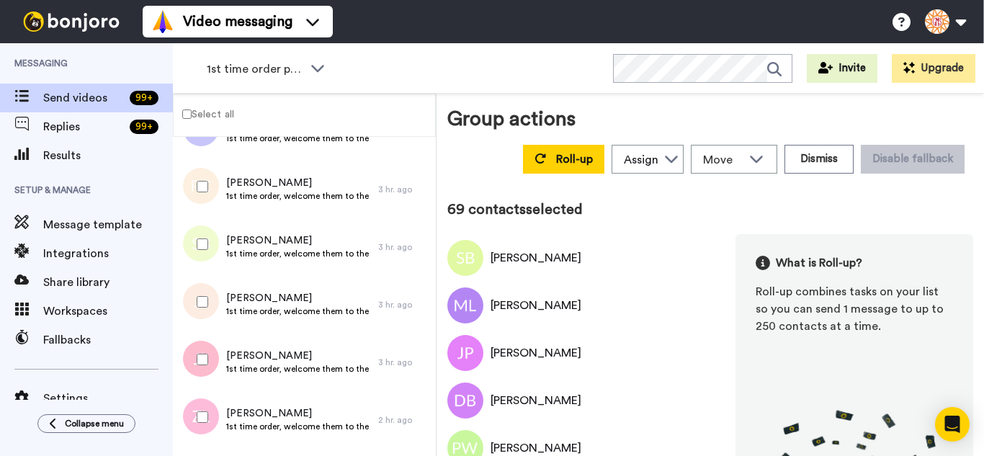
scroll to position [4017, 0]
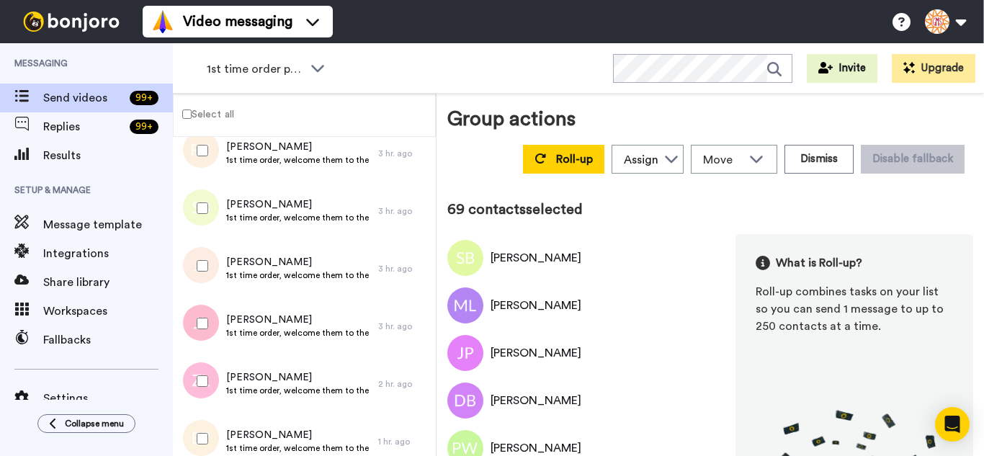
drag, startPoint x: 212, startPoint y: 202, endPoint x: 225, endPoint y: 274, distance: 73.2
click at [215, 220] on div at bounding box center [200, 208] width 52 height 50
drag
click at [224, 277] on div at bounding box center [200, 266] width 52 height 50
click at [556, 159] on span "Roll-up" at bounding box center [574, 159] width 37 height 12
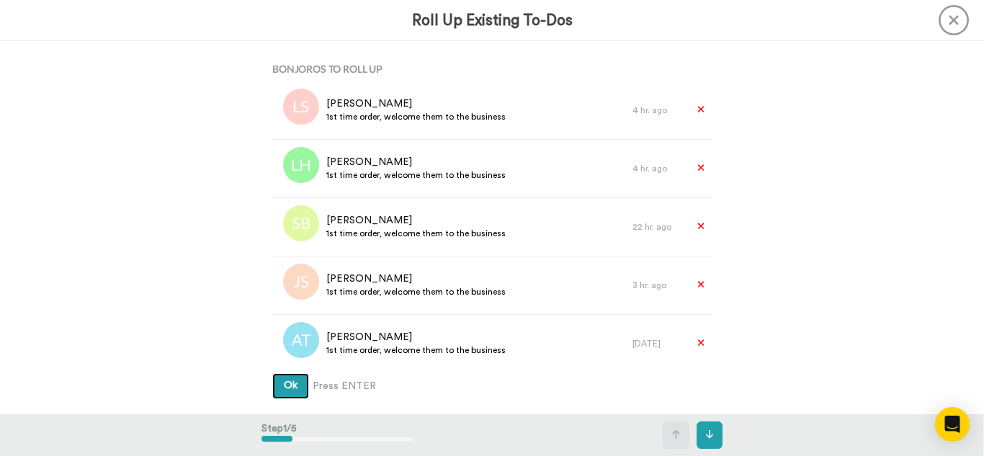
click at [272, 373] on button "Ok" at bounding box center [290, 386] width 37 height 26
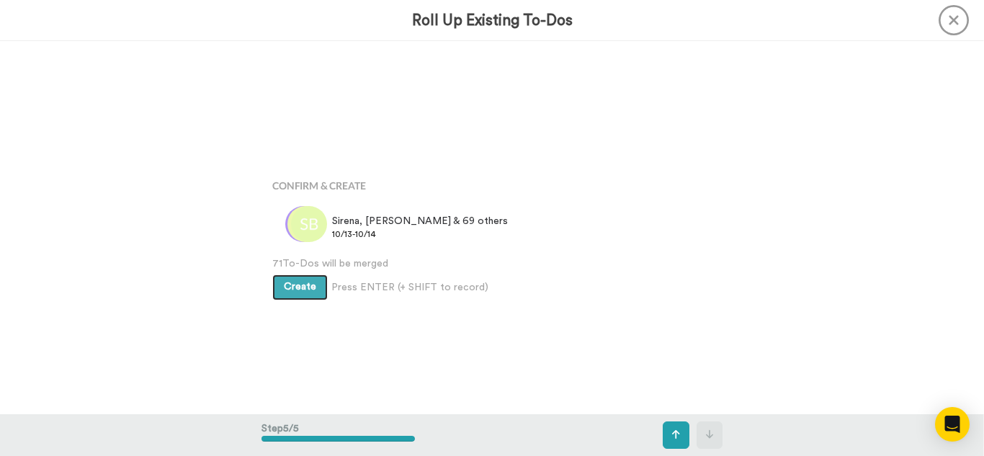
scroll to position [1491, 0]
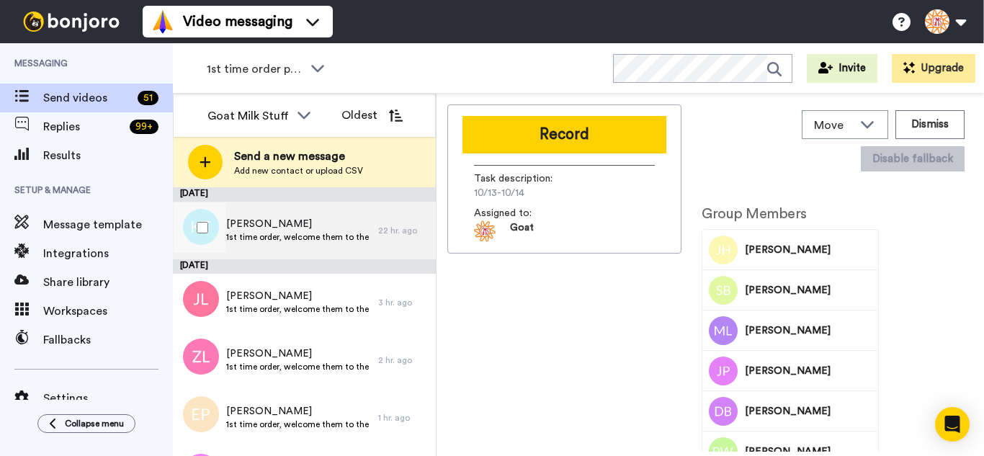
click at [272, 235] on span "1st time order, welcome them to the business" at bounding box center [298, 237] width 145 height 12
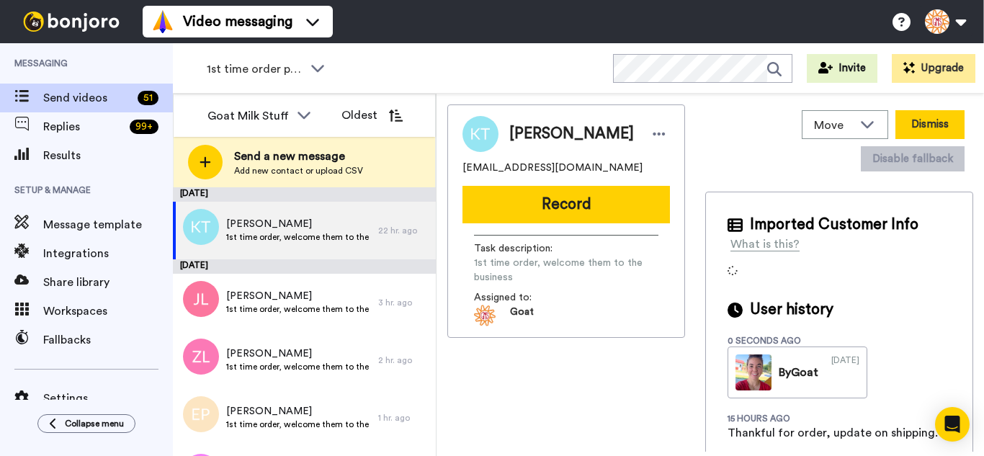
click at [908, 131] on button "Dismiss" at bounding box center [929, 124] width 69 height 29
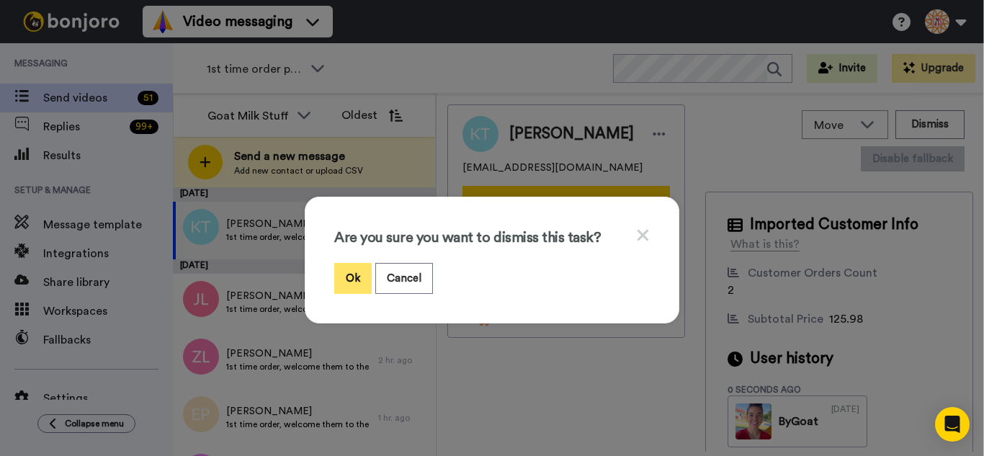
click at [357, 279] on button "Ok" at bounding box center [352, 278] width 37 height 31
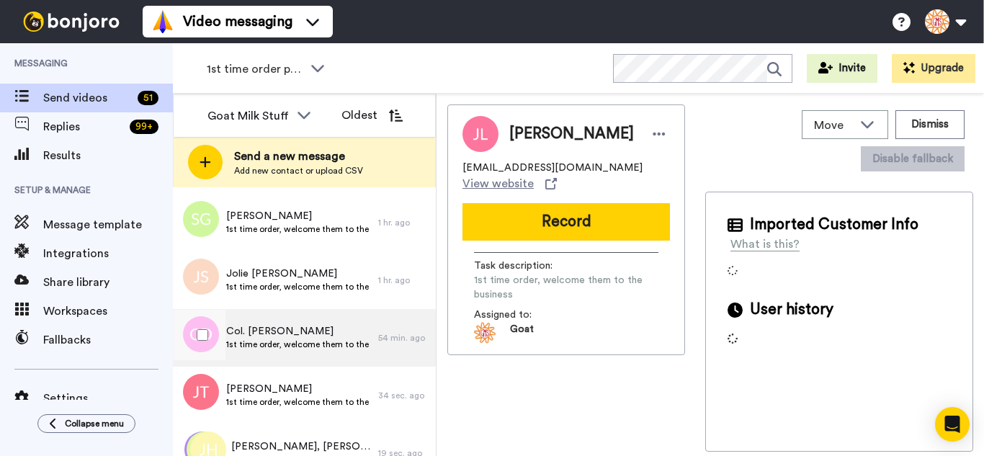
scroll to position [264, 0]
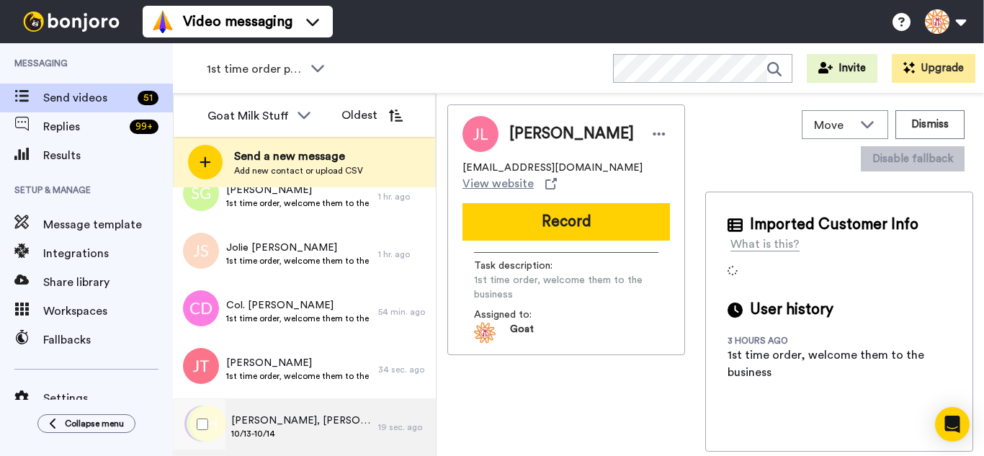
click at [362, 439] on div "Janie, Sally & 69 others 10/13-10/14" at bounding box center [275, 427] width 205 height 58
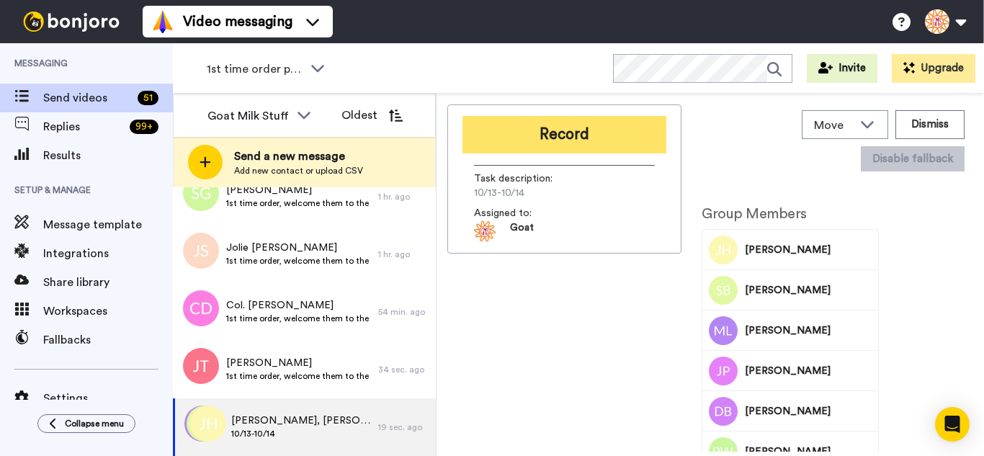
click at [576, 140] on button "Record" at bounding box center [564, 134] width 204 height 37
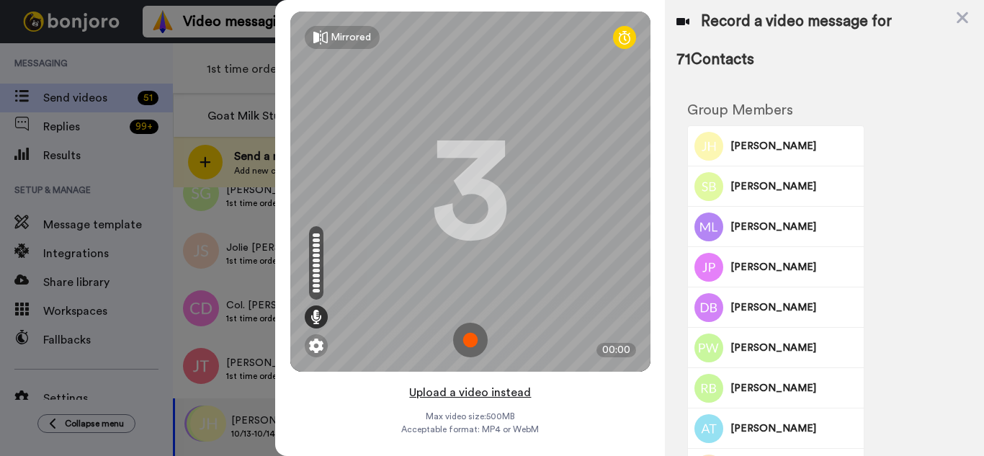
click at [514, 392] on button "Upload a video instead" at bounding box center [470, 392] width 130 height 19
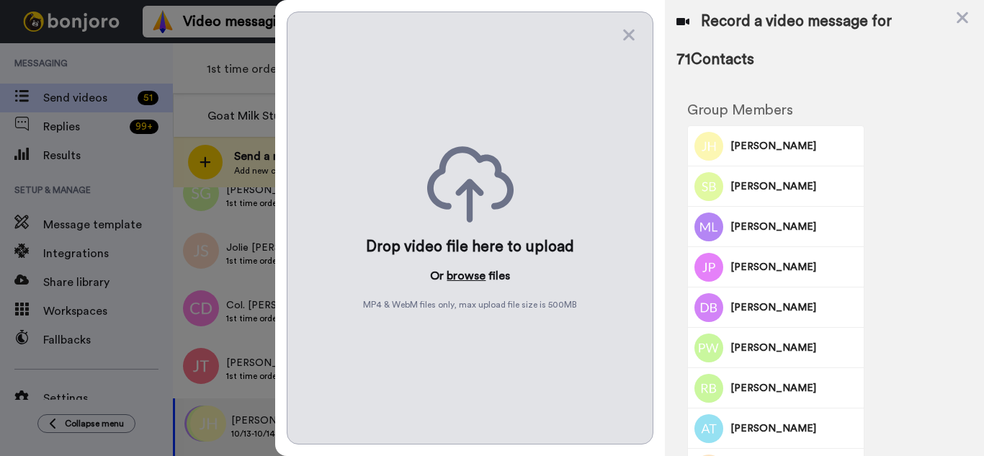
click at [481, 277] on button "browse" at bounding box center [466, 275] width 39 height 17
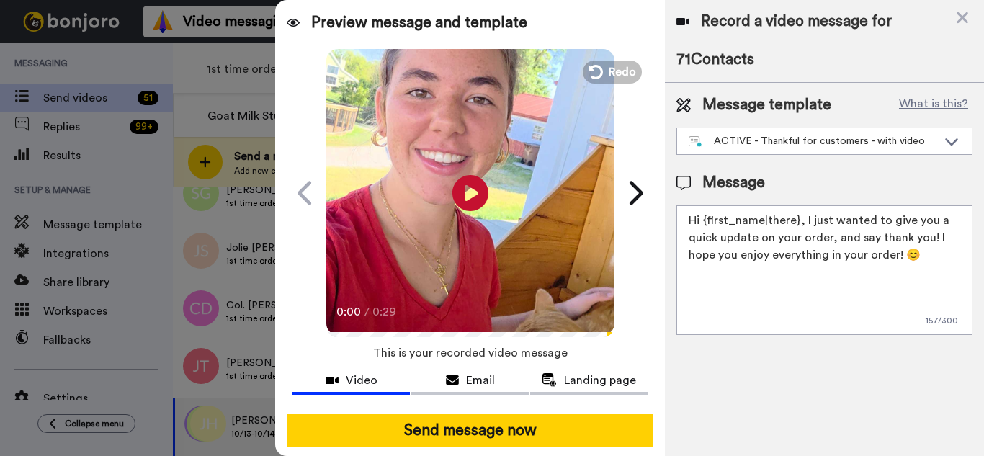
click at [545, 431] on button "Send message now" at bounding box center [470, 430] width 367 height 33
